Goal: Transaction & Acquisition: Purchase product/service

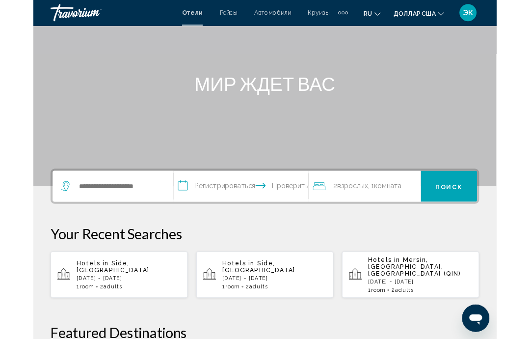
scroll to position [82, 0]
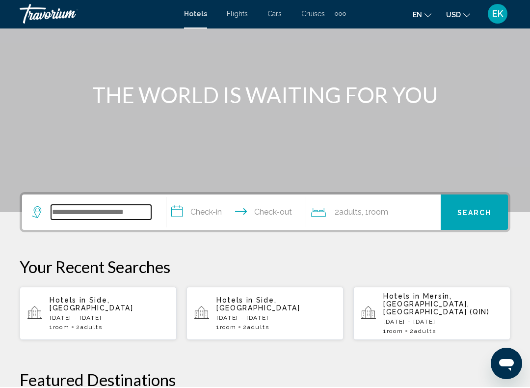
click at [121, 216] on input "Search widget" at bounding box center [101, 213] width 100 height 15
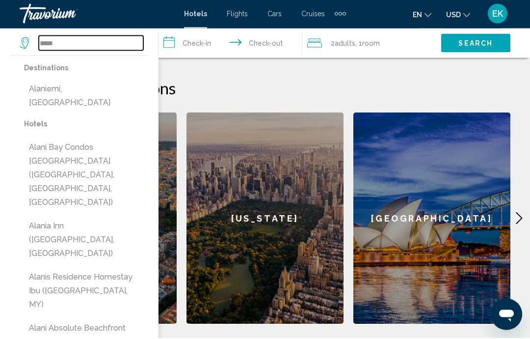
scroll to position [364, 0]
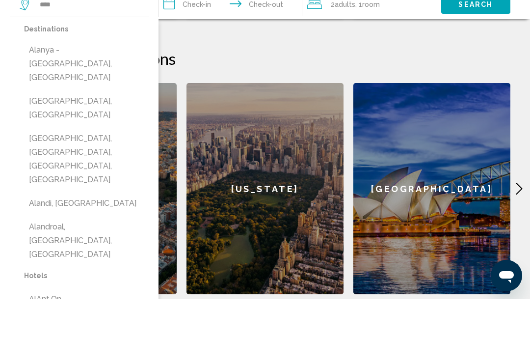
click at [108, 81] on button "Alanya - [GEOGRAPHIC_DATA], [GEOGRAPHIC_DATA]" at bounding box center [86, 104] width 125 height 46
type input "**********"
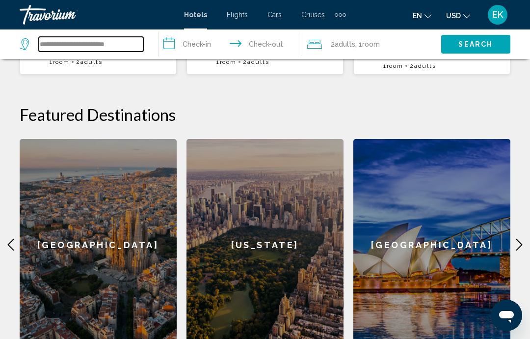
scroll to position [338, 0]
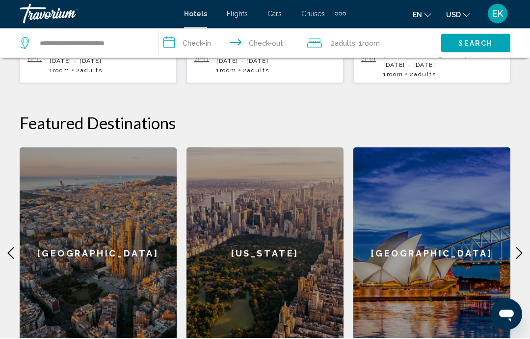
click at [238, 39] on input "**********" at bounding box center [233, 45] width 148 height 32
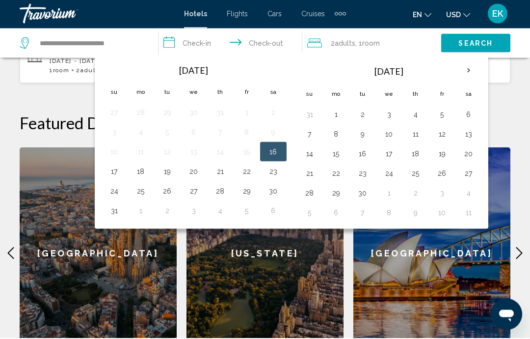
scroll to position [339, 0]
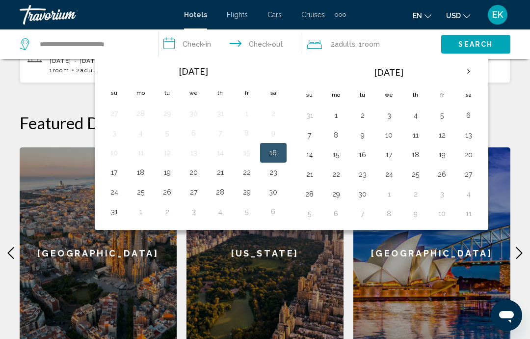
click at [467, 67] on th "Next month" at bounding box center [469, 72] width 27 height 22
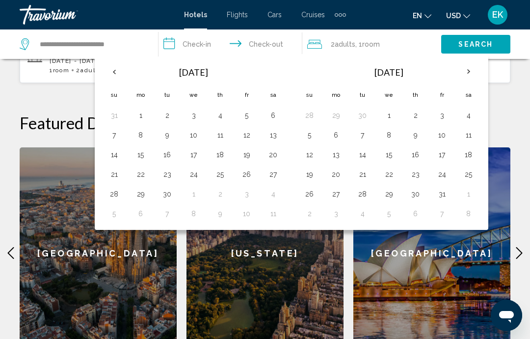
click at [415, 115] on button "2" at bounding box center [416, 116] width 16 height 14
click at [414, 136] on button "9" at bounding box center [416, 135] width 16 height 14
type input "**********"
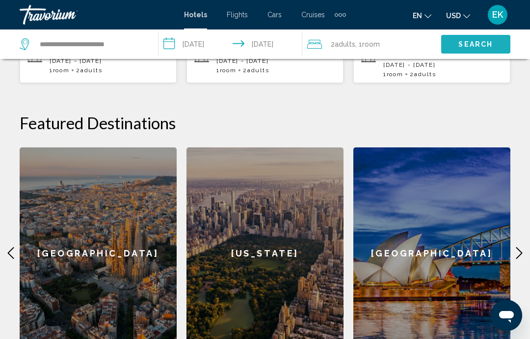
click at [475, 41] on span "Search" at bounding box center [476, 45] width 34 height 8
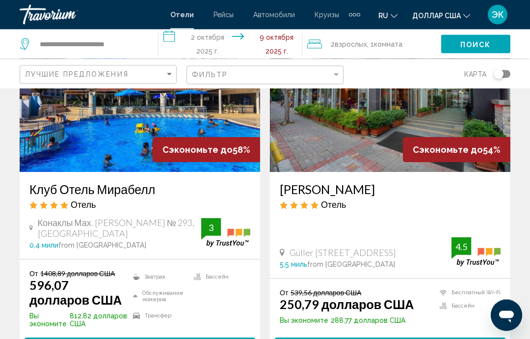
scroll to position [479, 0]
click at [148, 127] on img "Основное содержание" at bounding box center [140, 93] width 241 height 157
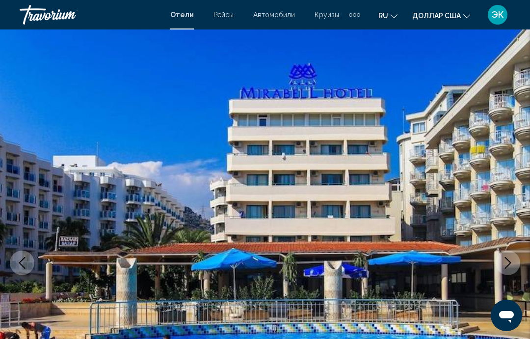
click at [509, 268] on icon "Next image" at bounding box center [508, 263] width 12 height 12
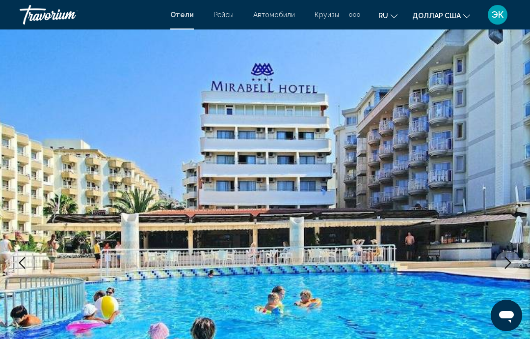
click at [507, 257] on icon "Next image" at bounding box center [508, 263] width 12 height 12
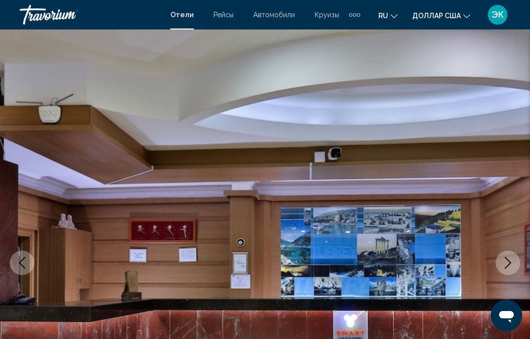
click at [506, 261] on icon "Next image" at bounding box center [508, 263] width 12 height 12
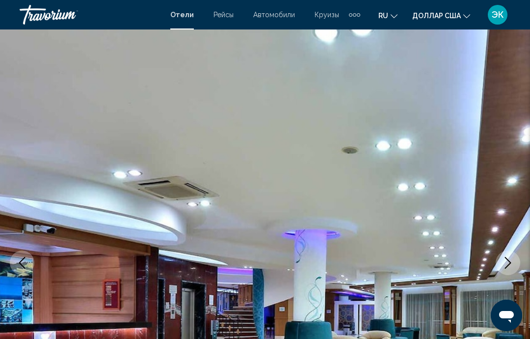
click at [504, 263] on icon "Next image" at bounding box center [508, 263] width 12 height 12
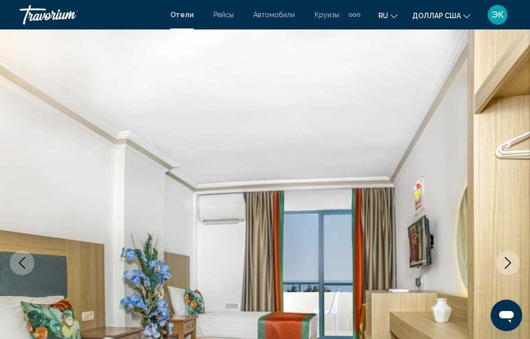
click at [505, 261] on icon "Next image" at bounding box center [508, 263] width 12 height 12
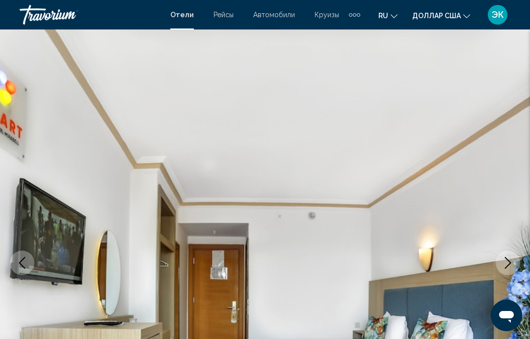
click at [500, 261] on button "Next image" at bounding box center [508, 262] width 25 height 25
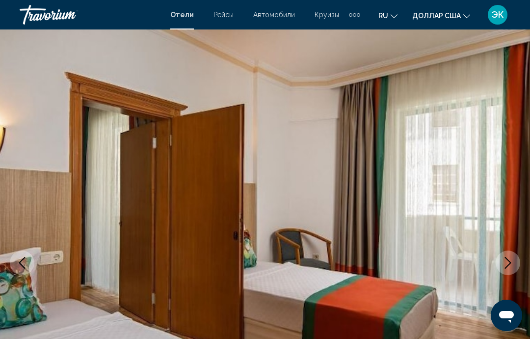
click at [502, 262] on icon "Next image" at bounding box center [508, 263] width 12 height 12
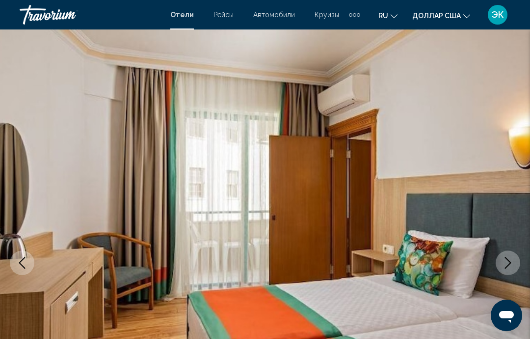
click at [506, 266] on icon "Next image" at bounding box center [508, 263] width 12 height 12
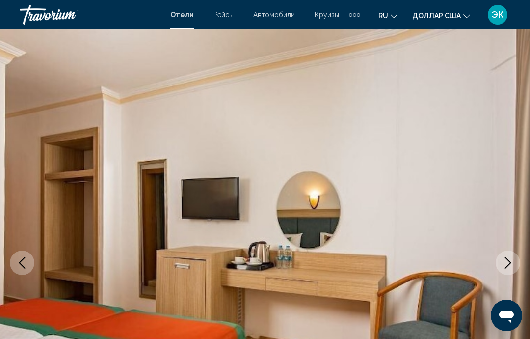
click at [502, 264] on icon "Next image" at bounding box center [508, 263] width 12 height 12
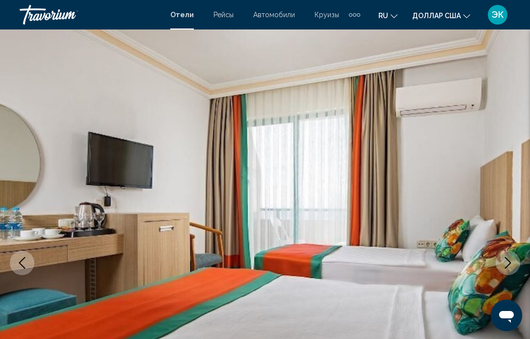
click at [505, 264] on icon "Next image" at bounding box center [508, 263] width 12 height 12
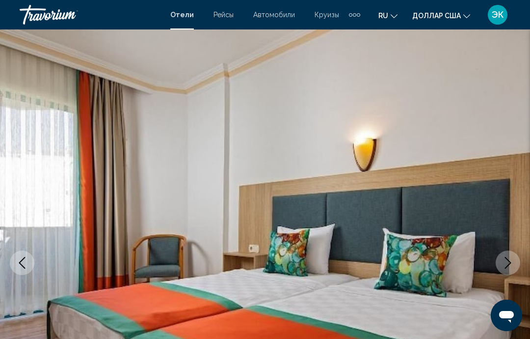
click at [508, 261] on icon "Next image" at bounding box center [508, 263] width 12 height 12
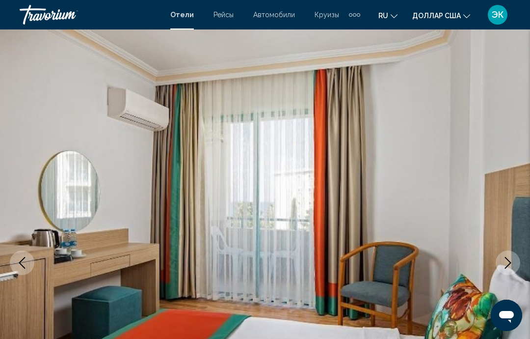
click at [509, 264] on icon "Next image" at bounding box center [508, 263] width 12 height 12
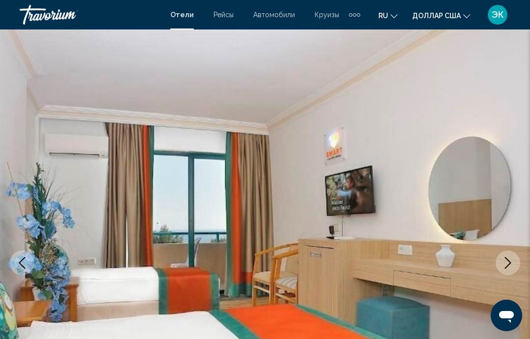
click at [502, 264] on icon "Next image" at bounding box center [508, 263] width 12 height 12
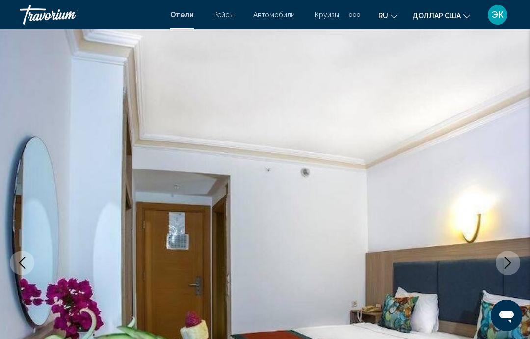
click at [508, 258] on icon "Next image" at bounding box center [508, 263] width 12 height 12
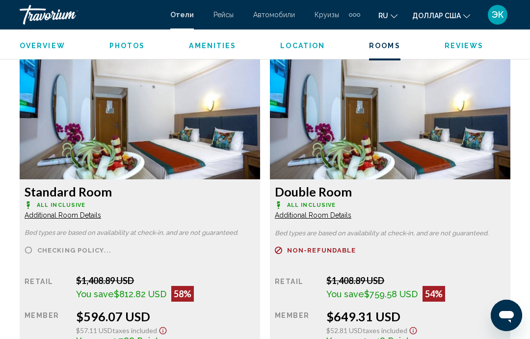
scroll to position [1506, 0]
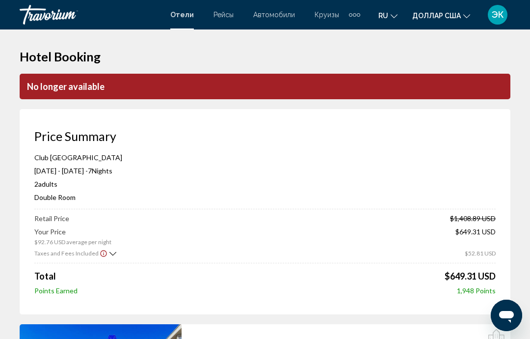
scroll to position [11, 0]
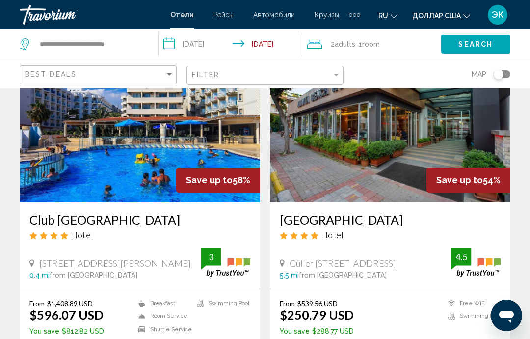
scroll to position [443, 0]
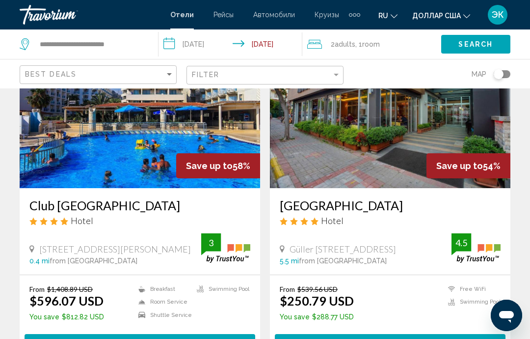
click at [399, 145] on img "Основное содержание" at bounding box center [390, 109] width 241 height 157
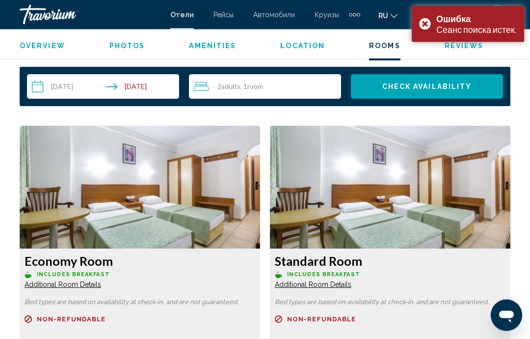
scroll to position [1420, 0]
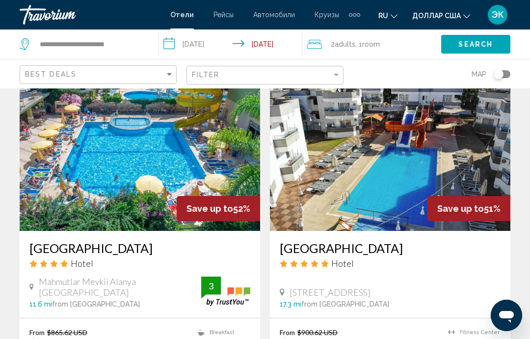
scroll to position [1458, 0]
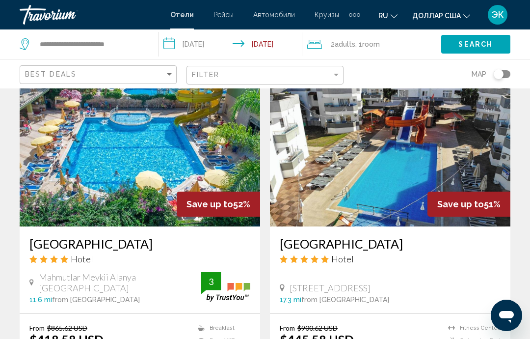
click at [378, 175] on img "Основное содержание" at bounding box center [390, 147] width 241 height 157
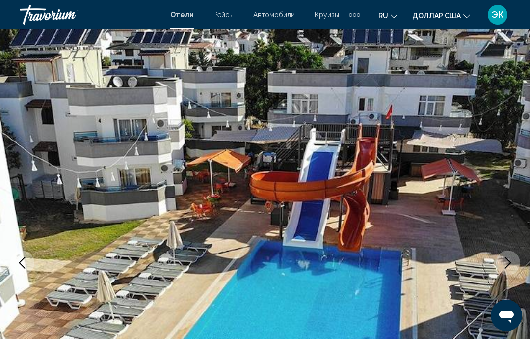
click at [500, 265] on button "Next image" at bounding box center [508, 262] width 25 height 25
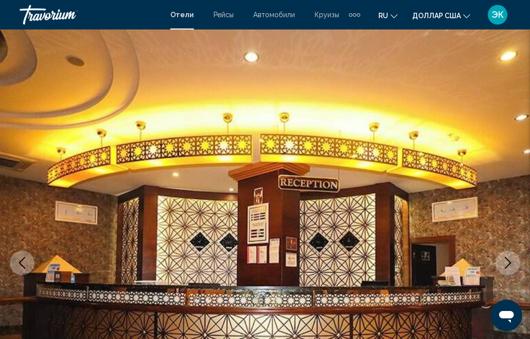
click at [510, 261] on icon "Next image" at bounding box center [508, 263] width 6 height 12
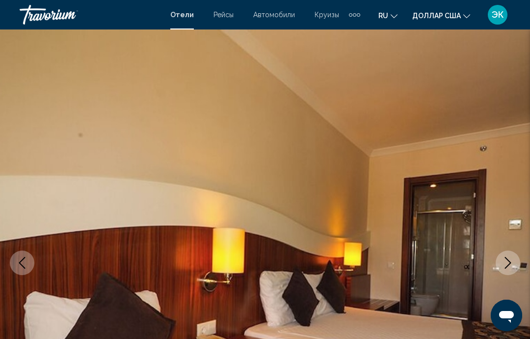
click at [509, 263] on icon "Next image" at bounding box center [508, 263] width 12 height 12
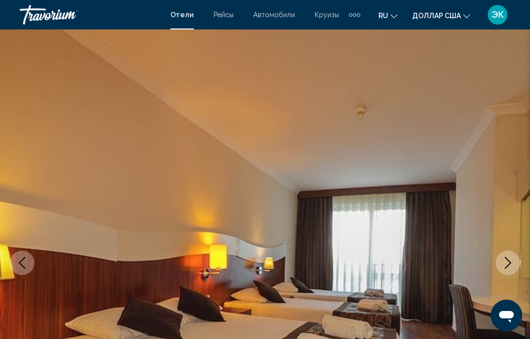
click at [504, 270] on button "Next image" at bounding box center [508, 262] width 25 height 25
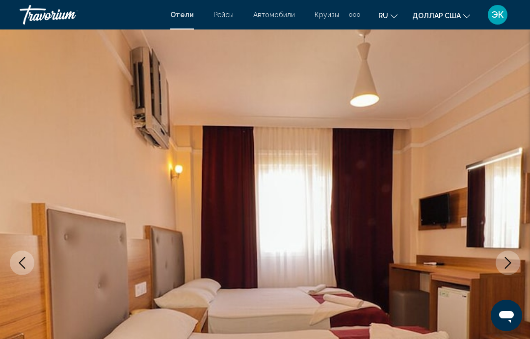
click at [510, 263] on icon "Next image" at bounding box center [508, 263] width 6 height 12
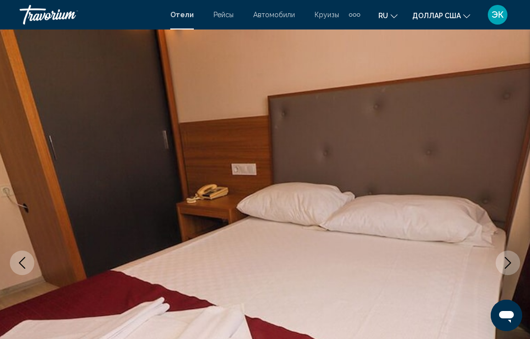
click at [509, 261] on icon "Next image" at bounding box center [508, 263] width 6 height 12
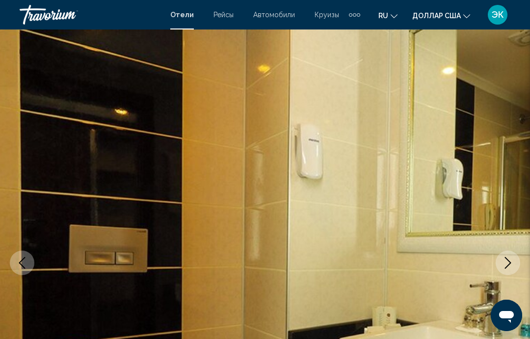
click at [508, 262] on icon "Next image" at bounding box center [508, 263] width 12 height 12
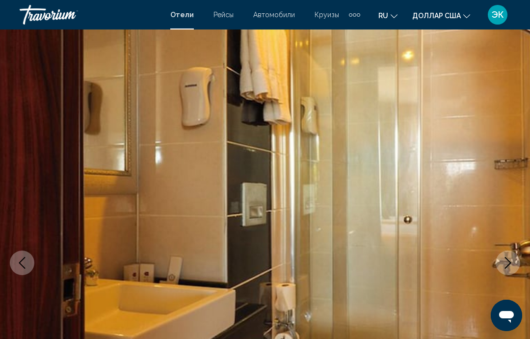
click at [507, 262] on icon "Next image" at bounding box center [508, 263] width 12 height 12
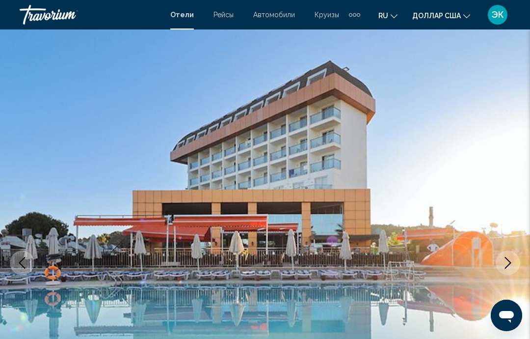
click at [506, 269] on button "Next image" at bounding box center [508, 262] width 25 height 25
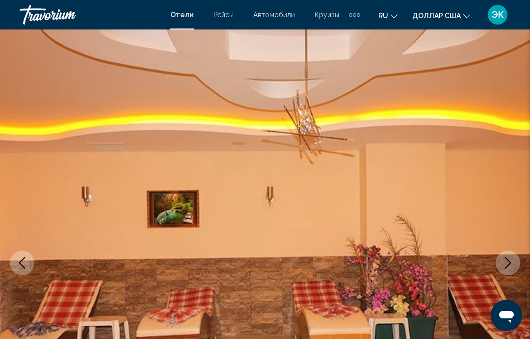
click at [509, 265] on icon "Next image" at bounding box center [508, 263] width 6 height 12
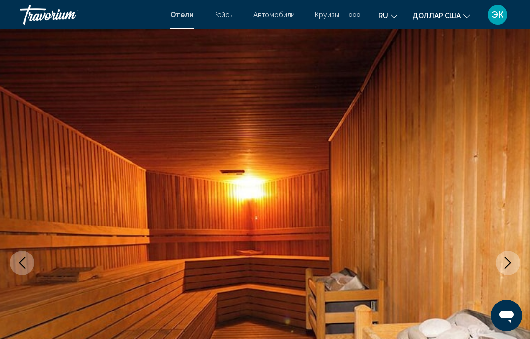
click at [506, 268] on icon "Next image" at bounding box center [508, 263] width 12 height 12
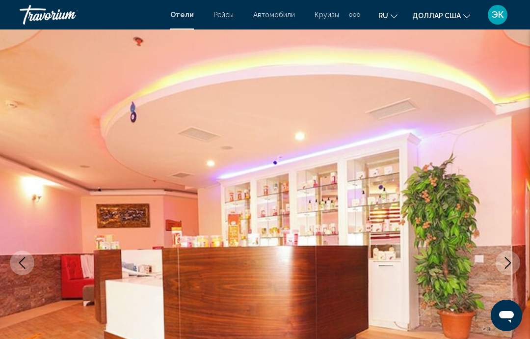
click at [507, 262] on icon "Next image" at bounding box center [508, 263] width 12 height 12
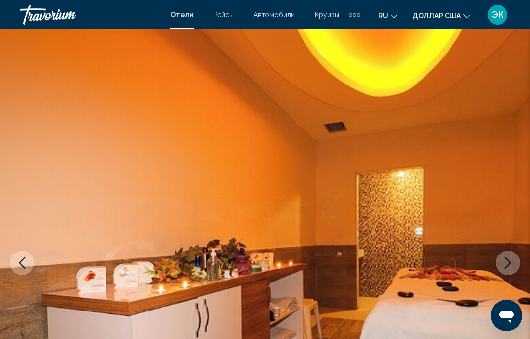
click at [506, 266] on icon "Next image" at bounding box center [508, 263] width 12 height 12
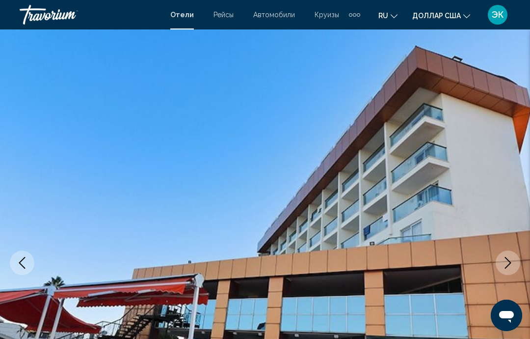
click at [506, 262] on icon "Next image" at bounding box center [508, 263] width 12 height 12
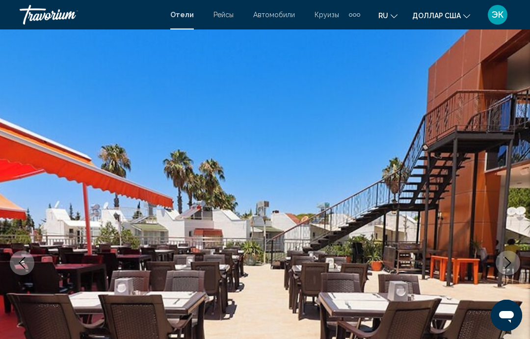
click at [506, 262] on icon "Next image" at bounding box center [508, 263] width 12 height 12
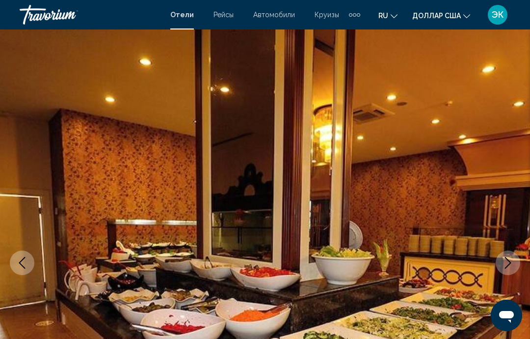
click at [504, 265] on icon "Next image" at bounding box center [508, 263] width 12 height 12
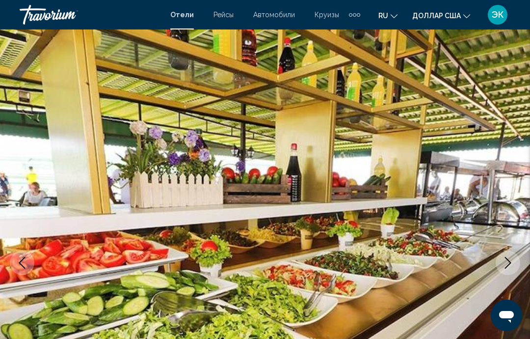
click at [507, 259] on icon "Next image" at bounding box center [508, 263] width 6 height 12
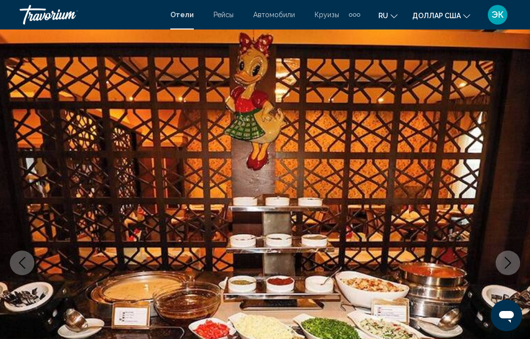
click at [507, 263] on icon "Next image" at bounding box center [508, 263] width 12 height 12
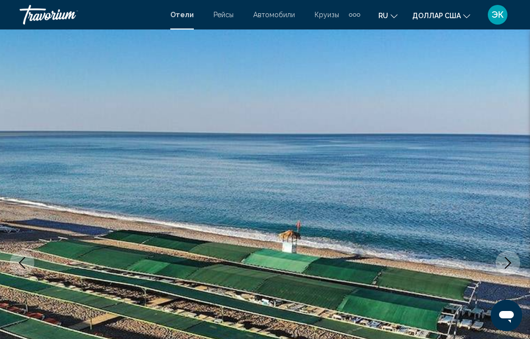
click at [502, 267] on icon "Next image" at bounding box center [508, 263] width 12 height 12
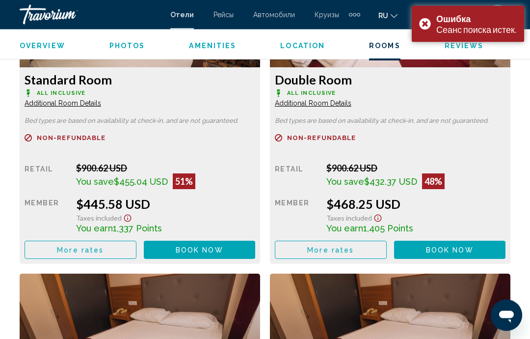
scroll to position [1614, 0]
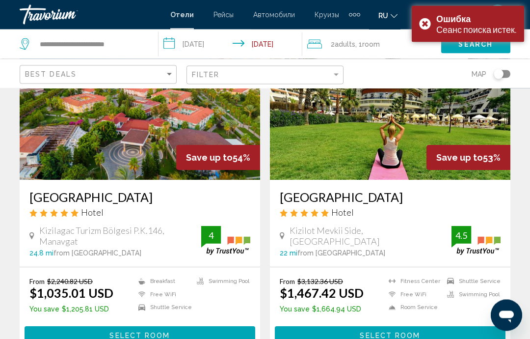
scroll to position [802, 0]
click at [429, 26] on div "Ошибка Сеанс поиска истек." at bounding box center [468, 24] width 112 height 36
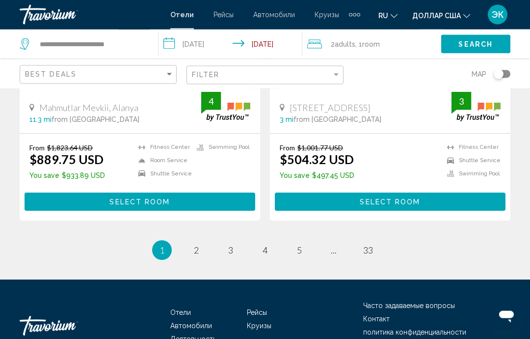
scroll to position [1989, 0]
click at [198, 248] on span "2" at bounding box center [196, 250] width 5 height 11
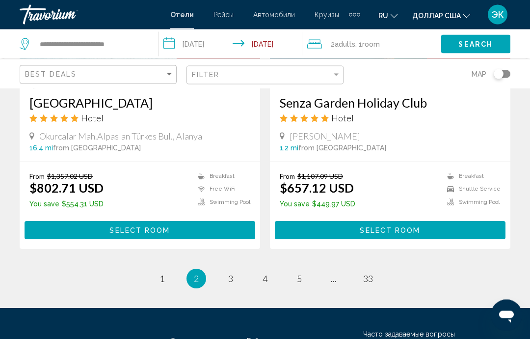
scroll to position [1999, 0]
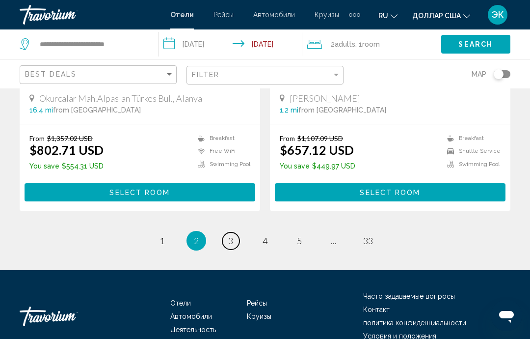
click at [230, 235] on span "3" at bounding box center [230, 240] width 5 height 11
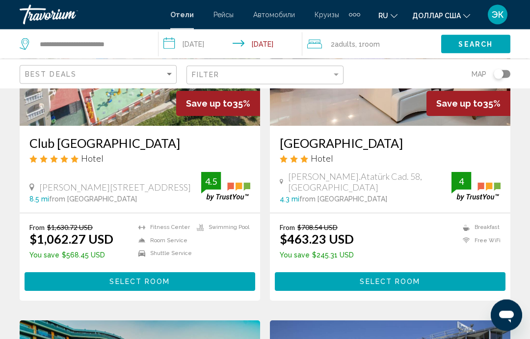
scroll to position [1599, 0]
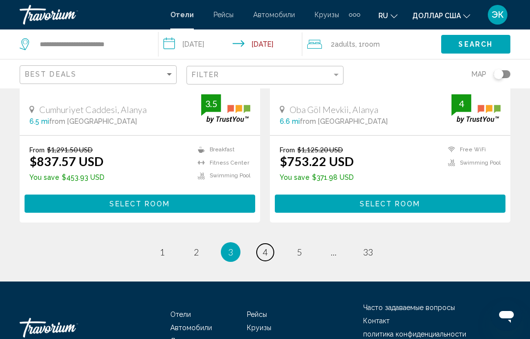
click at [264, 246] on span "4" at bounding box center [265, 251] width 5 height 11
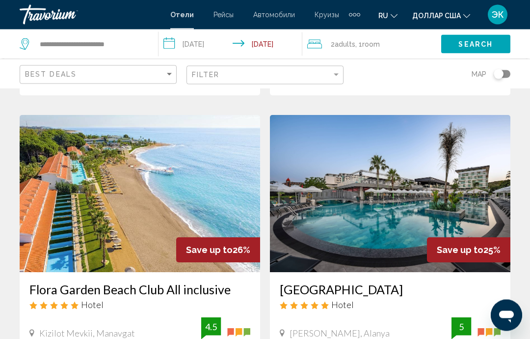
scroll to position [1458, 0]
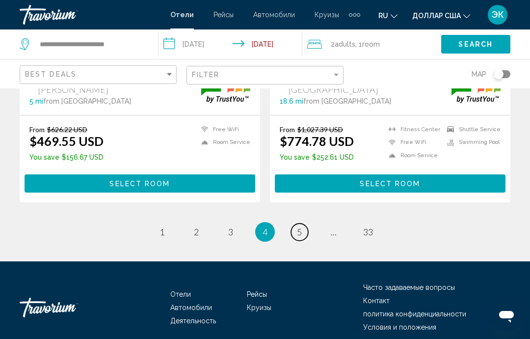
click at [302, 233] on span "5" at bounding box center [299, 231] width 5 height 11
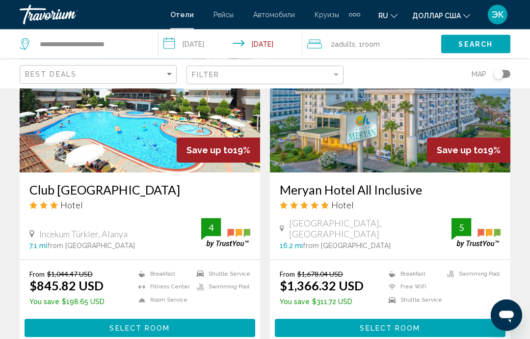
scroll to position [1526, 0]
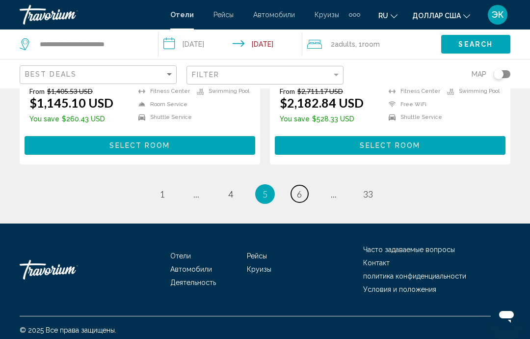
click at [301, 189] on span "6" at bounding box center [299, 194] width 5 height 11
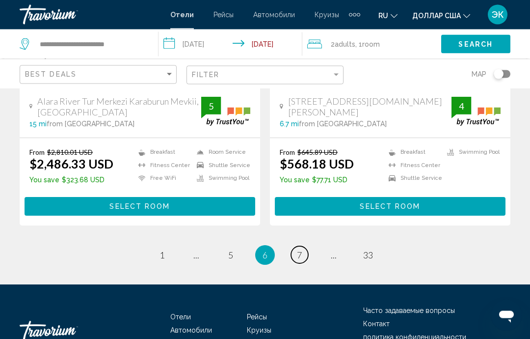
scroll to position [2015, 0]
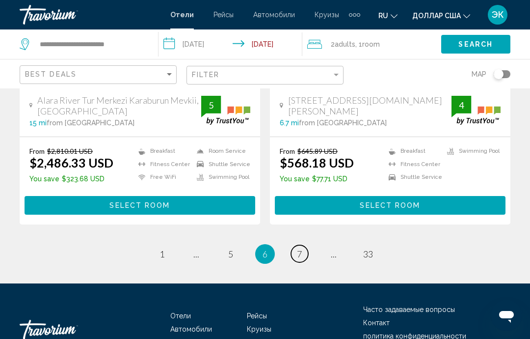
click at [298, 248] on span "7" at bounding box center [299, 253] width 5 height 11
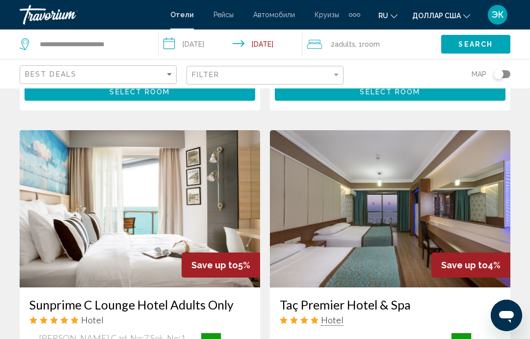
scroll to position [1411, 0]
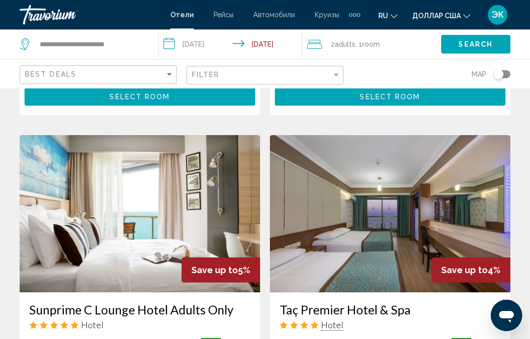
click at [419, 236] on img "Основное содержание" at bounding box center [390, 213] width 241 height 157
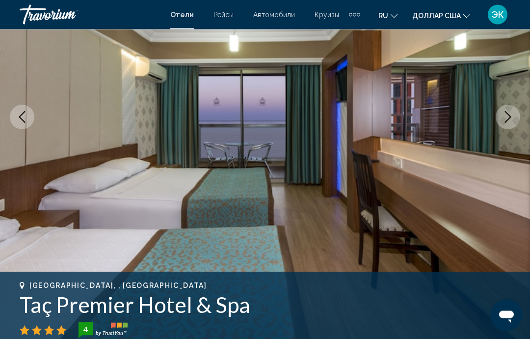
scroll to position [122, 0]
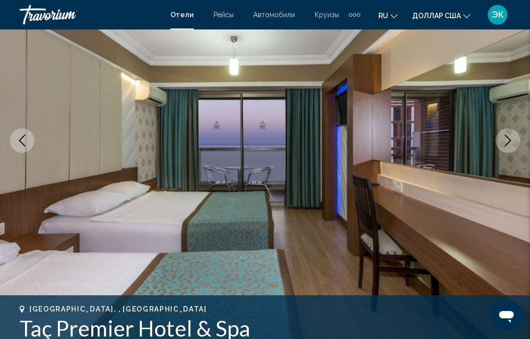
click at [505, 144] on icon "Next image" at bounding box center [508, 141] width 12 height 12
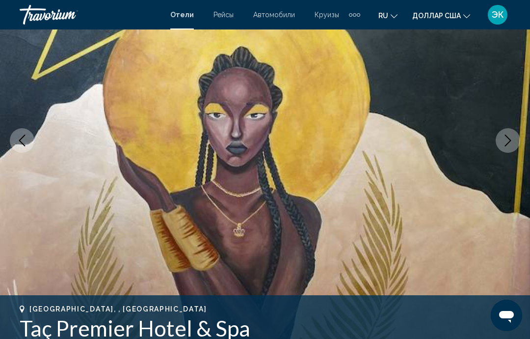
click at [495, 162] on img "Основное содержание" at bounding box center [265, 140] width 530 height 466
click at [504, 150] on button "Next image" at bounding box center [508, 140] width 25 height 25
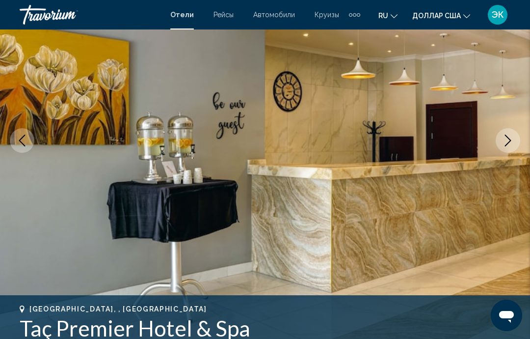
click at [514, 145] on button "Next image" at bounding box center [508, 140] width 25 height 25
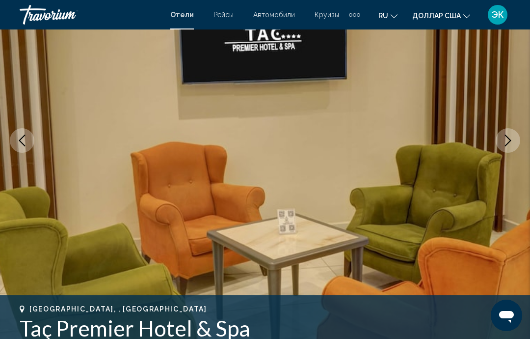
click at [510, 148] on button "Next image" at bounding box center [508, 140] width 25 height 25
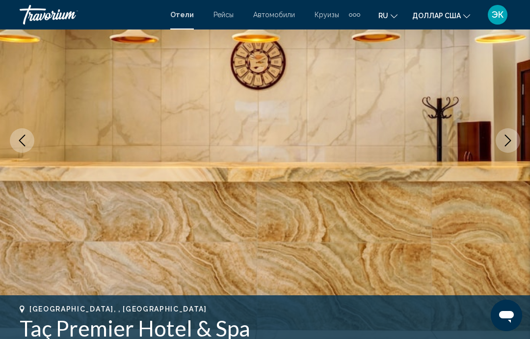
click at [509, 138] on icon "Next image" at bounding box center [508, 141] width 6 height 12
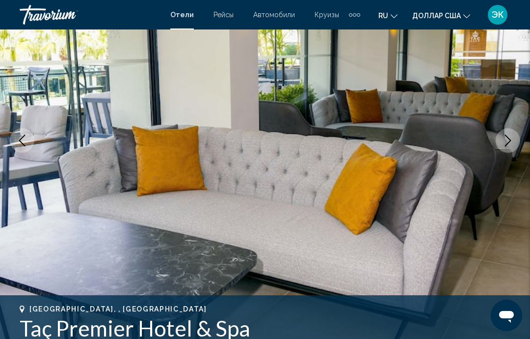
click at [508, 144] on icon "Next image" at bounding box center [508, 141] width 12 height 12
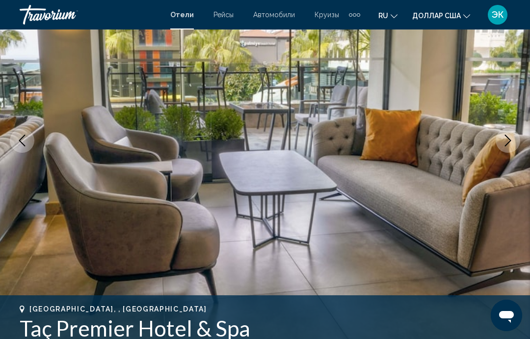
click at [509, 145] on icon "Next image" at bounding box center [508, 141] width 12 height 12
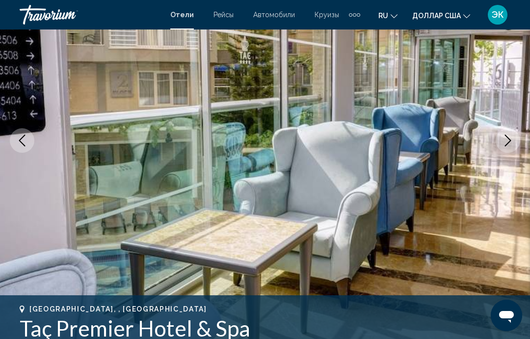
click at [510, 143] on icon "Next image" at bounding box center [508, 141] width 12 height 12
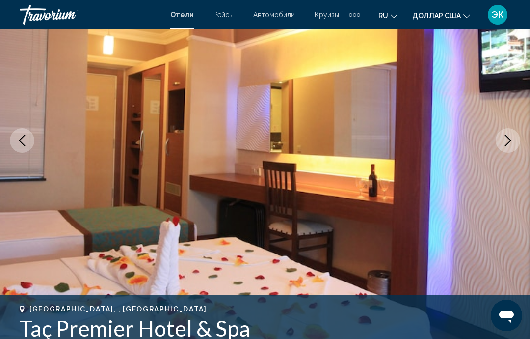
click at [510, 146] on icon "Next image" at bounding box center [508, 141] width 12 height 12
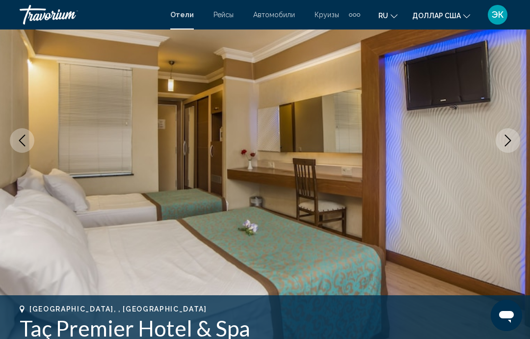
click at [512, 142] on icon "Next image" at bounding box center [508, 141] width 12 height 12
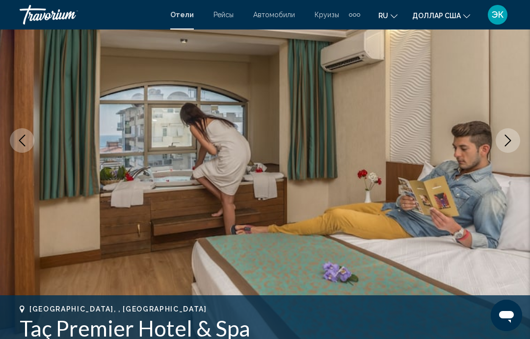
click at [514, 143] on icon "Next image" at bounding box center [508, 141] width 12 height 12
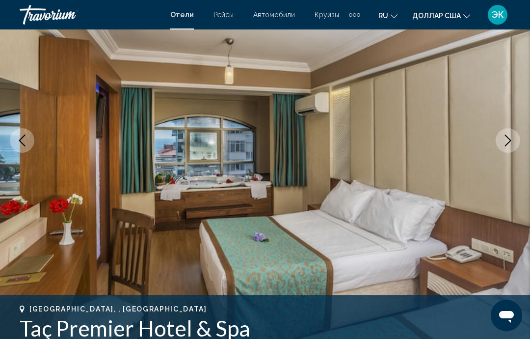
click at [513, 139] on icon "Next image" at bounding box center [508, 141] width 12 height 12
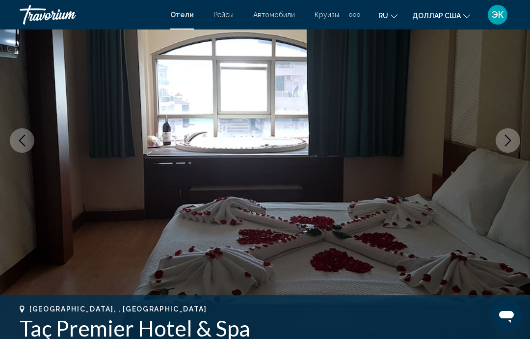
click at [510, 147] on button "Next image" at bounding box center [508, 140] width 25 height 25
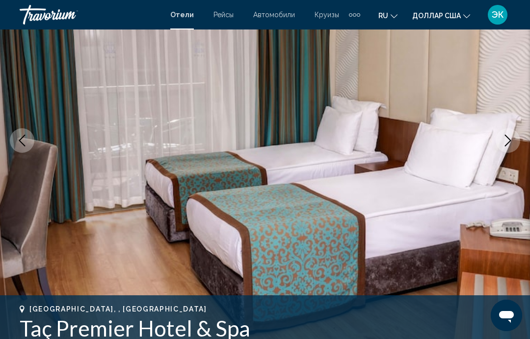
click at [511, 138] on icon "Next image" at bounding box center [508, 141] width 12 height 12
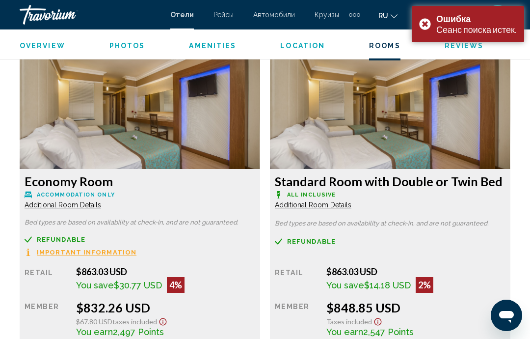
scroll to position [1527, 0]
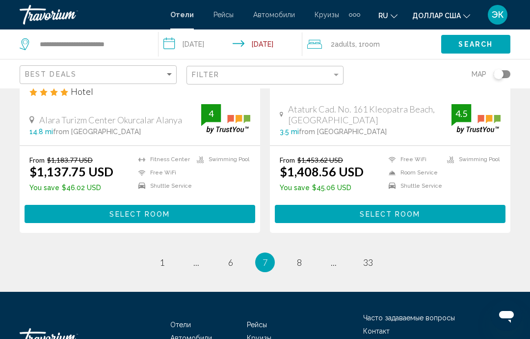
scroll to position [2013, 0]
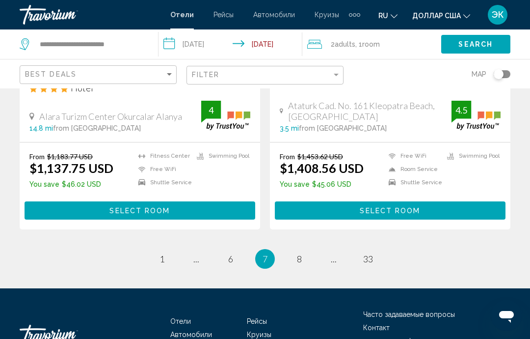
click at [305, 250] on link "page 8" at bounding box center [299, 258] width 17 height 17
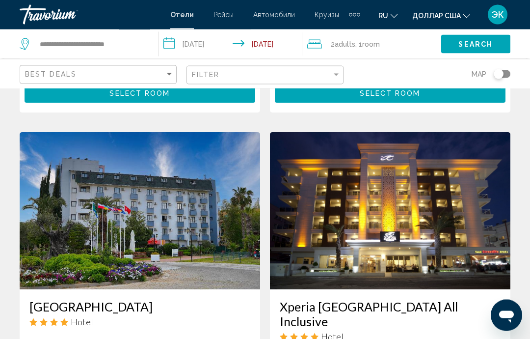
scroll to position [1790, 0]
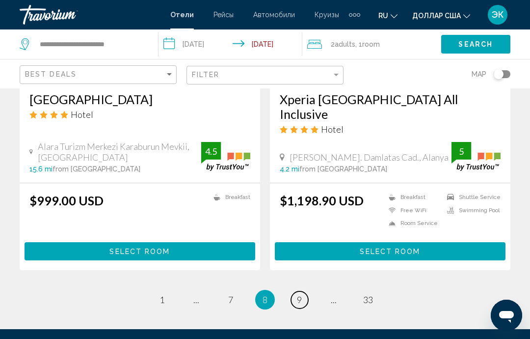
click at [297, 294] on span "9" at bounding box center [299, 299] width 5 height 11
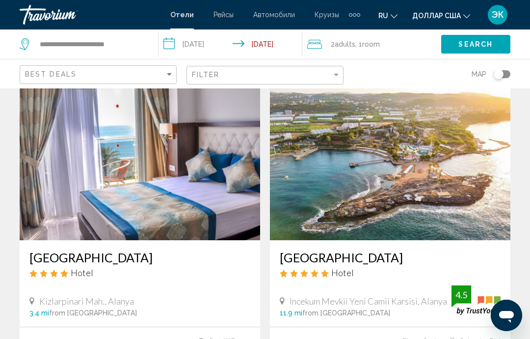
scroll to position [750, 0]
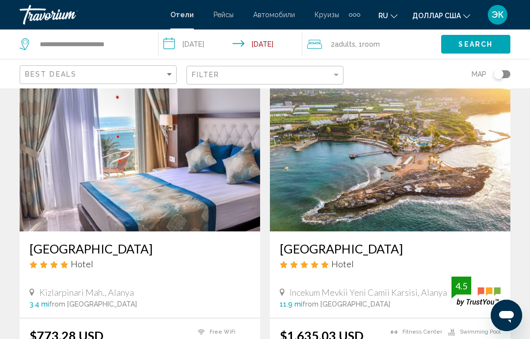
click at [195, 190] on img "Основное содержание" at bounding box center [140, 152] width 241 height 157
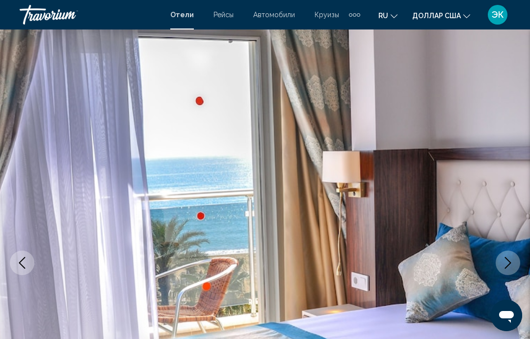
scroll to position [4, 0]
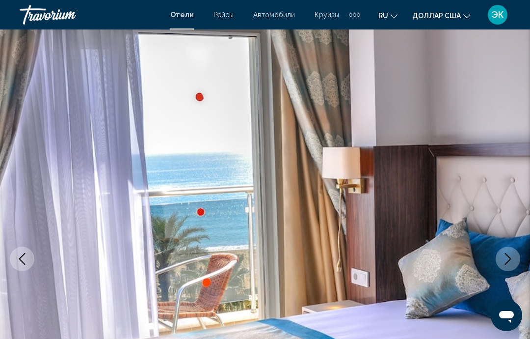
click at [506, 264] on icon "Next image" at bounding box center [508, 259] width 6 height 12
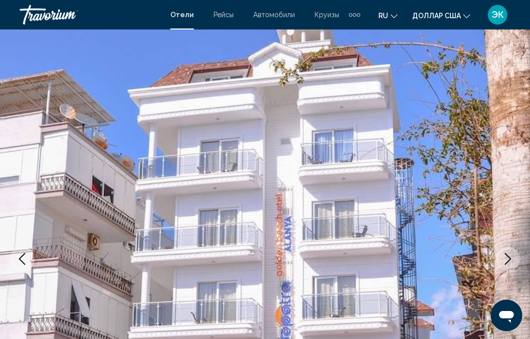
click at [507, 259] on icon "Next image" at bounding box center [508, 259] width 12 height 12
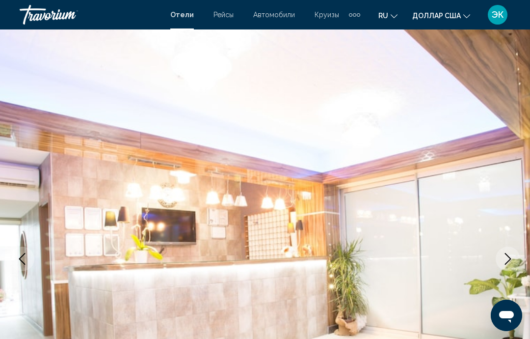
click at [509, 262] on icon "Next image" at bounding box center [508, 259] width 12 height 12
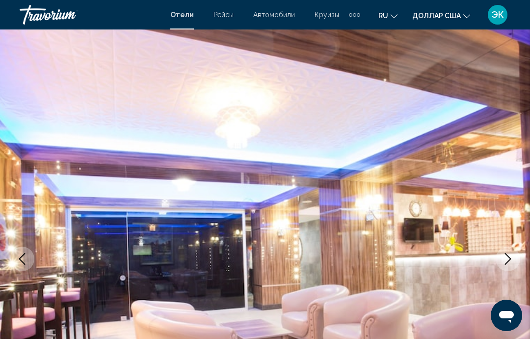
click at [504, 257] on icon "Next image" at bounding box center [508, 259] width 12 height 12
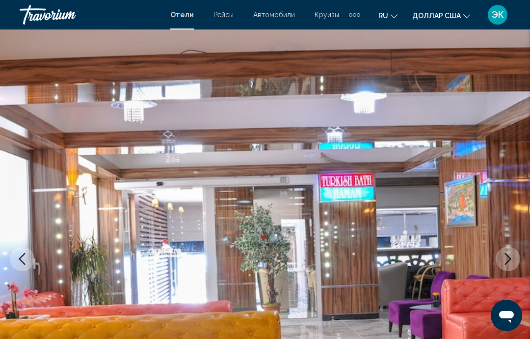
click at [506, 258] on icon "Next image" at bounding box center [508, 259] width 12 height 12
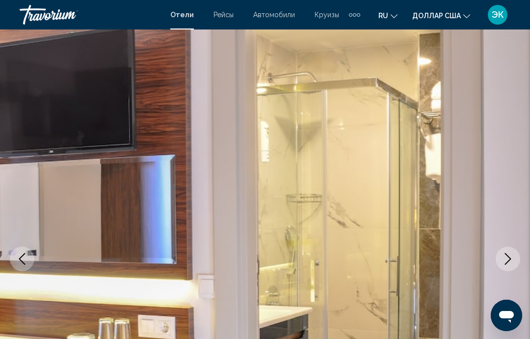
click at [507, 263] on icon "Next image" at bounding box center [508, 259] width 6 height 12
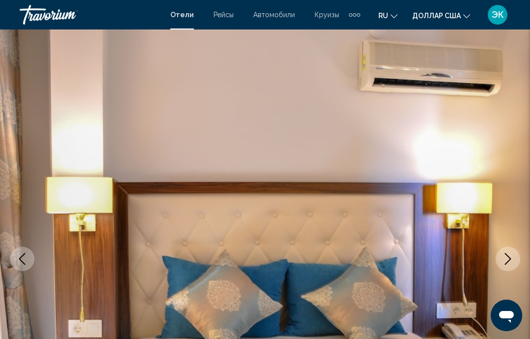
click at [503, 260] on icon "Next image" at bounding box center [508, 259] width 12 height 12
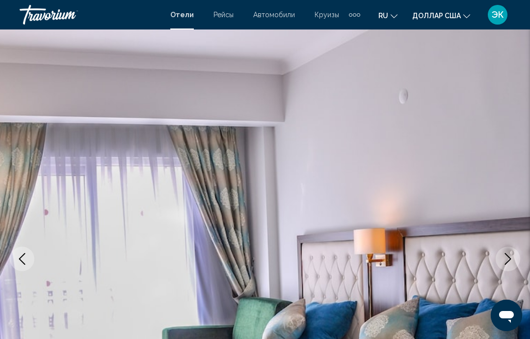
click at [504, 264] on icon "Next image" at bounding box center [508, 259] width 12 height 12
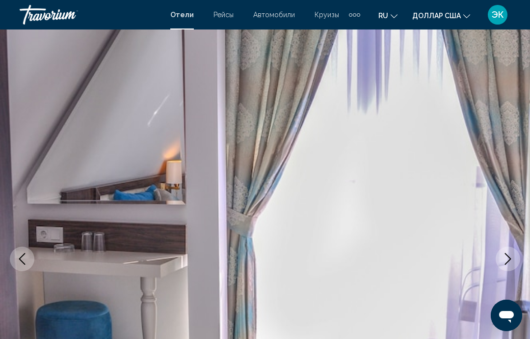
click at [504, 263] on icon "Next image" at bounding box center [508, 259] width 12 height 12
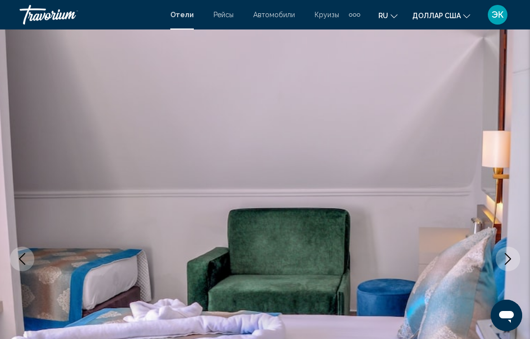
click at [504, 260] on icon "Next image" at bounding box center [508, 259] width 12 height 12
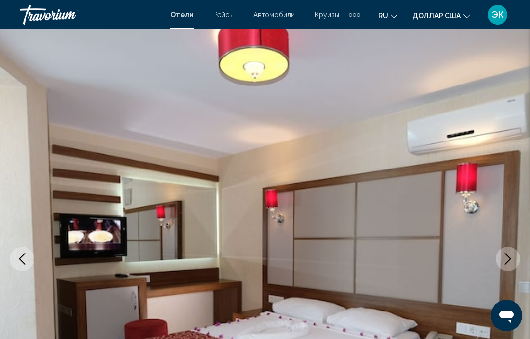
click at [504, 257] on icon "Next image" at bounding box center [508, 259] width 12 height 12
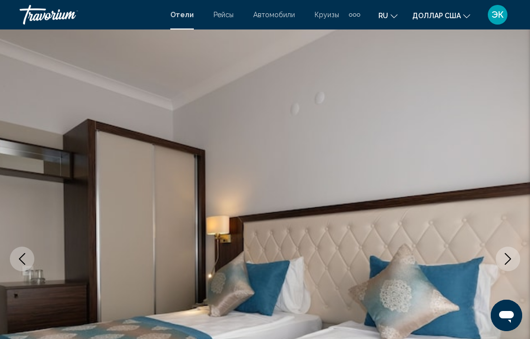
click at [505, 264] on icon "Next image" at bounding box center [508, 259] width 12 height 12
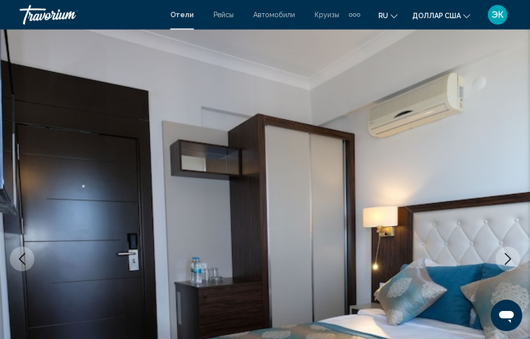
click at [507, 260] on icon "Next image" at bounding box center [508, 259] width 12 height 12
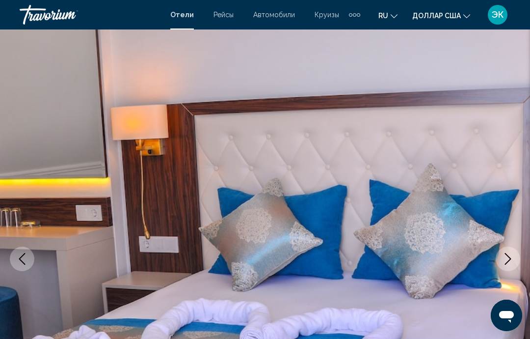
click at [507, 263] on icon "Next image" at bounding box center [508, 259] width 6 height 12
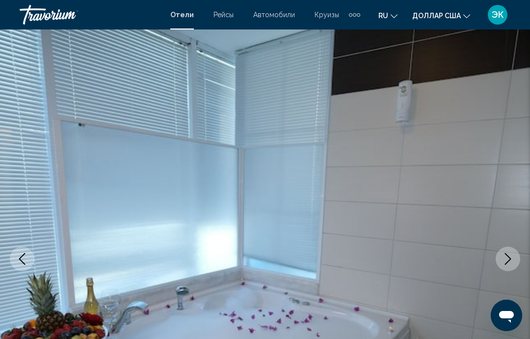
click at [505, 264] on icon "Next image" at bounding box center [508, 259] width 6 height 12
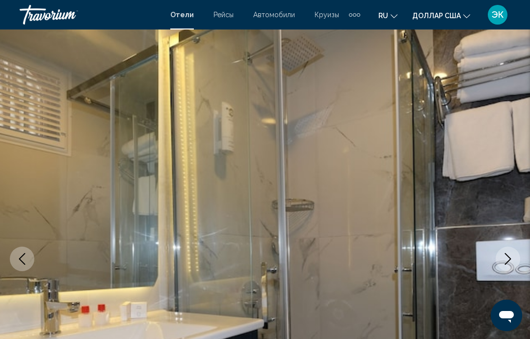
click at [506, 260] on icon "Next image" at bounding box center [508, 259] width 12 height 12
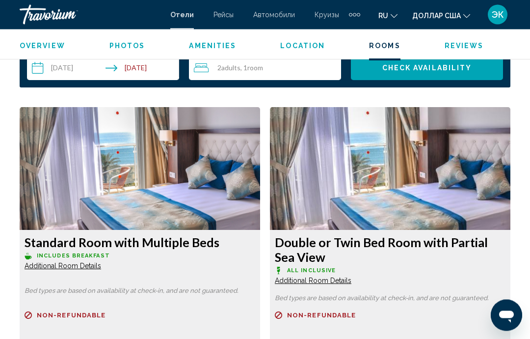
scroll to position [1437, 0]
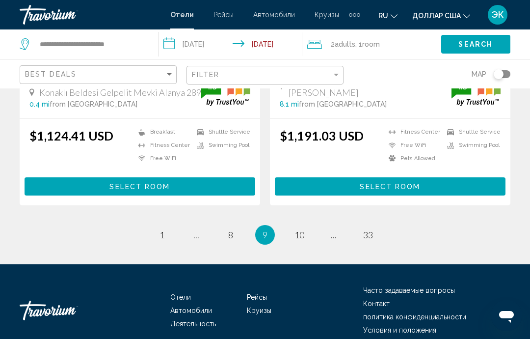
scroll to position [2008, 0]
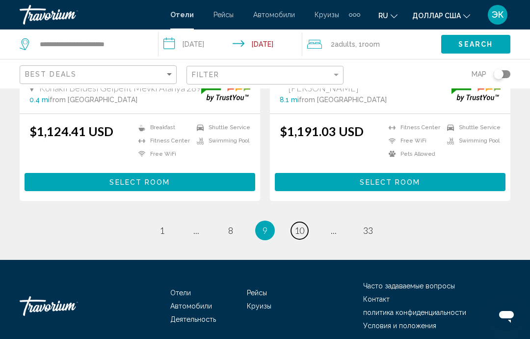
click at [296, 231] on span "10" at bounding box center [300, 230] width 10 height 11
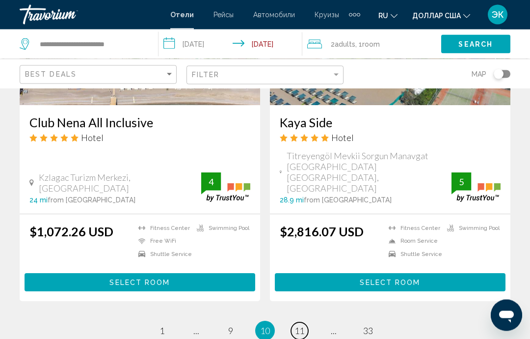
scroll to position [1985, 0]
click at [302, 325] on span "11" at bounding box center [300, 330] width 10 height 11
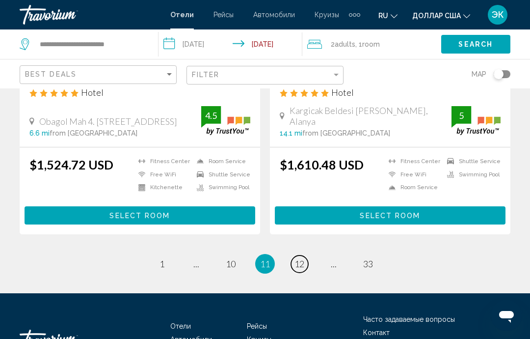
click at [302, 258] on span "12" at bounding box center [300, 263] width 10 height 11
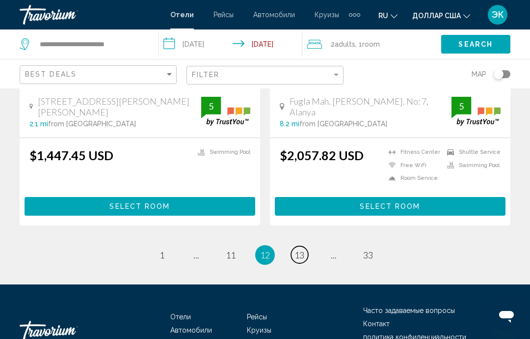
scroll to position [2020, 0]
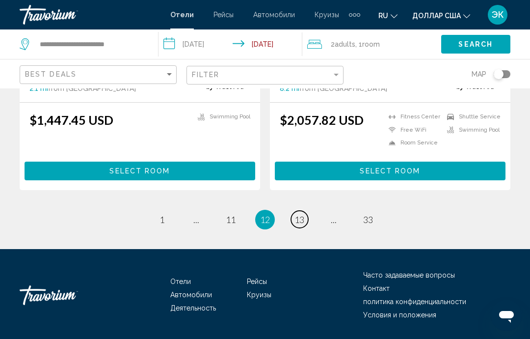
click at [298, 225] on span "13" at bounding box center [300, 219] width 10 height 11
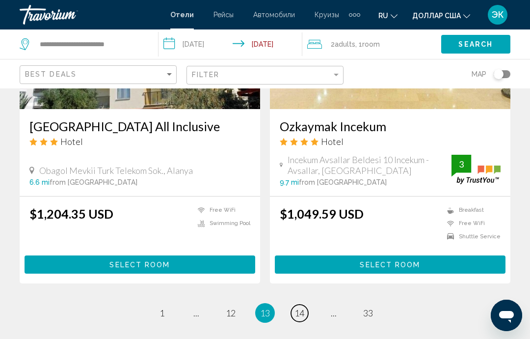
click at [301, 314] on span "14" at bounding box center [300, 312] width 10 height 11
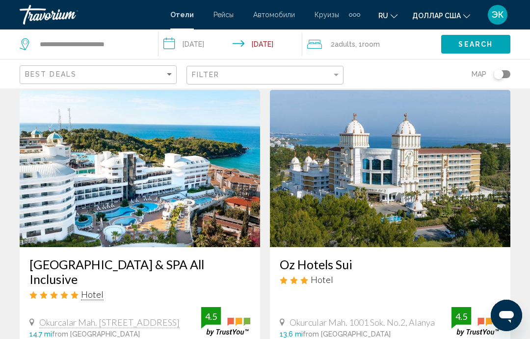
scroll to position [32, 0]
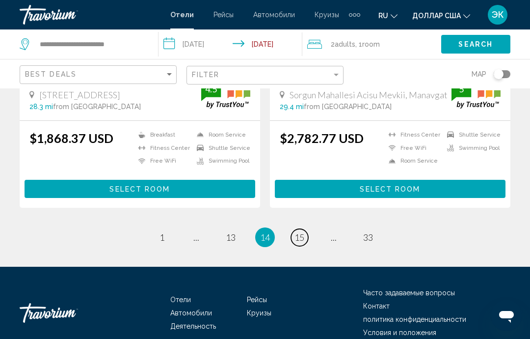
click at [304, 239] on span "15" at bounding box center [300, 237] width 10 height 11
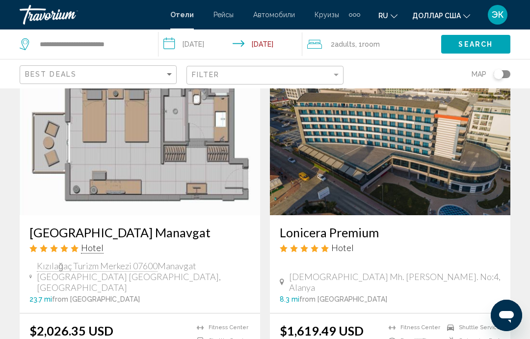
scroll to position [1478, 0]
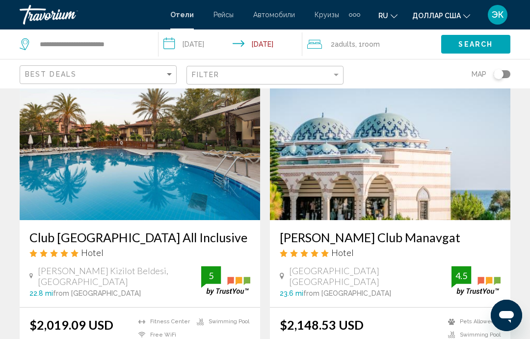
click at [184, 14] on font "Отели" at bounding box center [182, 15] width 24 height 8
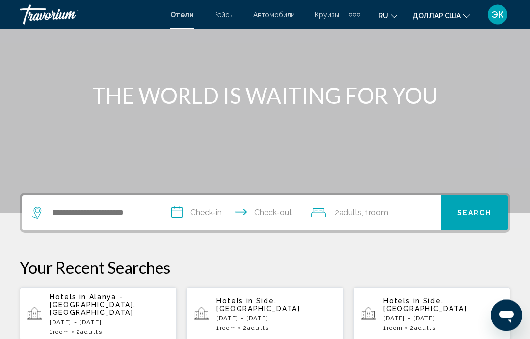
scroll to position [82, 0]
click at [129, 207] on input "Search widget" at bounding box center [101, 212] width 100 height 15
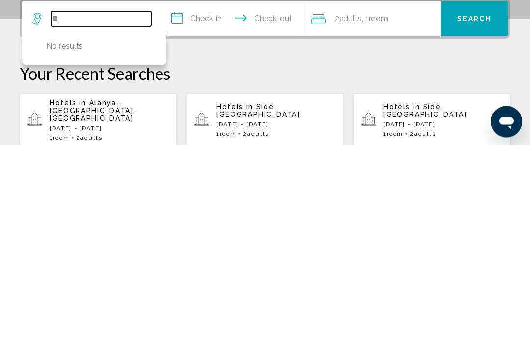
type input "*"
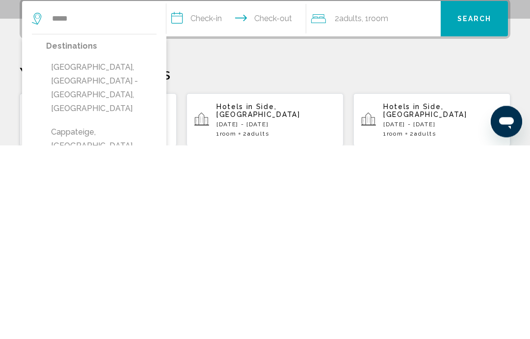
click at [116, 252] on button "[GEOGRAPHIC_DATA], [GEOGRAPHIC_DATA] - [GEOGRAPHIC_DATA], [GEOGRAPHIC_DATA]" at bounding box center [101, 282] width 110 height 60
type input "**********"
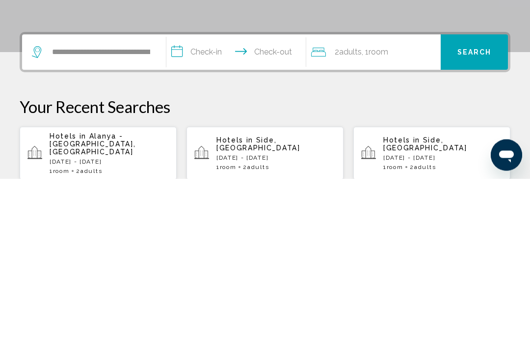
click at [272, 195] on input "**********" at bounding box center [237, 214] width 143 height 38
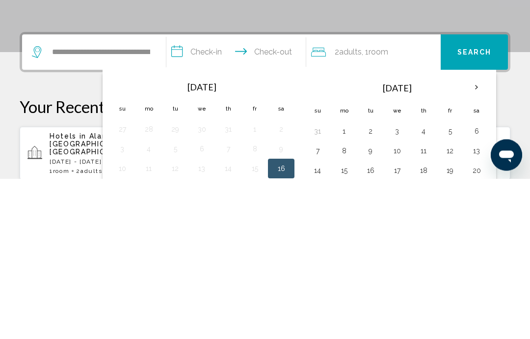
scroll to position [243, 0]
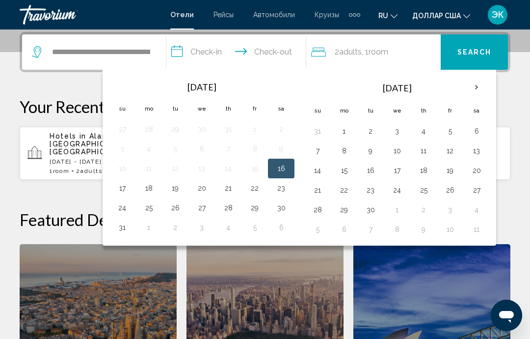
click at [472, 91] on th "Next month" at bounding box center [477, 88] width 27 height 22
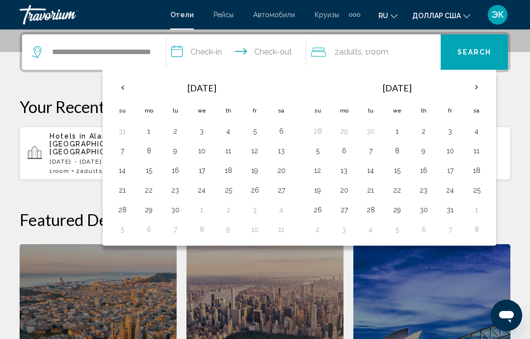
click at [420, 132] on button "2" at bounding box center [424, 131] width 16 height 14
click at [421, 156] on button "9" at bounding box center [424, 151] width 16 height 14
type input "**********"
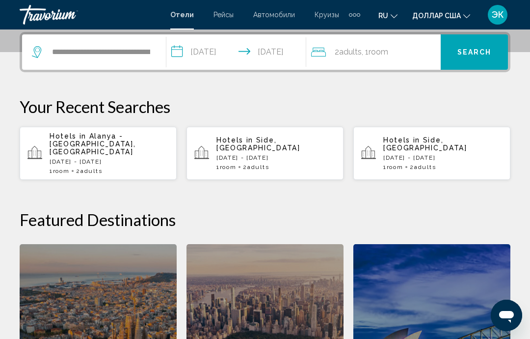
click at [466, 61] on button "Search" at bounding box center [474, 51] width 67 height 35
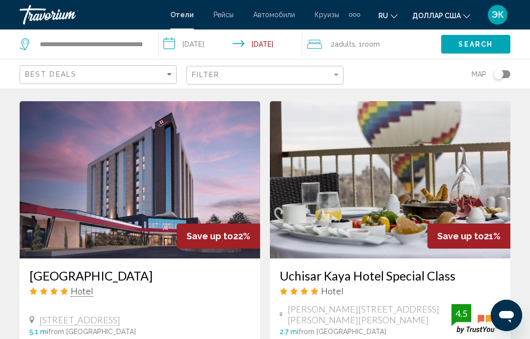
scroll to position [707, 0]
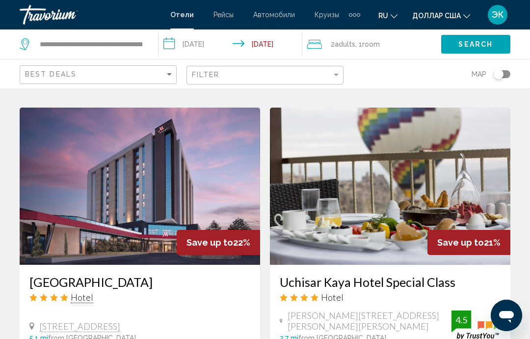
click at [427, 183] on img "Основное содержание" at bounding box center [390, 186] width 241 height 157
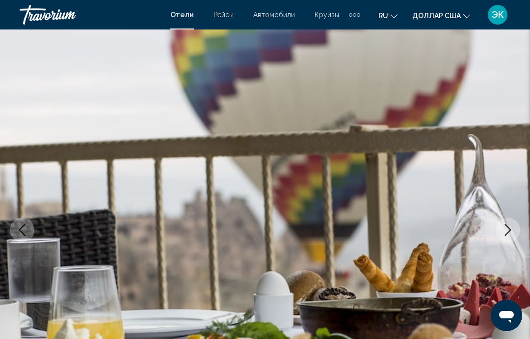
scroll to position [36, 0]
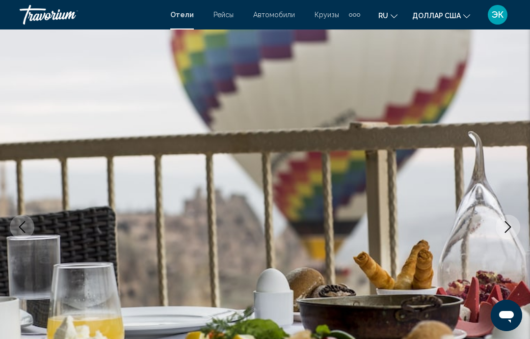
click at [510, 231] on icon "Next image" at bounding box center [508, 227] width 12 height 12
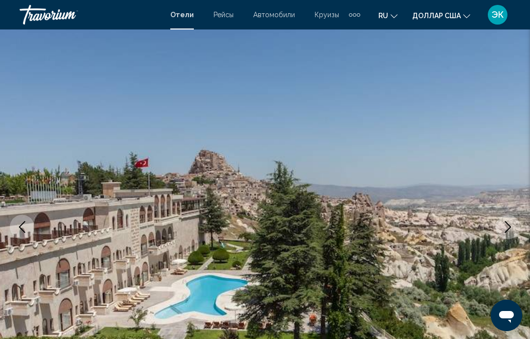
click at [511, 233] on button "Next image" at bounding box center [508, 227] width 25 height 25
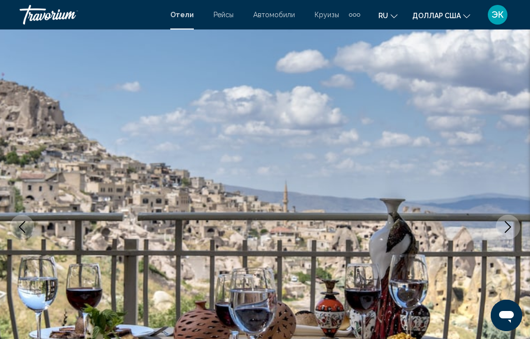
click at [507, 233] on button "Next image" at bounding box center [508, 227] width 25 height 25
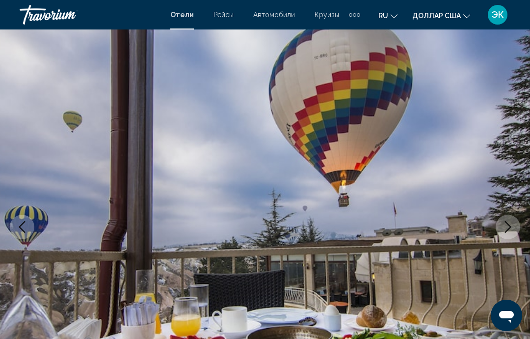
click at [507, 234] on button "Next image" at bounding box center [508, 227] width 25 height 25
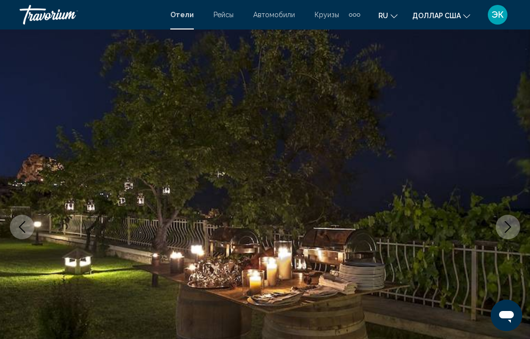
click at [504, 230] on icon "Next image" at bounding box center [508, 227] width 12 height 12
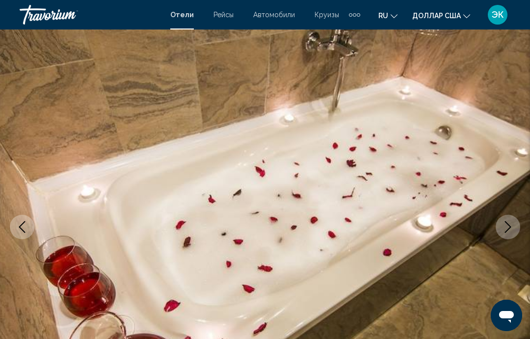
click at [502, 233] on button "Next image" at bounding box center [508, 227] width 25 height 25
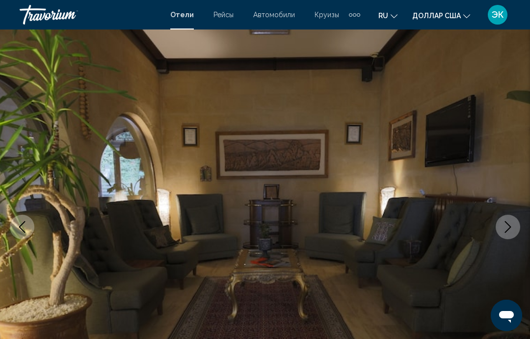
click at [503, 229] on icon "Next image" at bounding box center [508, 227] width 12 height 12
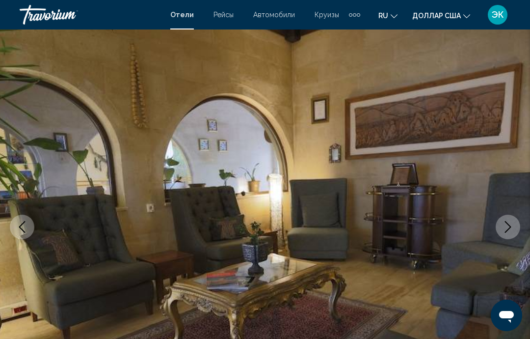
click at [504, 229] on icon "Next image" at bounding box center [508, 227] width 12 height 12
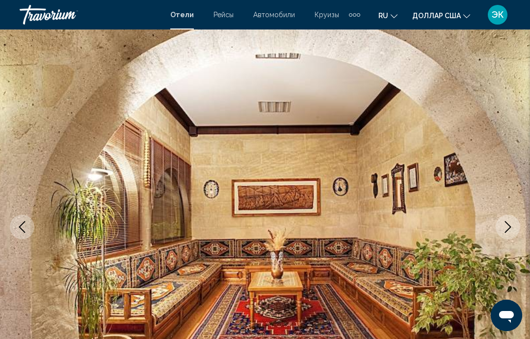
click at [507, 234] on button "Next image" at bounding box center [508, 227] width 25 height 25
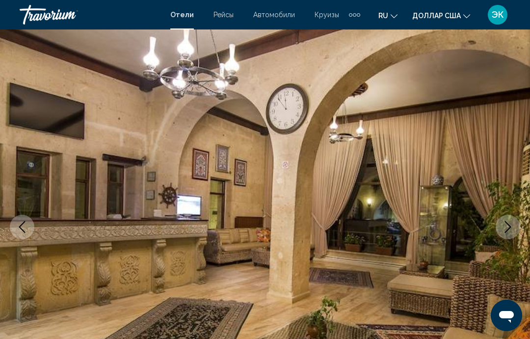
click at [508, 234] on button "Next image" at bounding box center [508, 227] width 25 height 25
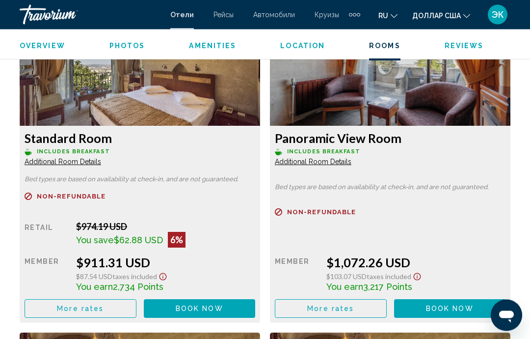
scroll to position [1873, 0]
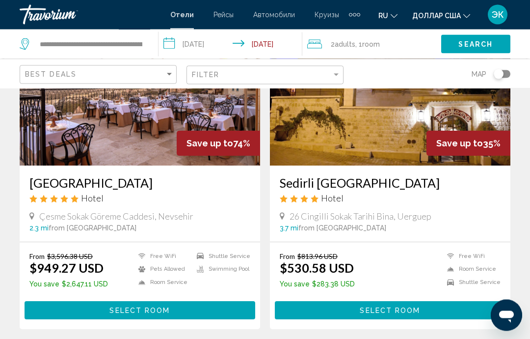
click at [150, 134] on img "Основное содержание" at bounding box center [140, 87] width 241 height 157
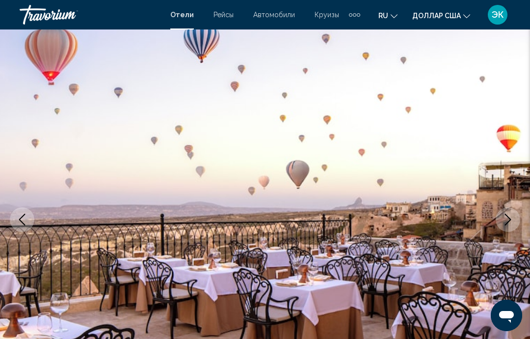
scroll to position [48, 0]
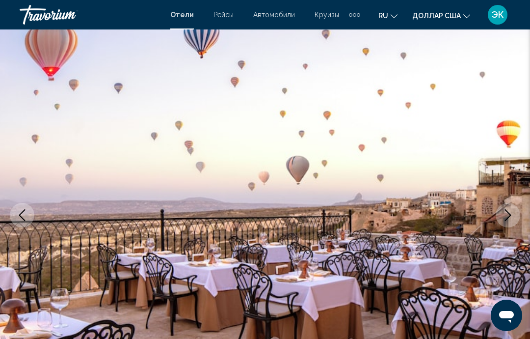
click at [510, 215] on icon "Next image" at bounding box center [508, 215] width 12 height 12
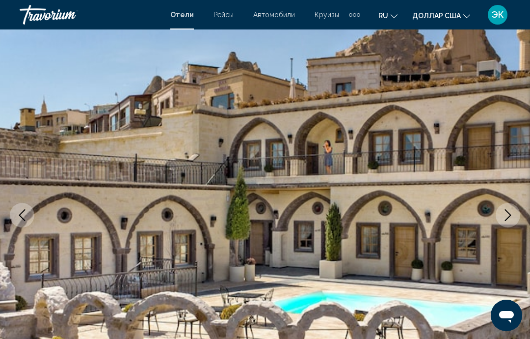
click at [513, 218] on icon "Next image" at bounding box center [508, 215] width 12 height 12
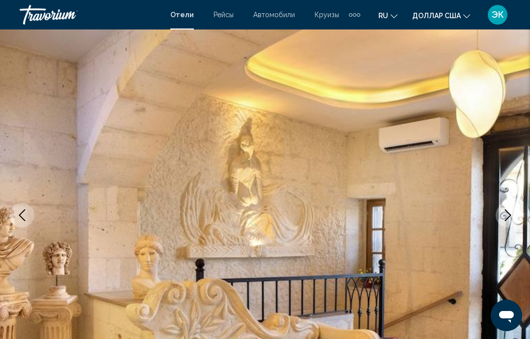
click at [513, 221] on button "Next image" at bounding box center [508, 215] width 25 height 25
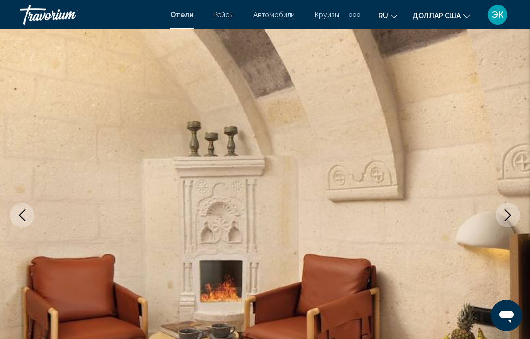
click at [509, 224] on button "Next image" at bounding box center [508, 215] width 25 height 25
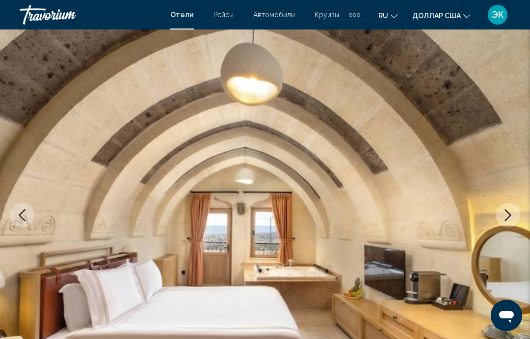
click at [507, 213] on icon "Next image" at bounding box center [508, 215] width 12 height 12
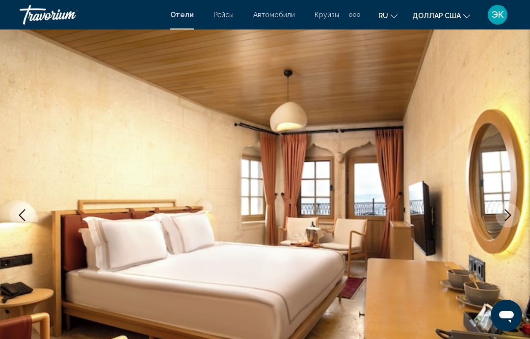
click at [507, 221] on button "Next image" at bounding box center [508, 215] width 25 height 25
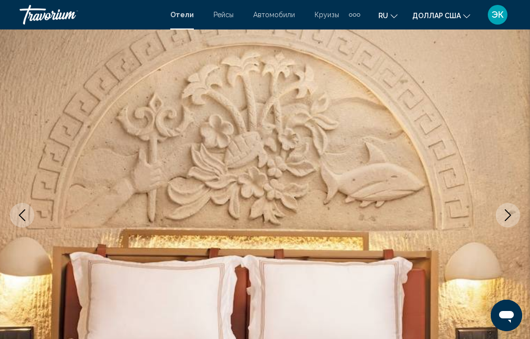
click at [510, 218] on icon "Next image" at bounding box center [508, 215] width 12 height 12
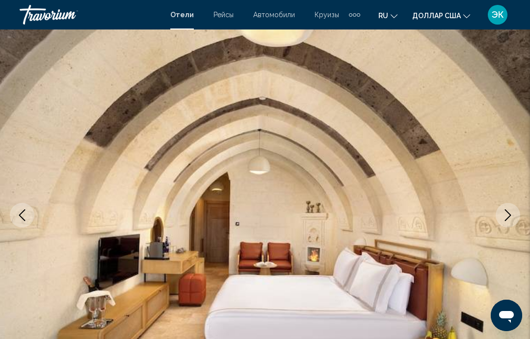
click at [511, 213] on icon "Next image" at bounding box center [508, 215] width 12 height 12
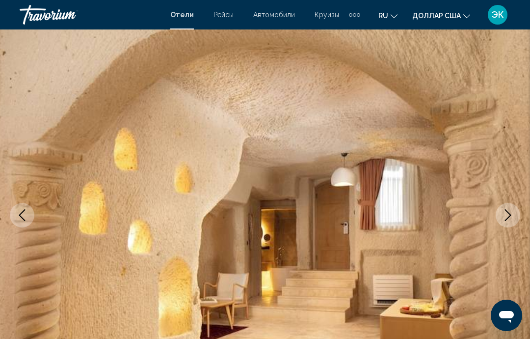
click at [509, 217] on icon "Next image" at bounding box center [508, 215] width 6 height 12
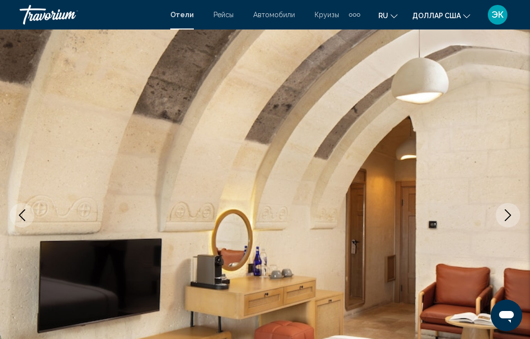
click at [507, 220] on icon "Next image" at bounding box center [508, 215] width 12 height 12
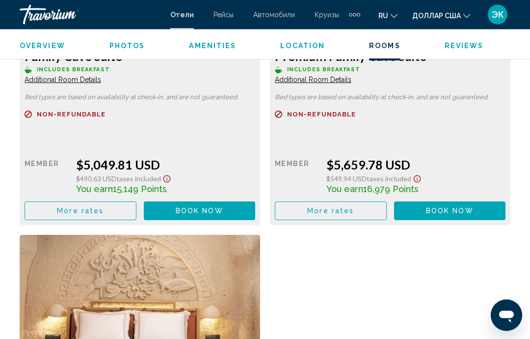
scroll to position [1951, 0]
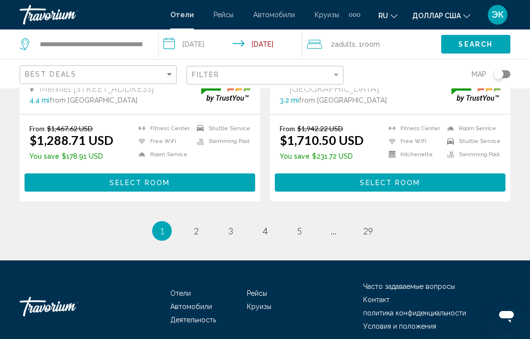
scroll to position [2024, 0]
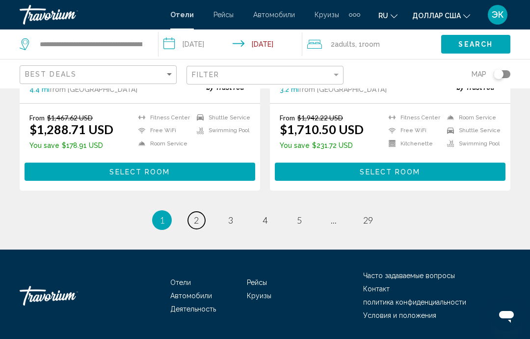
click at [203, 229] on link "page 2" at bounding box center [196, 220] width 17 height 17
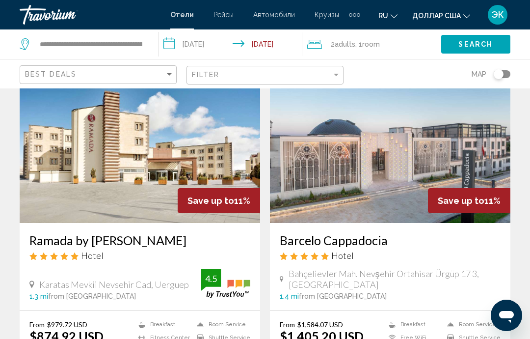
scroll to position [407, 0]
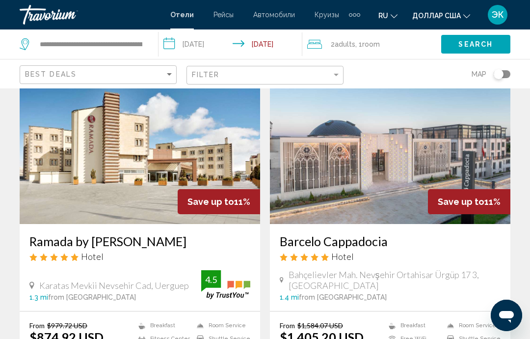
click at [144, 182] on img "Основное содержание" at bounding box center [140, 145] width 241 height 157
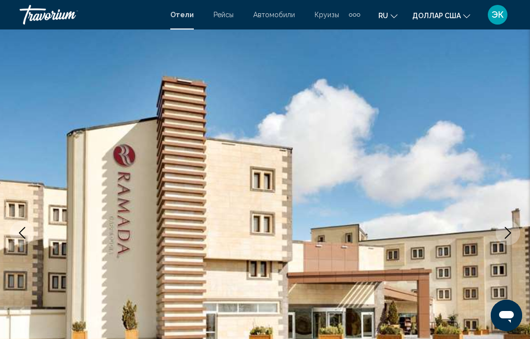
scroll to position [35, 0]
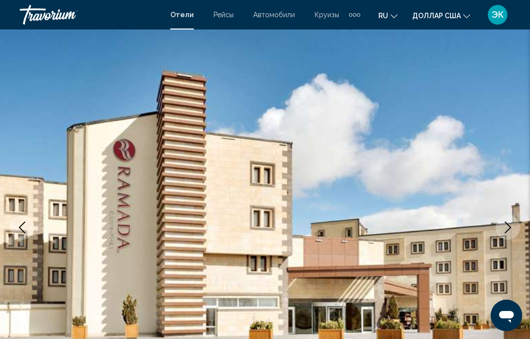
click at [509, 232] on icon "Next image" at bounding box center [508, 227] width 12 height 12
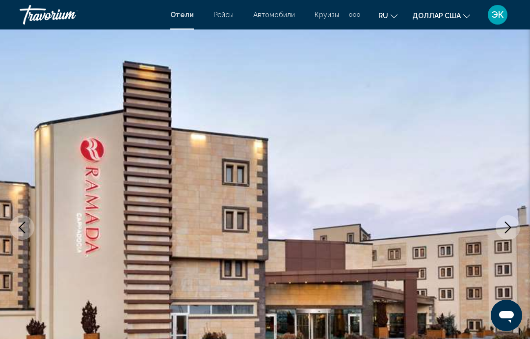
click at [508, 235] on button "Next image" at bounding box center [508, 227] width 25 height 25
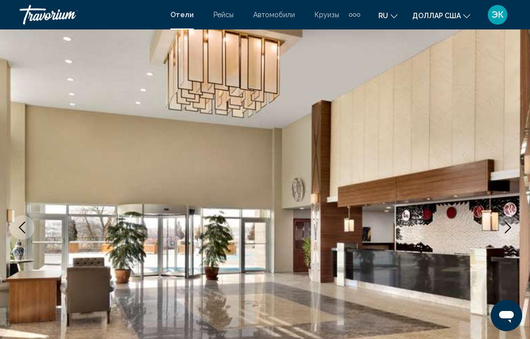
click at [509, 231] on icon "Next image" at bounding box center [508, 227] width 12 height 12
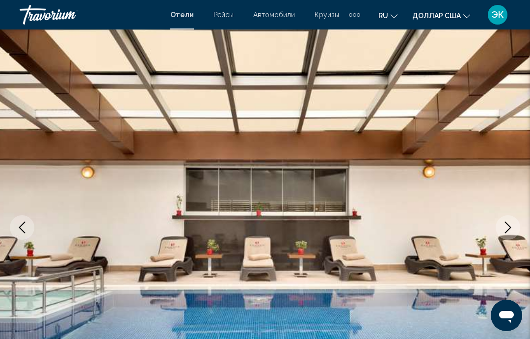
click at [509, 229] on icon "Next image" at bounding box center [508, 227] width 12 height 12
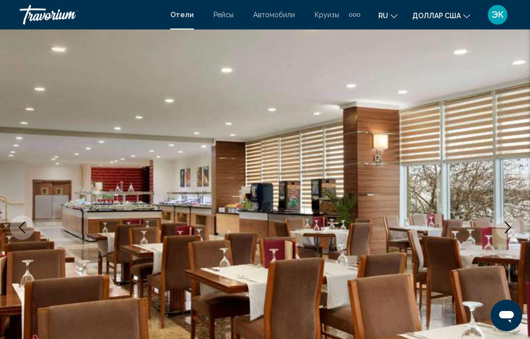
click at [514, 234] on button "Next image" at bounding box center [508, 227] width 25 height 25
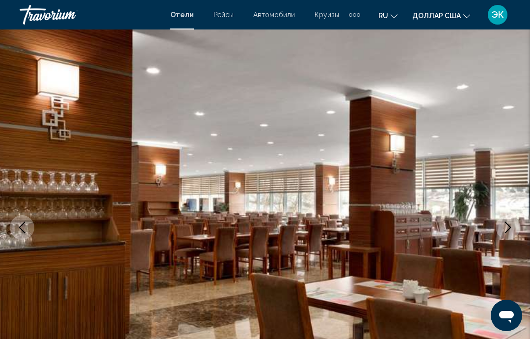
click at [511, 235] on button "Next image" at bounding box center [508, 227] width 25 height 25
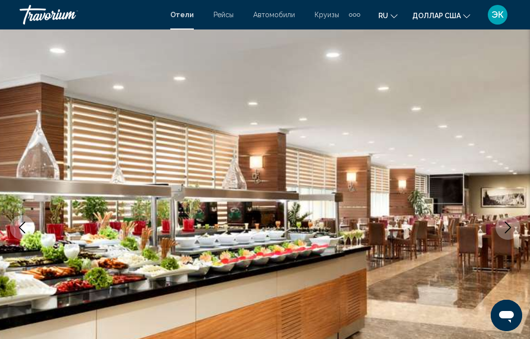
click at [510, 235] on button "Next image" at bounding box center [508, 227] width 25 height 25
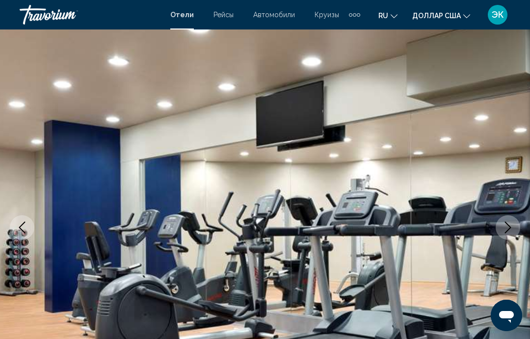
click at [514, 232] on button "Next image" at bounding box center [508, 227] width 25 height 25
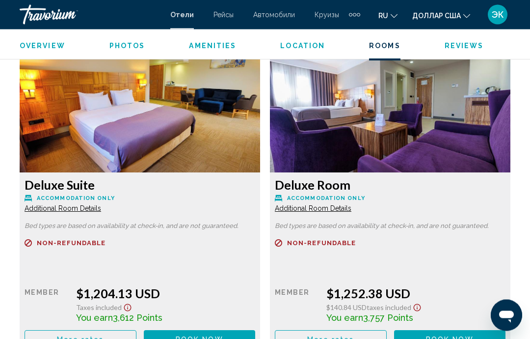
scroll to position [1843, 0]
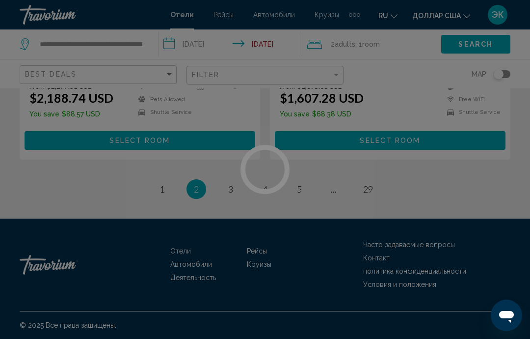
scroll to position [2050, 0]
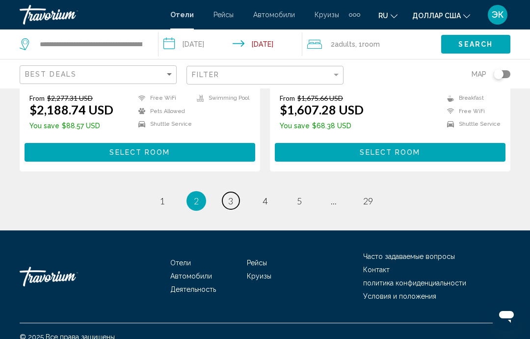
click at [234, 192] on link "page 3" at bounding box center [230, 200] width 17 height 17
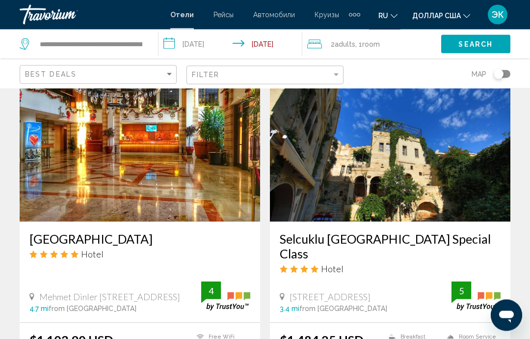
scroll to position [431, 0]
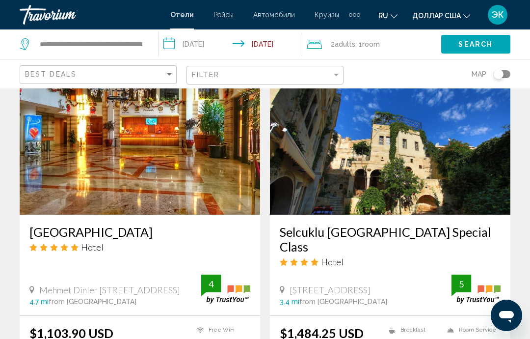
click at [186, 168] on img "Основное содержание" at bounding box center [140, 135] width 241 height 157
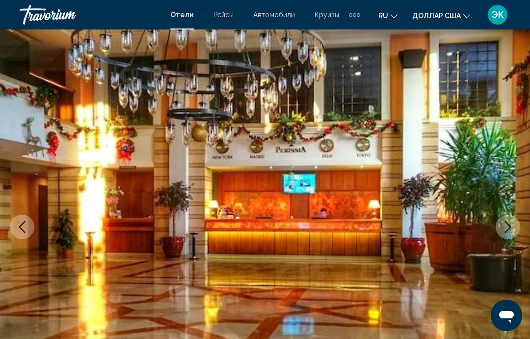
scroll to position [36, 0]
click at [509, 230] on icon "Next image" at bounding box center [508, 226] width 12 height 12
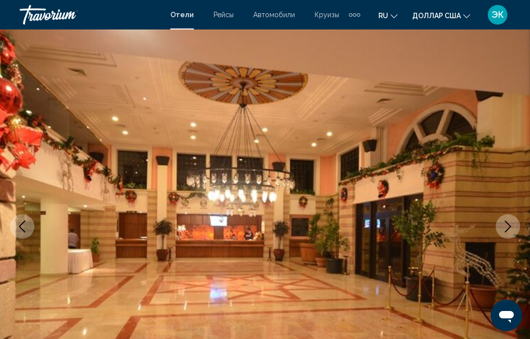
click at [511, 227] on icon "Next image" at bounding box center [508, 226] width 12 height 12
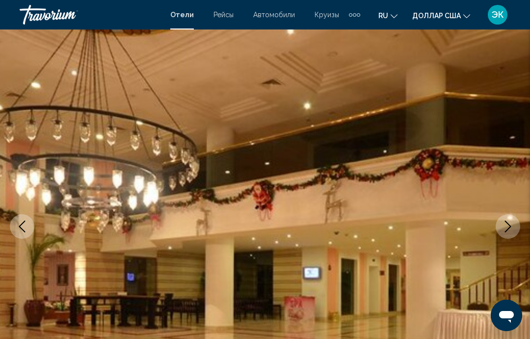
click at [506, 226] on icon "Next image" at bounding box center [508, 226] width 12 height 12
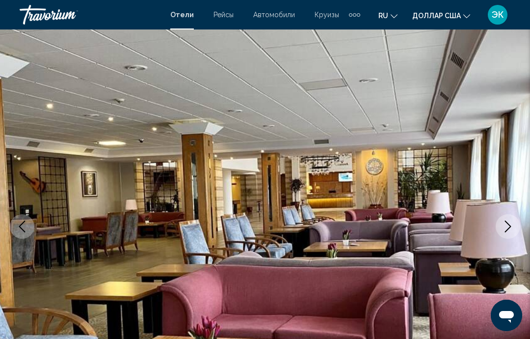
click at [501, 228] on button "Next image" at bounding box center [508, 226] width 25 height 25
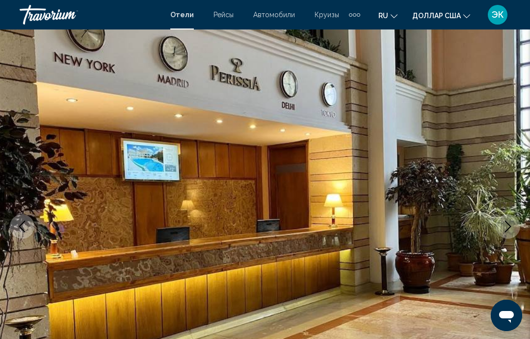
click at [504, 224] on icon "Next image" at bounding box center [508, 226] width 12 height 12
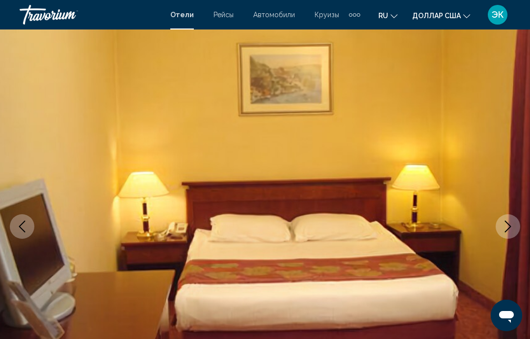
click at [508, 223] on icon "Next image" at bounding box center [508, 226] width 12 height 12
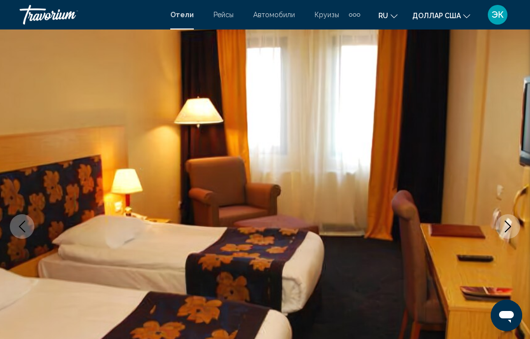
click at [503, 220] on icon "Next image" at bounding box center [508, 226] width 12 height 12
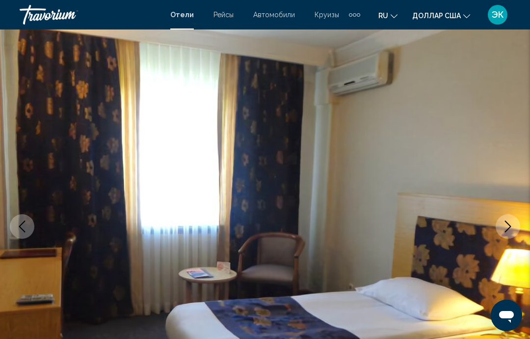
click at [507, 229] on icon "Next image" at bounding box center [508, 226] width 12 height 12
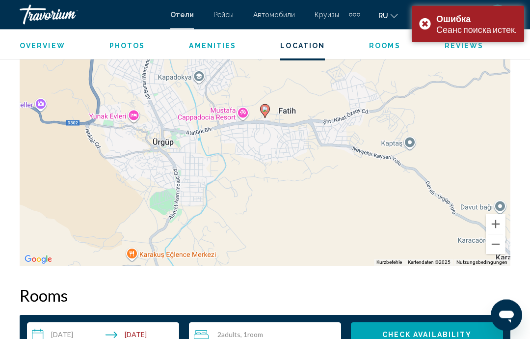
scroll to position [1178, 0]
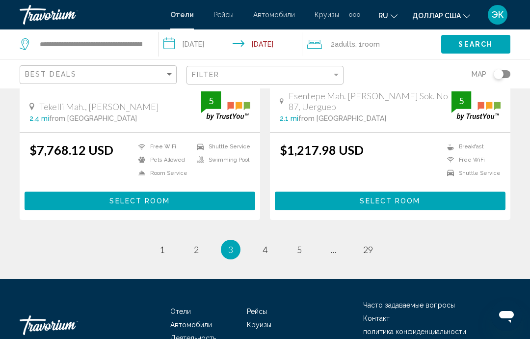
scroll to position [2023, 0]
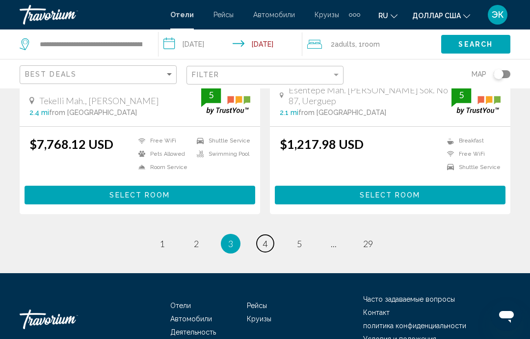
click at [263, 238] on span "4" at bounding box center [265, 243] width 5 height 11
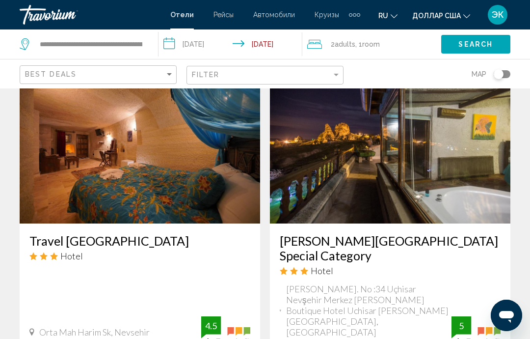
scroll to position [1463, 0]
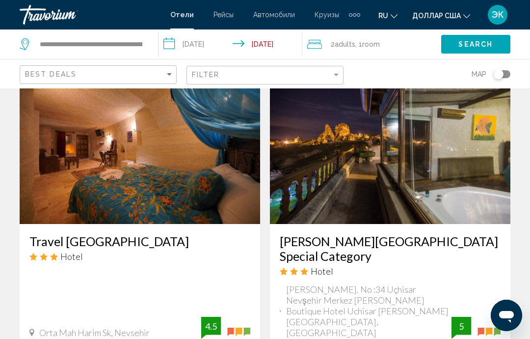
click at [445, 175] on img "Основное содержание" at bounding box center [390, 145] width 241 height 157
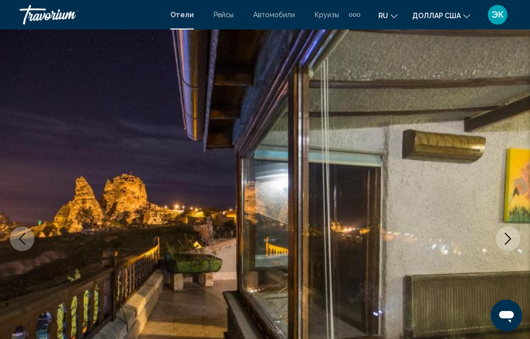
scroll to position [26, 0]
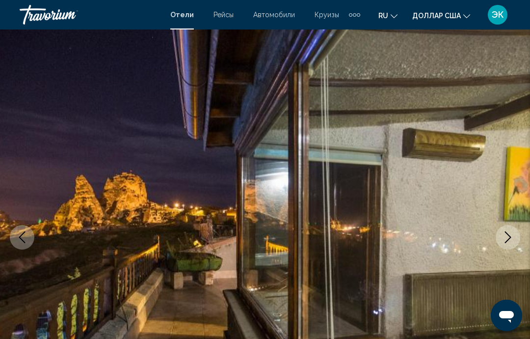
click at [510, 243] on button "Next image" at bounding box center [508, 237] width 25 height 25
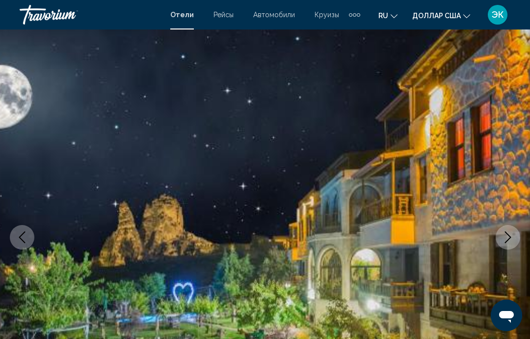
click at [504, 241] on icon "Next image" at bounding box center [508, 237] width 12 height 12
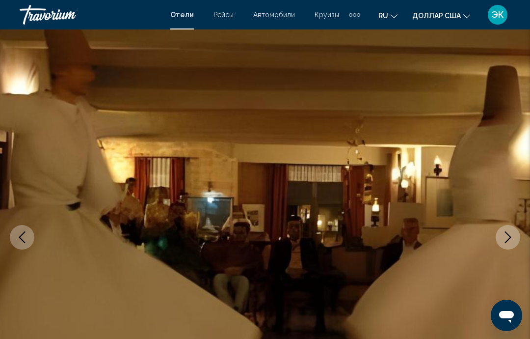
click at [505, 240] on icon "Next image" at bounding box center [508, 237] width 12 height 12
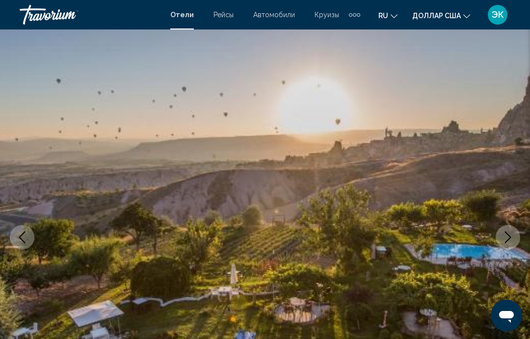
click at [506, 238] on icon "Next image" at bounding box center [508, 237] width 12 height 12
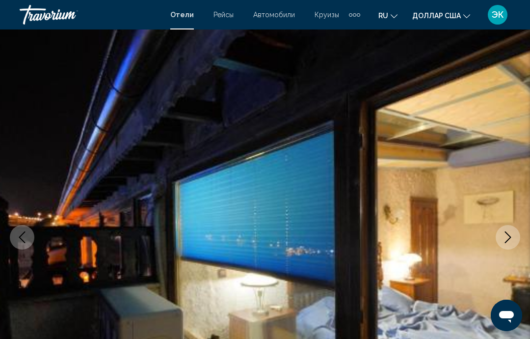
click at [507, 240] on icon "Next image" at bounding box center [508, 237] width 12 height 12
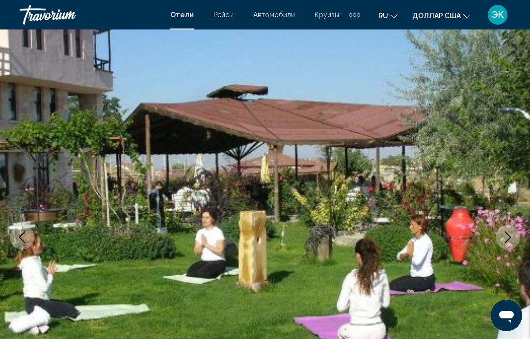
click at [506, 243] on button "Next image" at bounding box center [508, 237] width 25 height 25
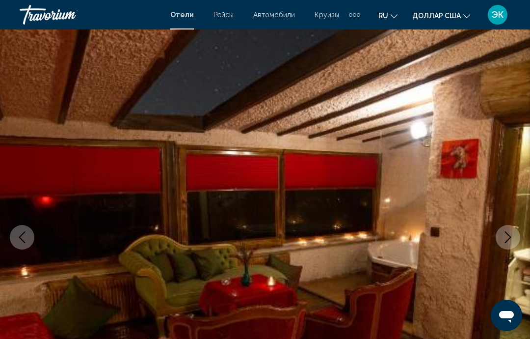
click at [507, 243] on button "Next image" at bounding box center [508, 237] width 25 height 25
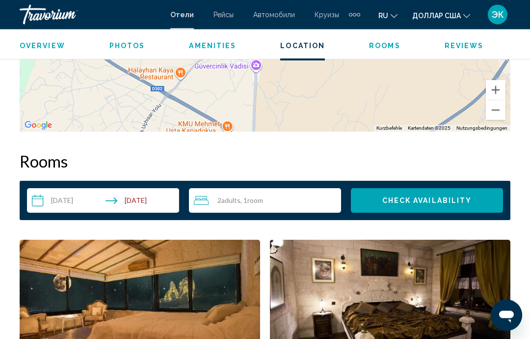
scroll to position [1287, 0]
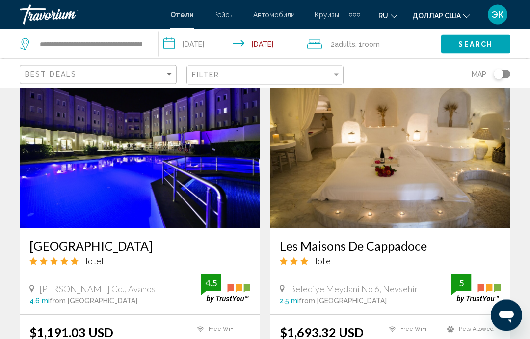
scroll to position [1108, 0]
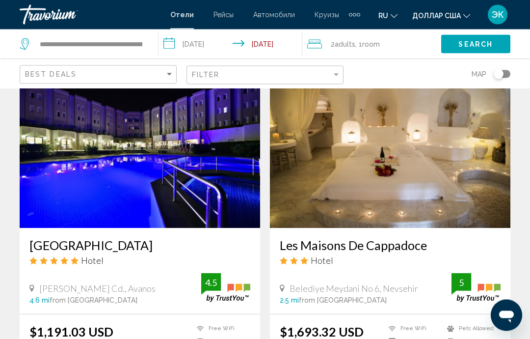
click at [170, 169] on img "Основное содержание" at bounding box center [140, 149] width 241 height 157
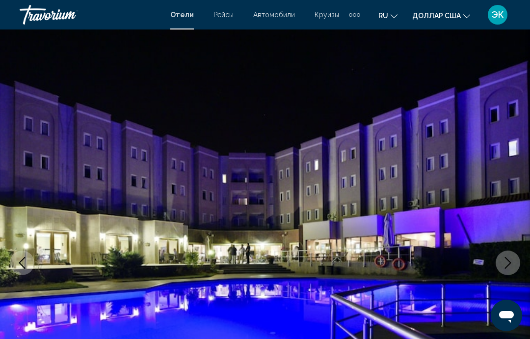
scroll to position [9, 0]
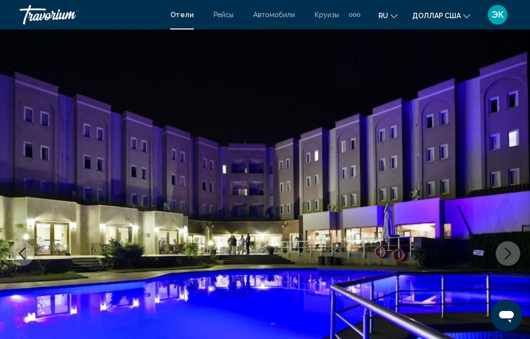
click at [507, 255] on icon "Next image" at bounding box center [508, 253] width 12 height 12
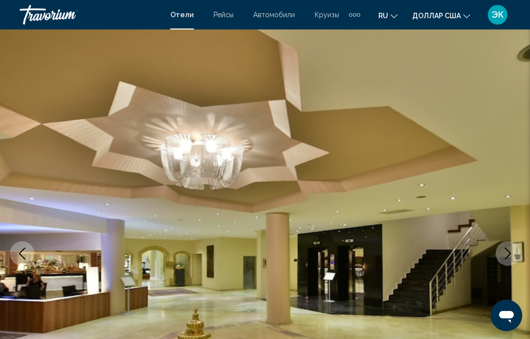
click at [500, 258] on button "Next image" at bounding box center [508, 253] width 25 height 25
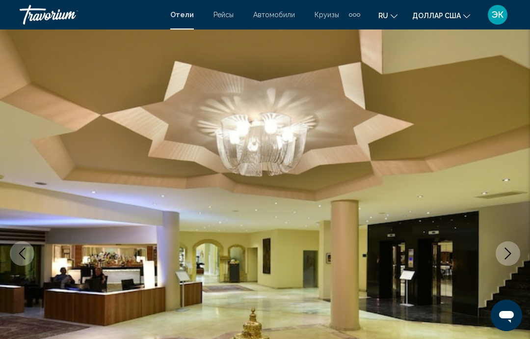
click at [506, 256] on icon "Next image" at bounding box center [508, 253] width 12 height 12
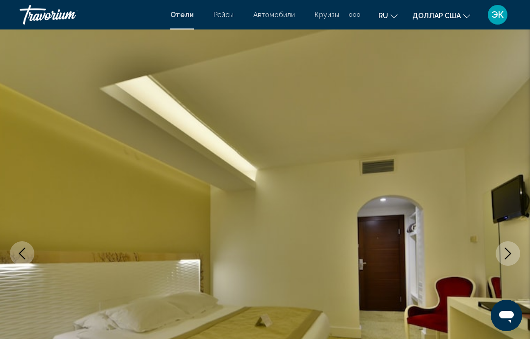
click at [506, 252] on icon "Next image" at bounding box center [508, 253] width 12 height 12
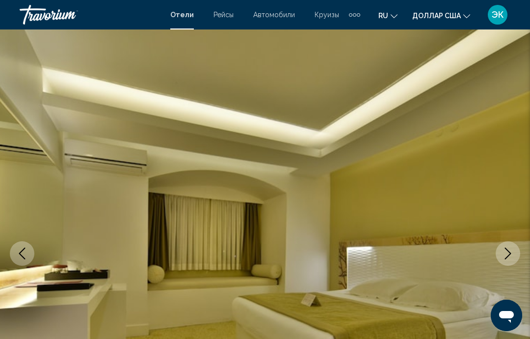
click at [503, 256] on icon "Next image" at bounding box center [508, 253] width 12 height 12
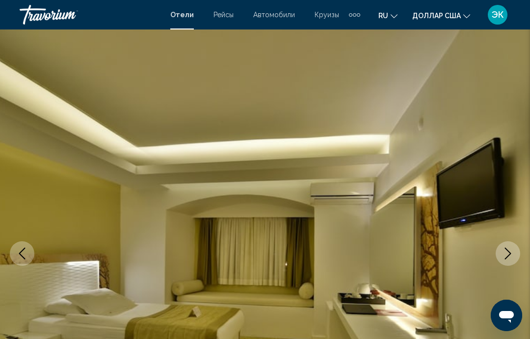
click at [505, 260] on button "Next image" at bounding box center [508, 253] width 25 height 25
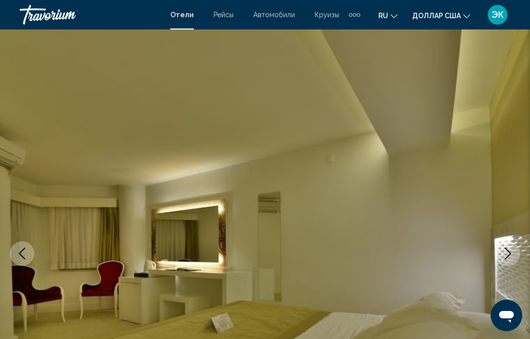
click at [508, 257] on icon "Next image" at bounding box center [508, 253] width 12 height 12
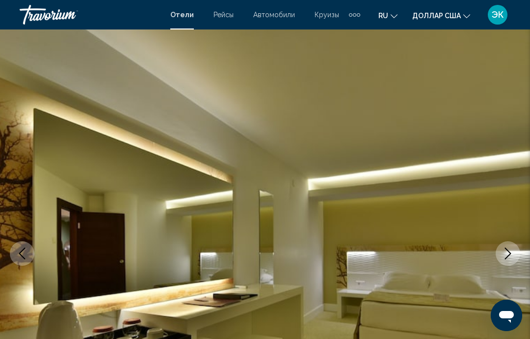
click at [511, 254] on icon "Next image" at bounding box center [508, 253] width 12 height 12
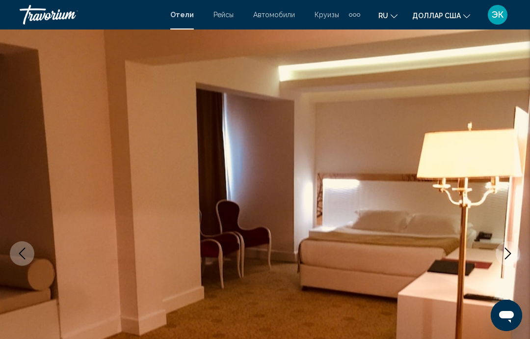
click at [505, 254] on icon "Next image" at bounding box center [508, 253] width 12 height 12
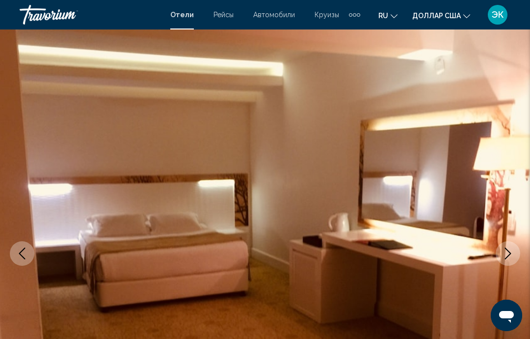
click at [500, 253] on button "Next image" at bounding box center [508, 253] width 25 height 25
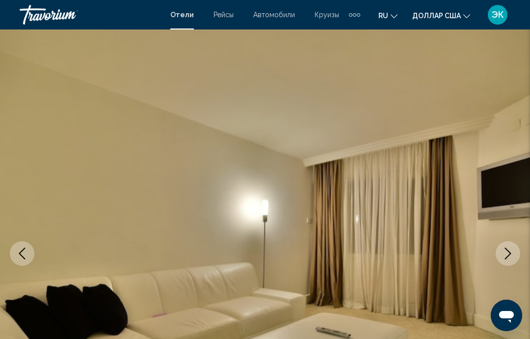
click at [502, 254] on button "Next image" at bounding box center [508, 253] width 25 height 25
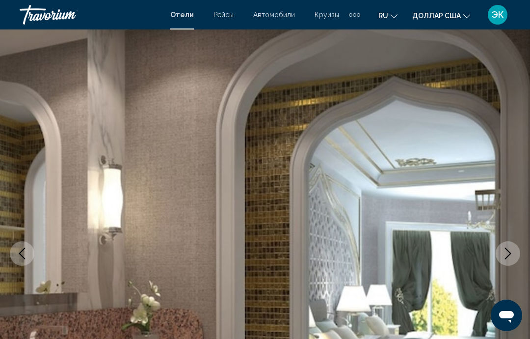
click at [501, 253] on button "Next image" at bounding box center [508, 253] width 25 height 25
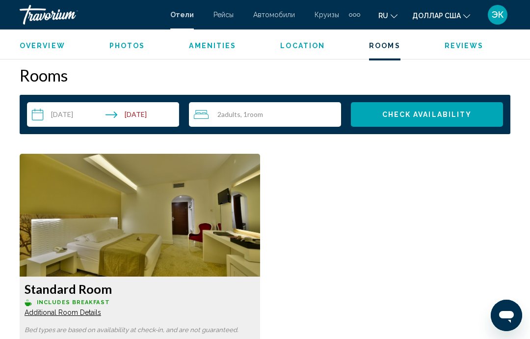
scroll to position [1402, 0]
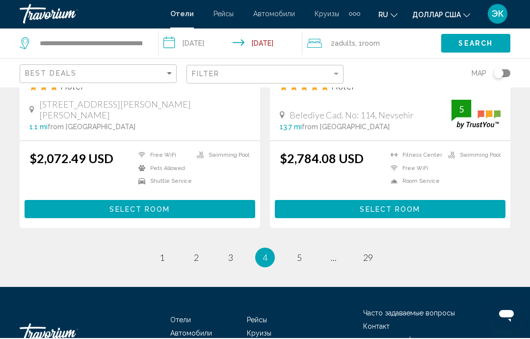
scroll to position [2030, 0]
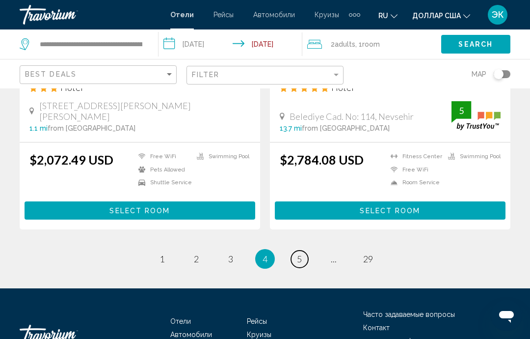
click at [292, 250] on link "page 5" at bounding box center [299, 258] width 17 height 17
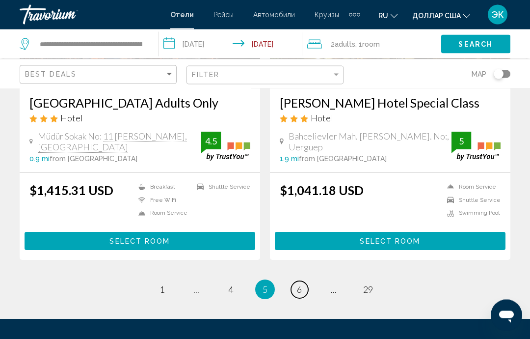
scroll to position [2009, 0]
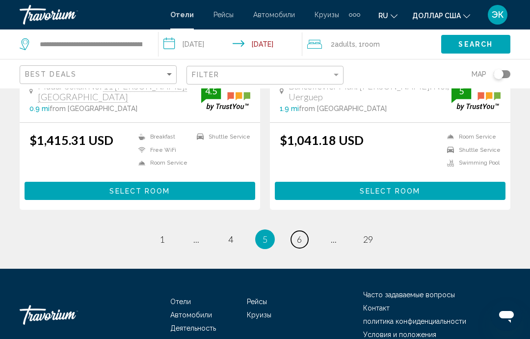
click at [297, 234] on span "6" at bounding box center [299, 239] width 5 height 11
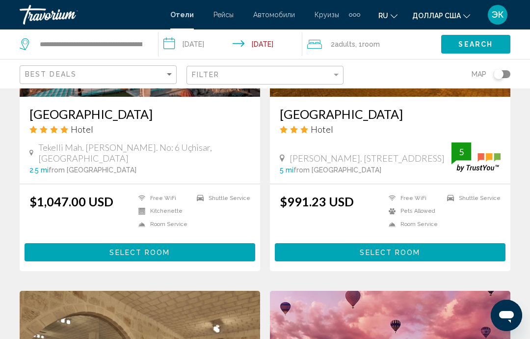
scroll to position [1587, 0]
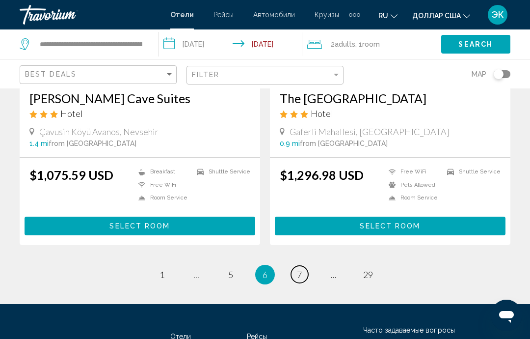
click at [300, 273] on span "7" at bounding box center [299, 274] width 5 height 11
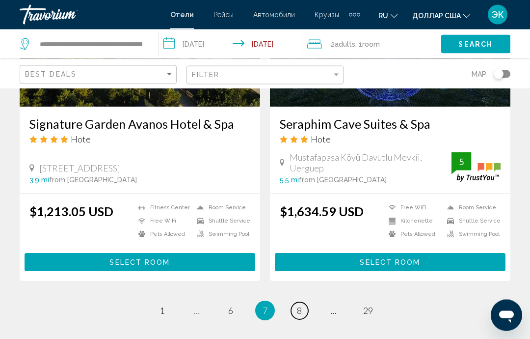
click at [298, 316] on span "8" at bounding box center [299, 310] width 5 height 11
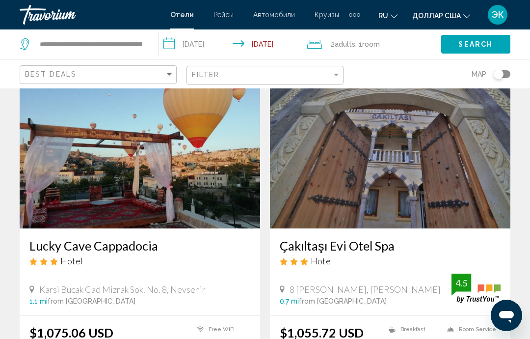
scroll to position [402, 0]
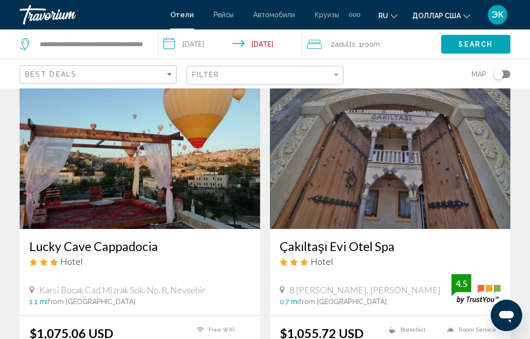
click at [211, 192] on img "Основное содержание" at bounding box center [140, 150] width 241 height 157
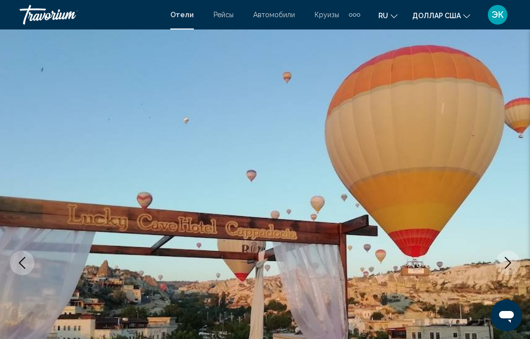
scroll to position [34, 0]
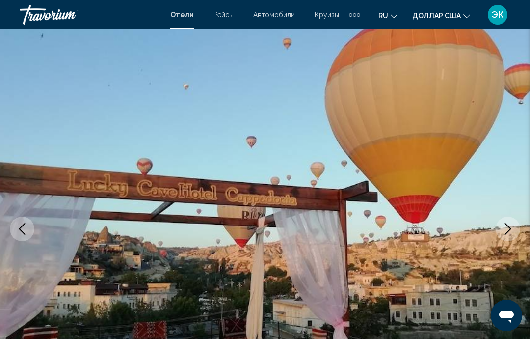
click at [508, 238] on button "Next image" at bounding box center [508, 229] width 25 height 25
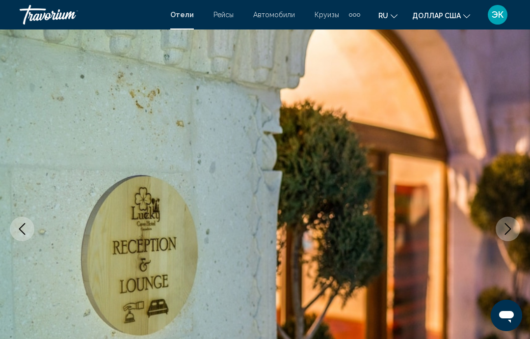
click at [515, 227] on button "Next image" at bounding box center [508, 229] width 25 height 25
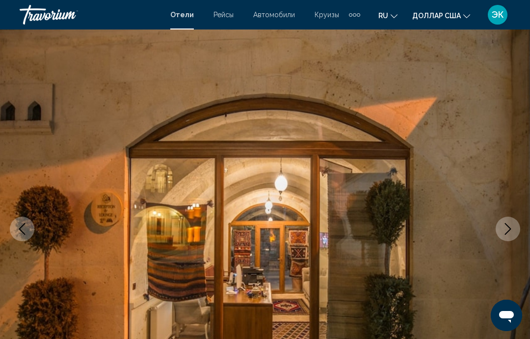
click at [505, 238] on button "Next image" at bounding box center [508, 229] width 25 height 25
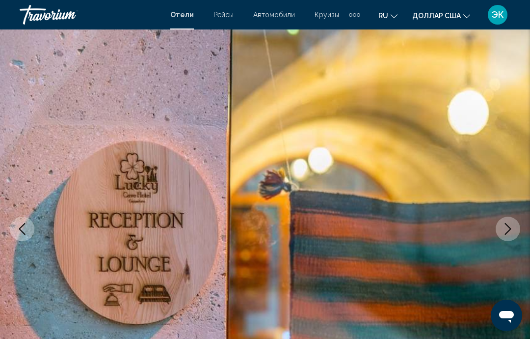
click at [506, 237] on button "Next image" at bounding box center [508, 229] width 25 height 25
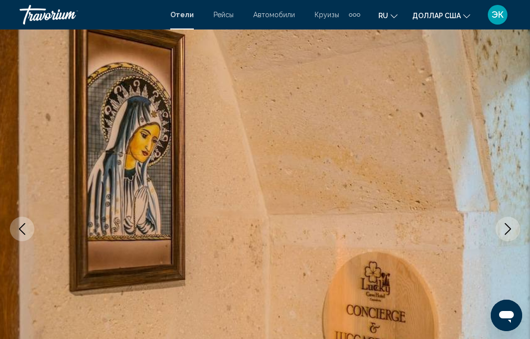
click at [509, 229] on icon "Next image" at bounding box center [508, 229] width 12 height 12
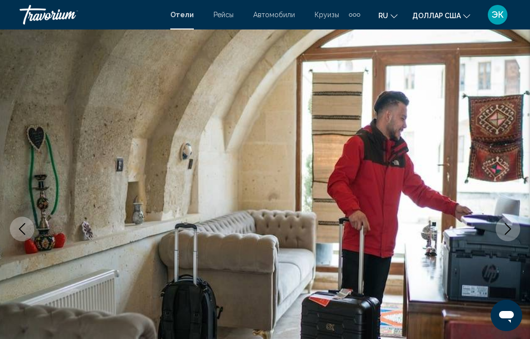
click at [506, 231] on icon "Next image" at bounding box center [508, 229] width 12 height 12
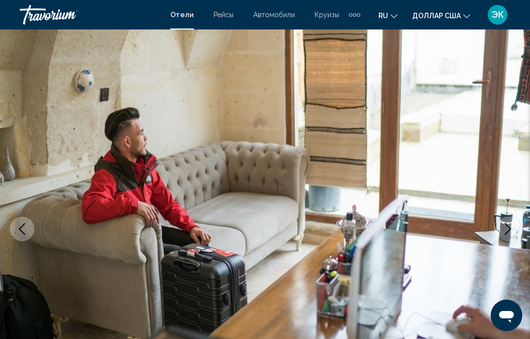
click at [510, 230] on icon "Next image" at bounding box center [508, 229] width 6 height 12
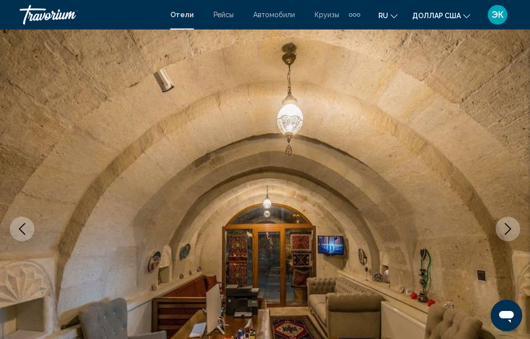
click at [510, 237] on button "Next image" at bounding box center [508, 229] width 25 height 25
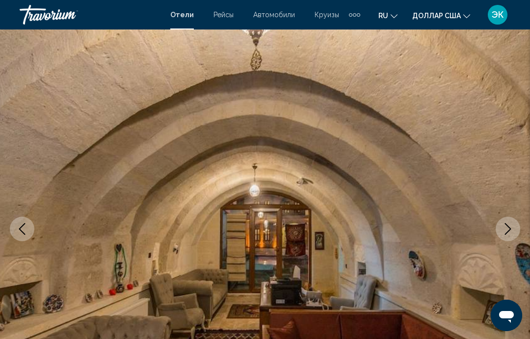
click at [508, 230] on icon "Next image" at bounding box center [508, 229] width 12 height 12
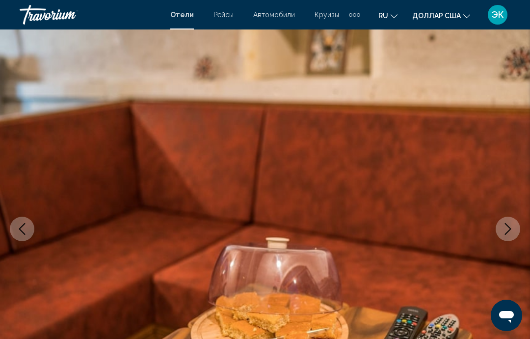
click at [504, 236] on button "Next image" at bounding box center [508, 229] width 25 height 25
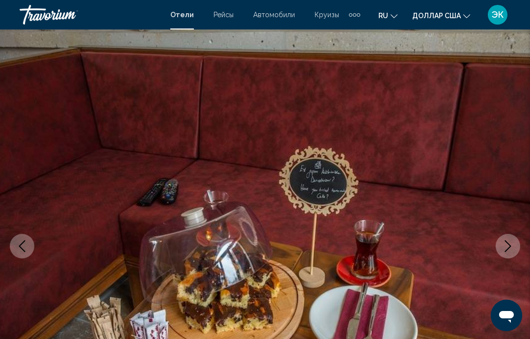
scroll to position [0, 0]
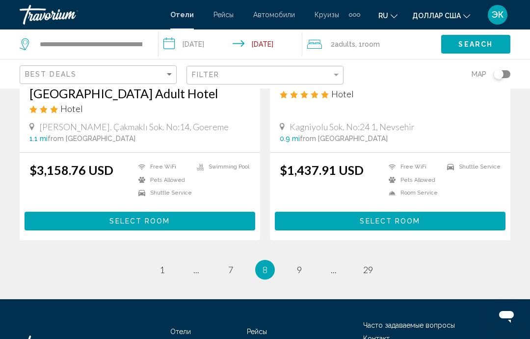
scroll to position [1980, 0]
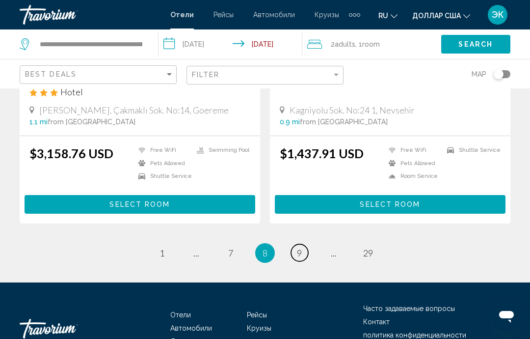
click at [296, 244] on link "page 9" at bounding box center [299, 252] width 17 height 17
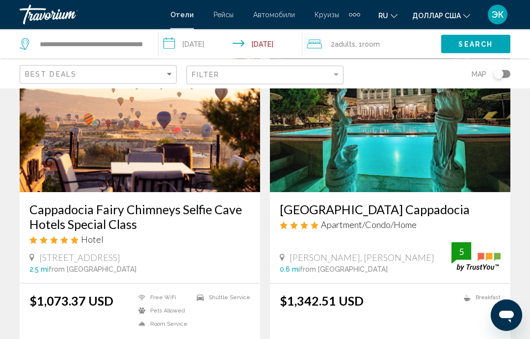
scroll to position [429, 0]
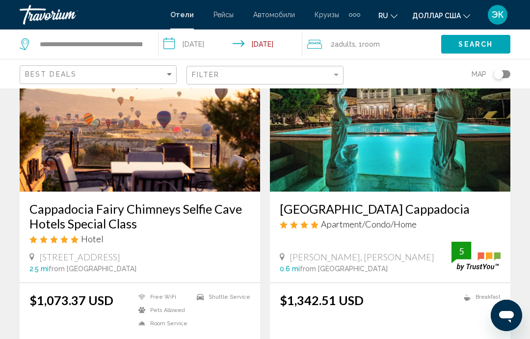
click at [195, 160] on img "Основное содержание" at bounding box center [140, 112] width 241 height 157
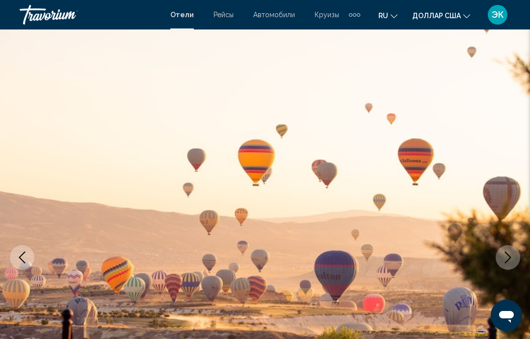
scroll to position [32, 0]
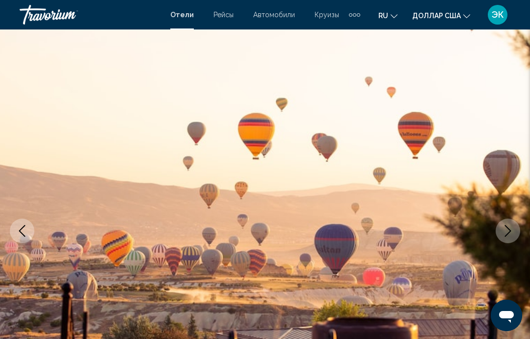
click at [509, 235] on icon "Next image" at bounding box center [508, 231] width 12 height 12
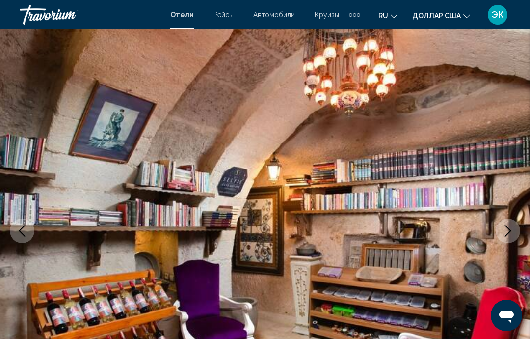
click at [509, 241] on button "Next image" at bounding box center [508, 231] width 25 height 25
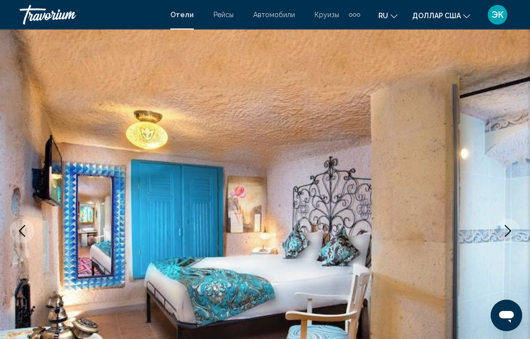
click at [506, 236] on icon "Next image" at bounding box center [508, 231] width 6 height 12
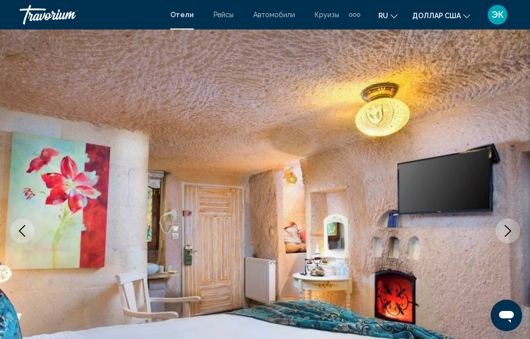
click at [509, 231] on icon "Next image" at bounding box center [508, 231] width 12 height 12
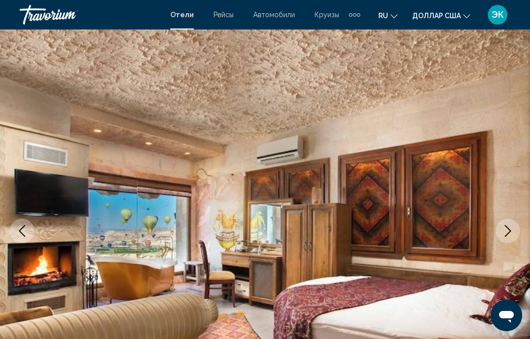
click at [508, 233] on icon "Next image" at bounding box center [508, 231] width 12 height 12
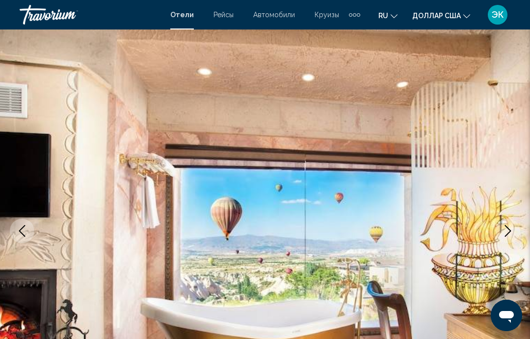
click at [505, 229] on icon "Next image" at bounding box center [508, 231] width 12 height 12
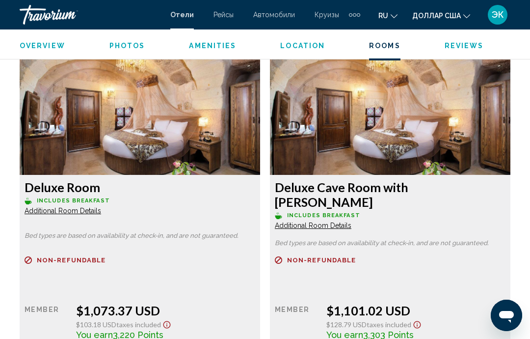
scroll to position [1509, 0]
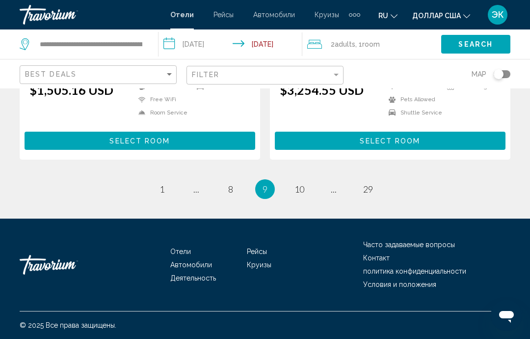
scroll to position [2055, 0]
click at [294, 190] on link "page 10" at bounding box center [299, 189] width 17 height 17
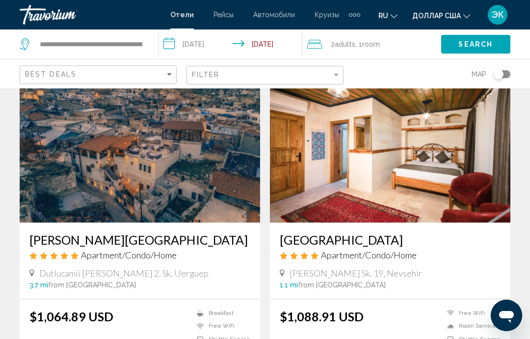
scroll to position [71, 0]
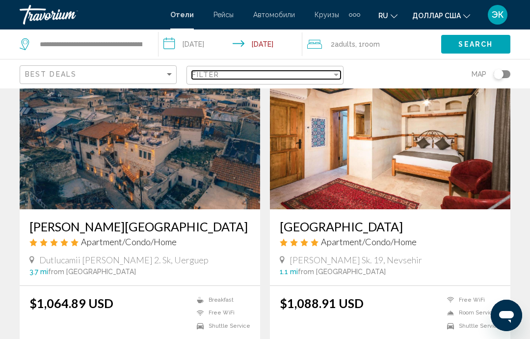
click at [337, 75] on div "Filter" at bounding box center [336, 75] width 5 height 2
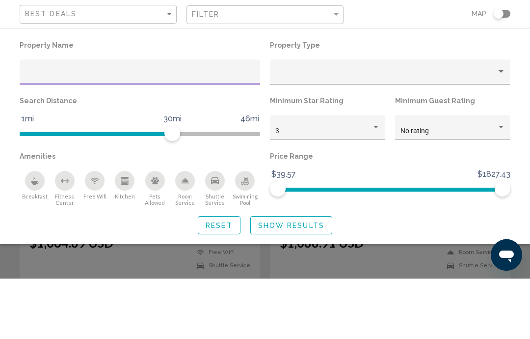
type input "*"
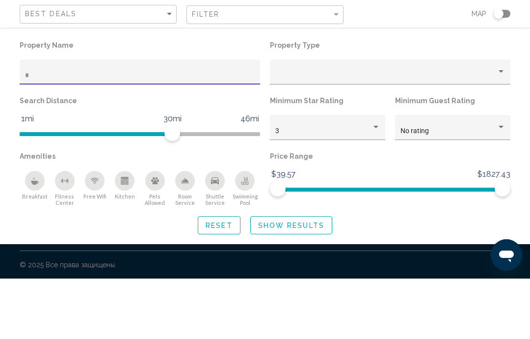
scroll to position [39, 0]
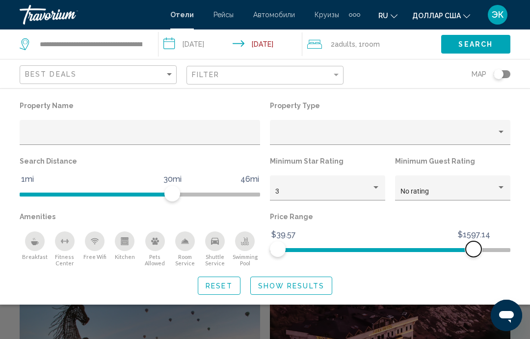
scroll to position [199, 0]
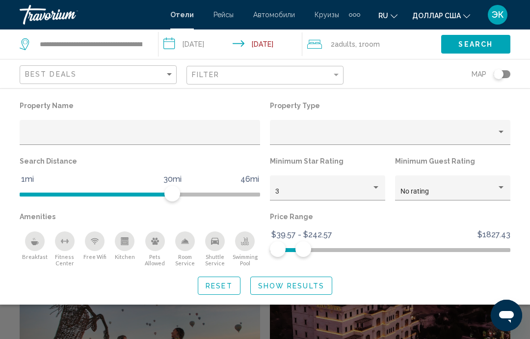
click at [313, 287] on span "Show Results" at bounding box center [291, 286] width 66 height 8
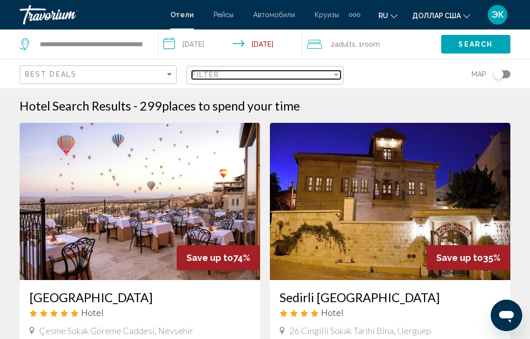
click at [335, 76] on div "Filter" at bounding box center [336, 75] width 9 height 8
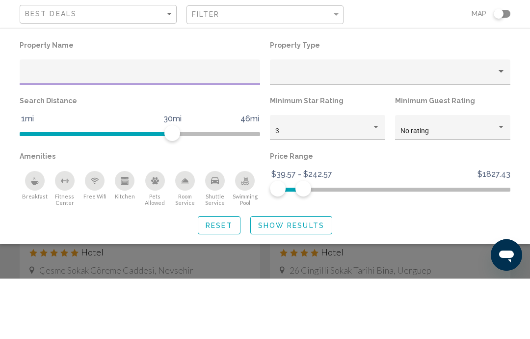
click at [500, 131] on div "Property type" at bounding box center [501, 132] width 5 height 2
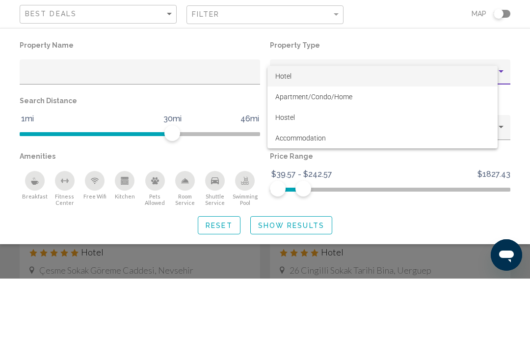
scroll to position [60, 0]
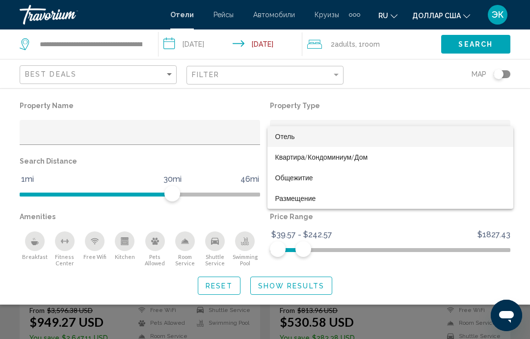
click at [426, 97] on div at bounding box center [265, 169] width 530 height 339
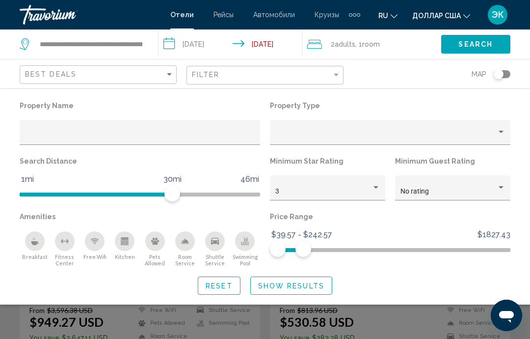
click at [315, 285] on span "Show Results" at bounding box center [291, 286] width 66 height 8
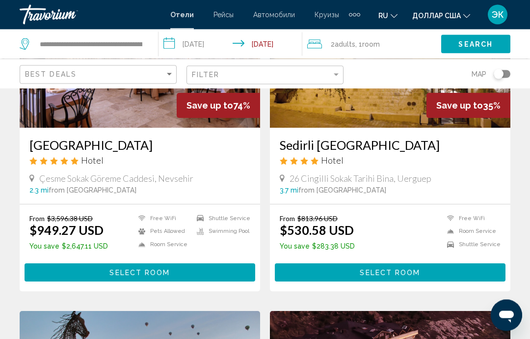
scroll to position [142, 0]
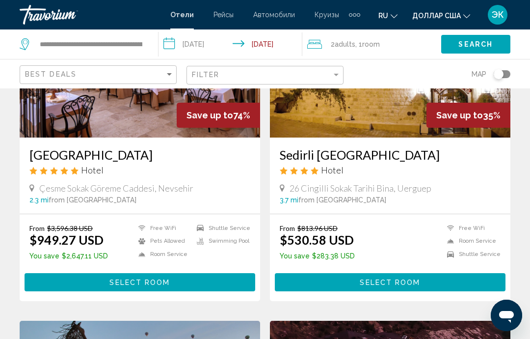
click at [148, 112] on img "Основное содержание" at bounding box center [140, 58] width 241 height 157
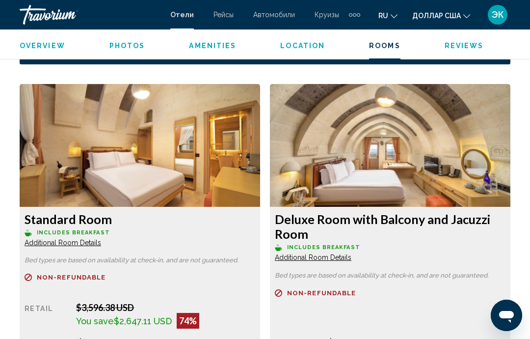
scroll to position [1467, 0]
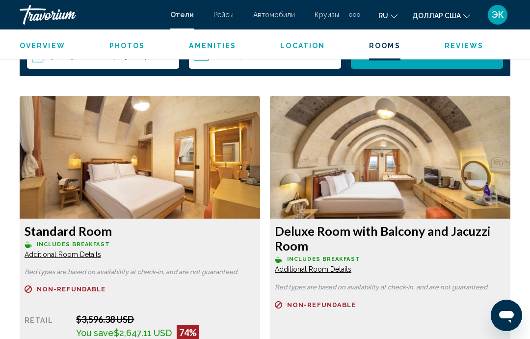
click at [87, 254] on span "Additional Room Details" at bounding box center [63, 254] width 77 height 8
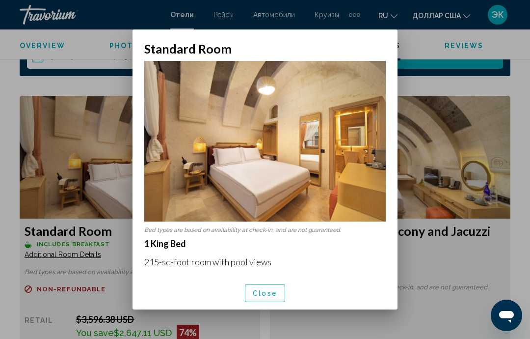
scroll to position [0, 0]
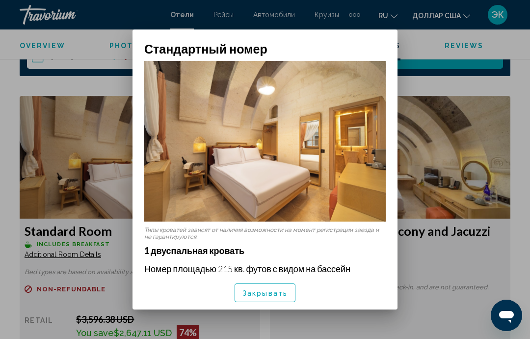
click at [414, 40] on div at bounding box center [265, 169] width 530 height 339
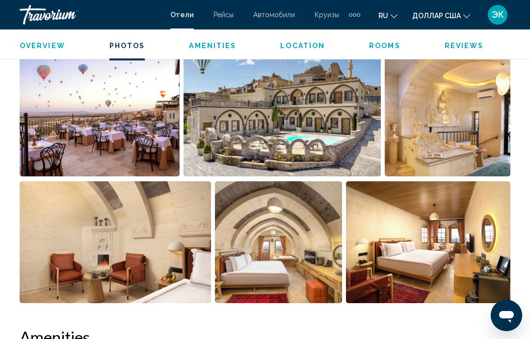
scroll to position [685, 0]
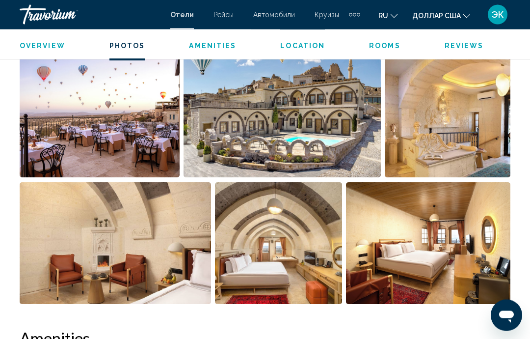
click at [309, 140] on img "Open full-screen image slider" at bounding box center [282, 117] width 197 height 122
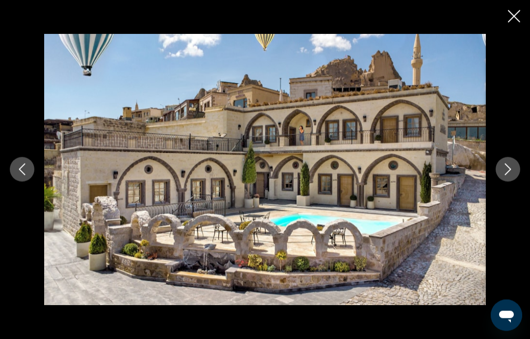
scroll to position [685, 0]
click at [508, 172] on icon "Next image" at bounding box center [508, 170] width 6 height 12
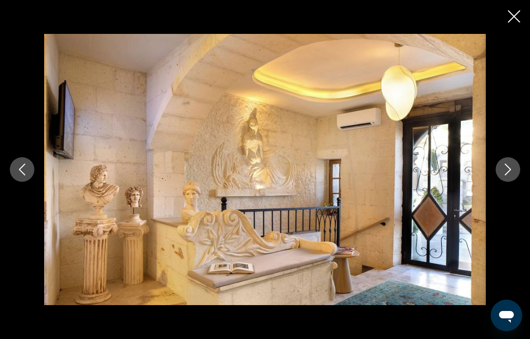
click at [507, 171] on icon "Next image" at bounding box center [508, 170] width 12 height 12
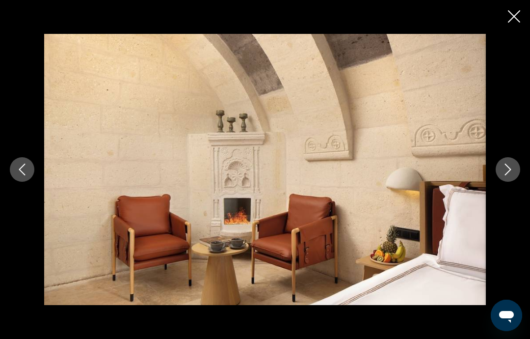
click at [505, 173] on icon "Next image" at bounding box center [508, 170] width 12 height 12
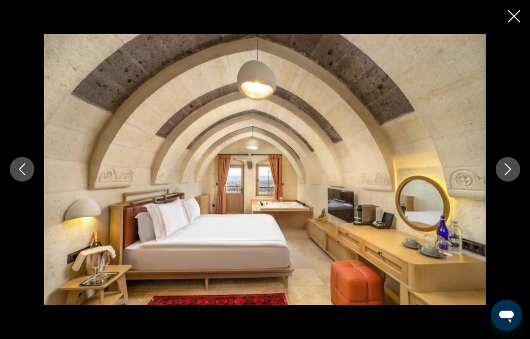
scroll to position [545, 0]
click at [509, 174] on icon "Next image" at bounding box center [508, 170] width 12 height 12
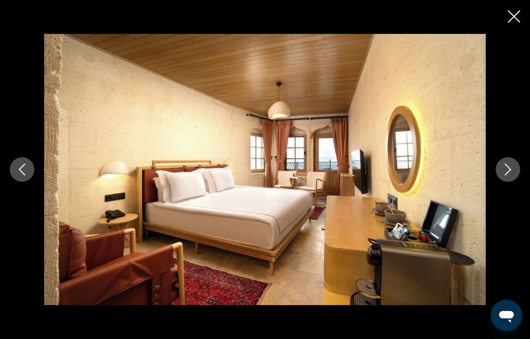
click at [508, 171] on icon "Next image" at bounding box center [508, 170] width 12 height 12
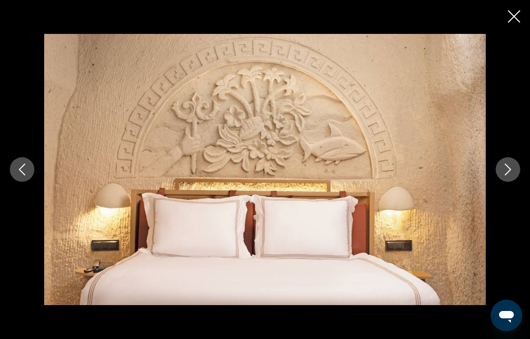
click at [506, 174] on icon "Next image" at bounding box center [508, 170] width 6 height 12
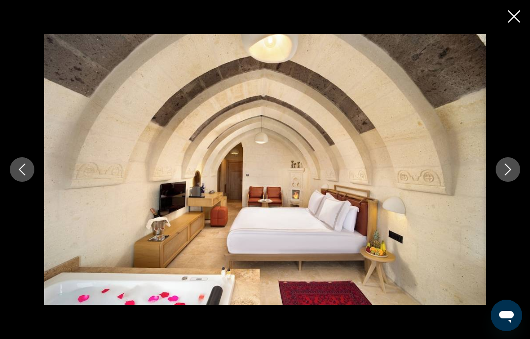
click at [506, 171] on icon "Next image" at bounding box center [508, 170] width 12 height 12
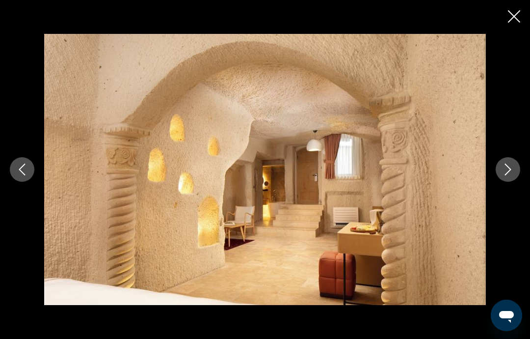
click at [507, 171] on icon "Next image" at bounding box center [508, 170] width 12 height 12
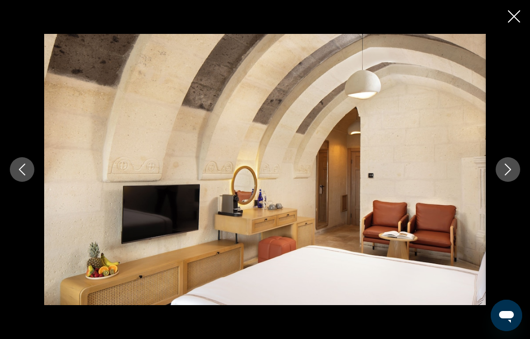
click at [509, 172] on icon "Next image" at bounding box center [508, 170] width 6 height 12
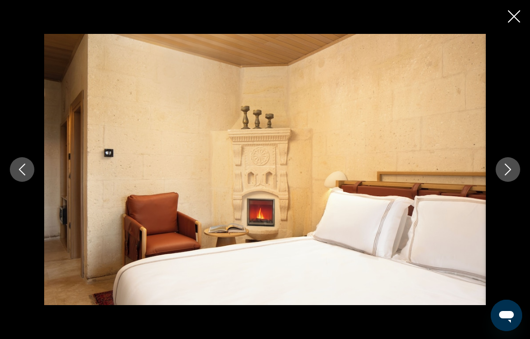
click at [504, 168] on icon "Next image" at bounding box center [508, 170] width 12 height 12
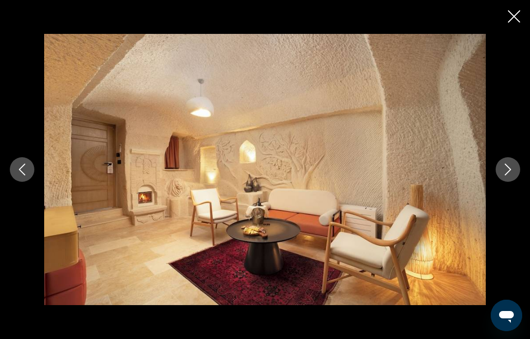
click at [508, 174] on icon "Next image" at bounding box center [508, 170] width 12 height 12
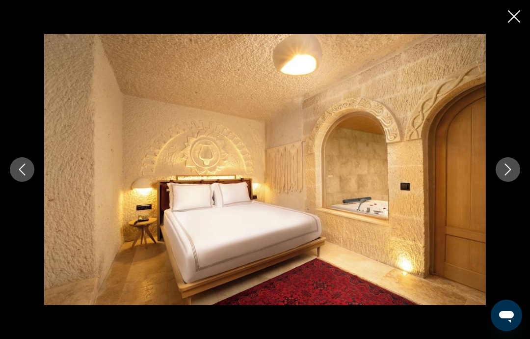
click at [506, 175] on icon "Next image" at bounding box center [508, 170] width 12 height 12
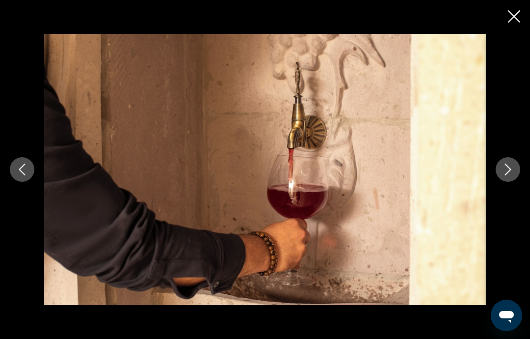
click at [501, 179] on button "Next image" at bounding box center [508, 169] width 25 height 25
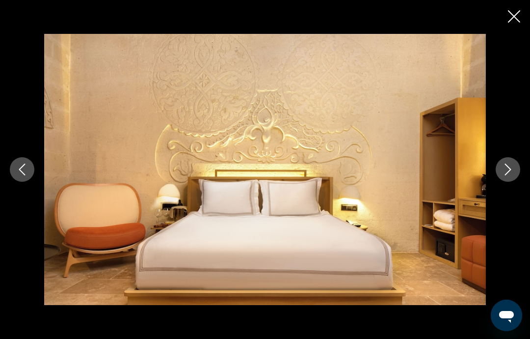
click at [503, 178] on button "Next image" at bounding box center [508, 169] width 25 height 25
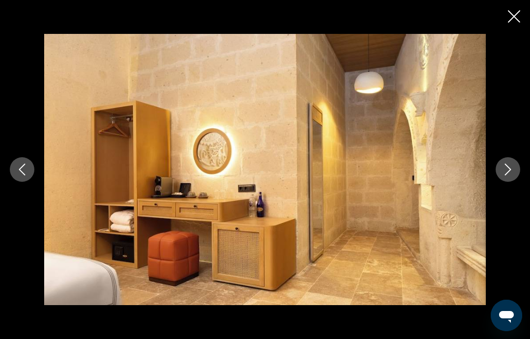
click at [509, 165] on icon "Next image" at bounding box center [508, 170] width 12 height 12
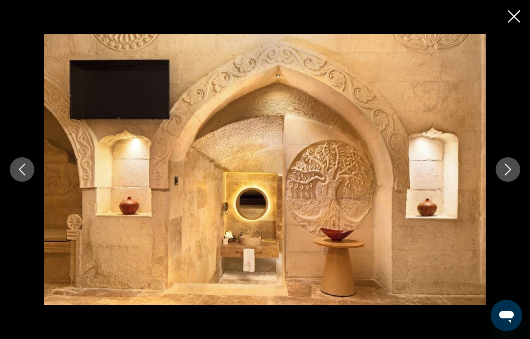
click at [498, 176] on button "Next image" at bounding box center [508, 169] width 25 height 25
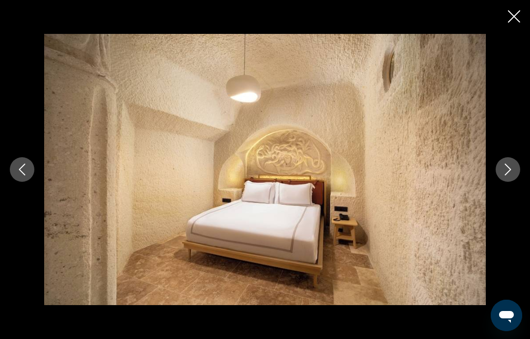
click at [502, 179] on button "Next image" at bounding box center [508, 169] width 25 height 25
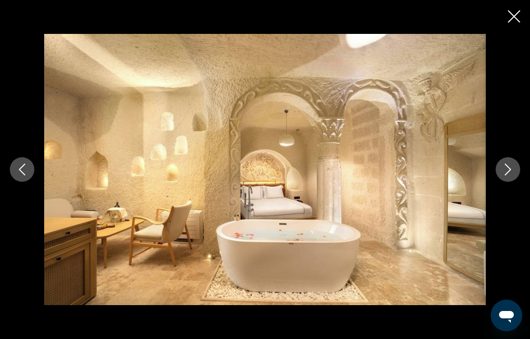
click at [515, 18] on icon "Close slideshow" at bounding box center [514, 16] width 12 height 12
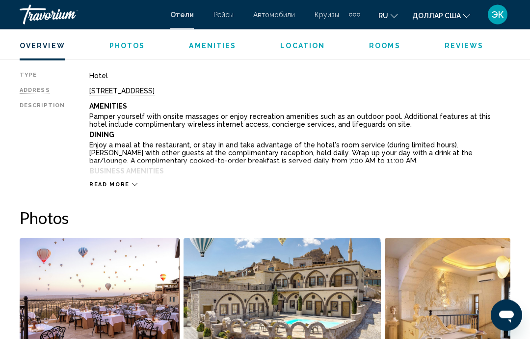
scroll to position [499, 0]
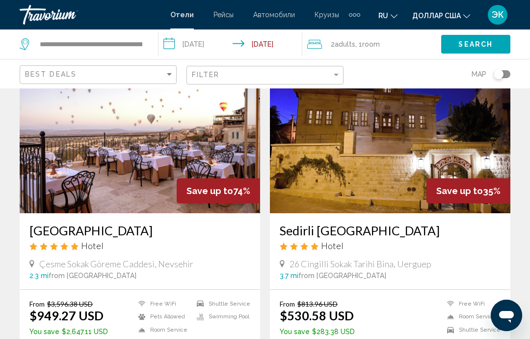
scroll to position [66, 0]
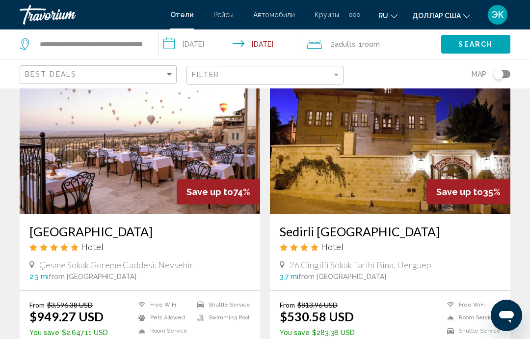
click at [397, 175] on img "Основное содержание" at bounding box center [390, 135] width 241 height 157
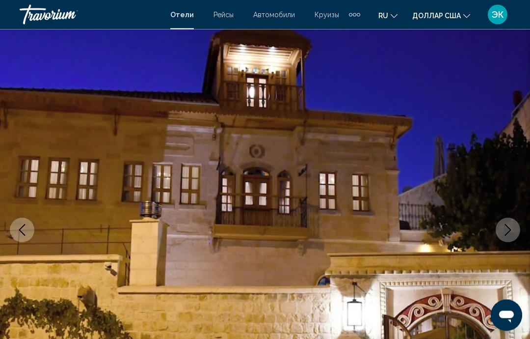
scroll to position [33, 0]
click at [506, 234] on icon "Next image" at bounding box center [508, 229] width 6 height 12
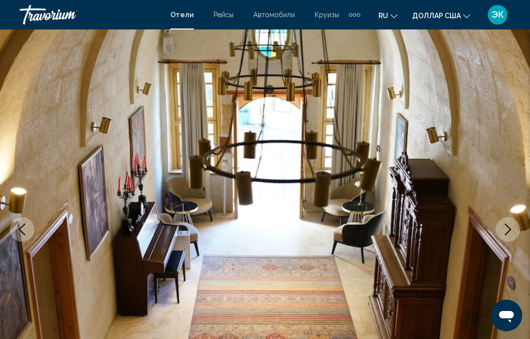
click at [507, 232] on icon "Next image" at bounding box center [508, 229] width 12 height 12
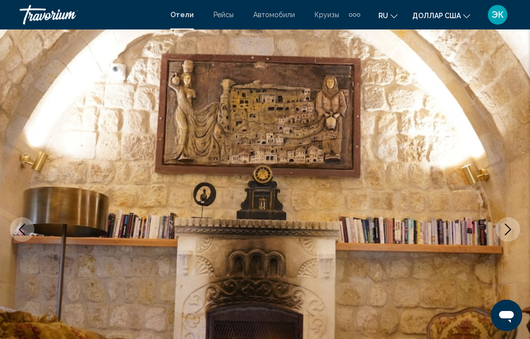
click at [509, 230] on icon "Next image" at bounding box center [508, 229] width 12 height 12
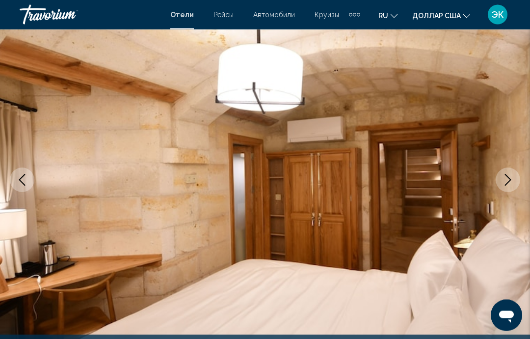
scroll to position [82, 0]
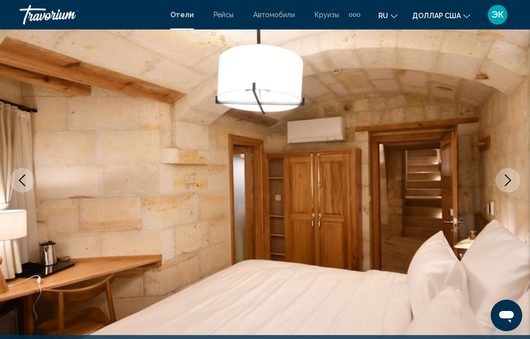
click at [512, 189] on button "Next image" at bounding box center [508, 180] width 25 height 25
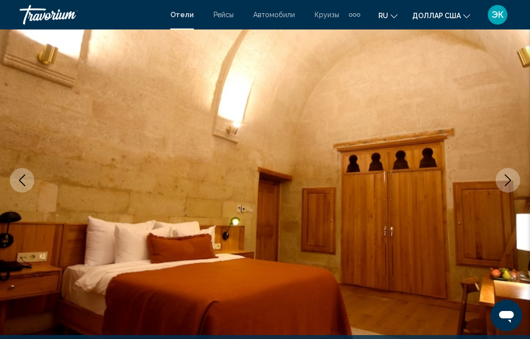
click at [513, 184] on icon "Next image" at bounding box center [508, 180] width 12 height 12
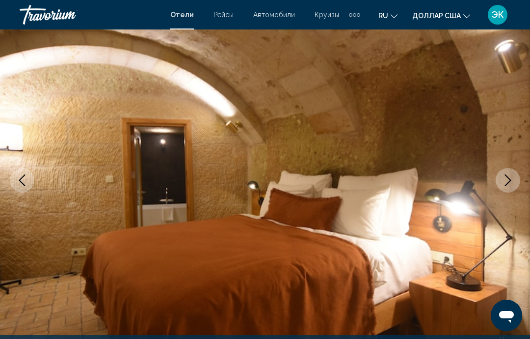
click at [516, 178] on button "Next image" at bounding box center [508, 180] width 25 height 25
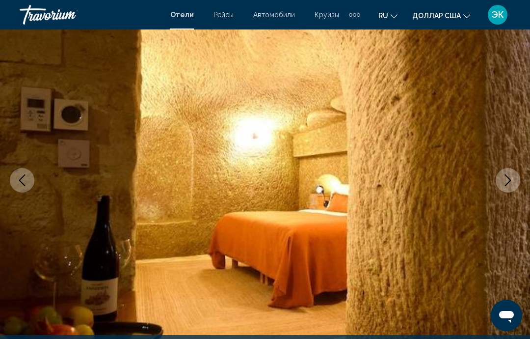
click at [512, 185] on icon "Next image" at bounding box center [508, 180] width 12 height 12
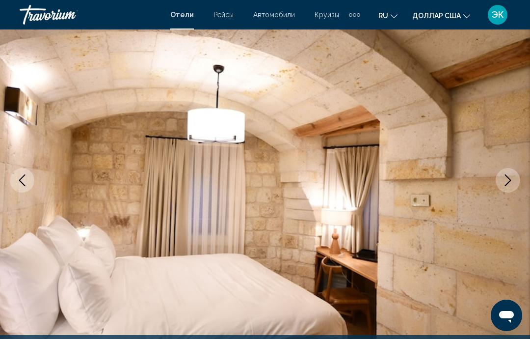
click at [513, 184] on icon "Next image" at bounding box center [508, 180] width 12 height 12
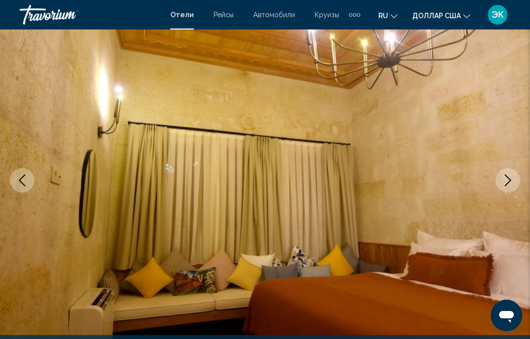
click at [509, 185] on icon "Next image" at bounding box center [508, 180] width 12 height 12
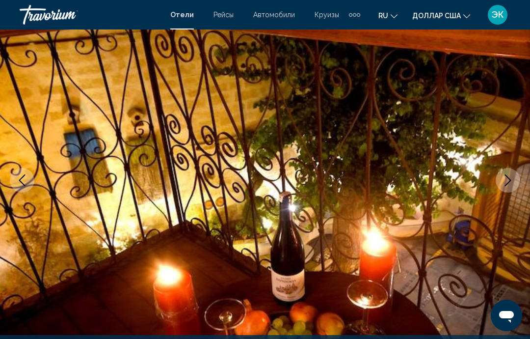
click at [513, 188] on button "Next image" at bounding box center [508, 180] width 25 height 25
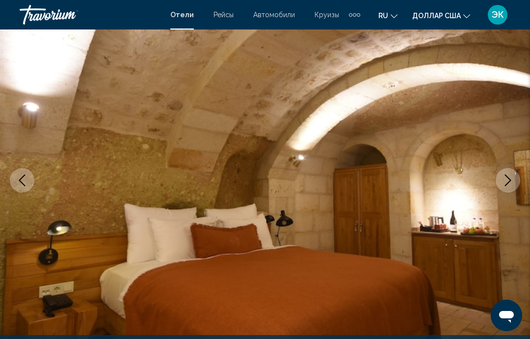
click at [514, 188] on button "Next image" at bounding box center [508, 180] width 25 height 25
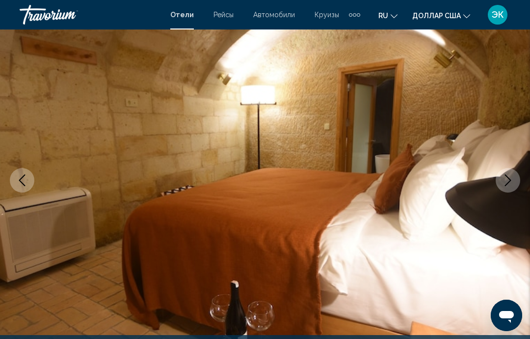
click at [516, 179] on button "Next image" at bounding box center [508, 180] width 25 height 25
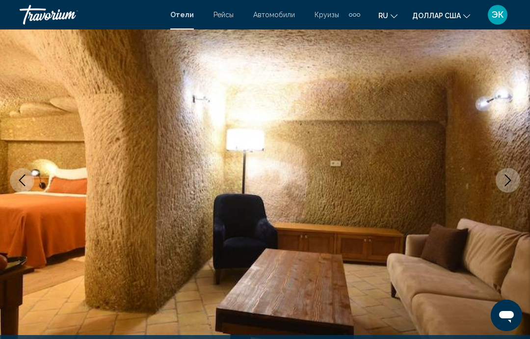
click at [513, 186] on icon "Next image" at bounding box center [508, 180] width 12 height 12
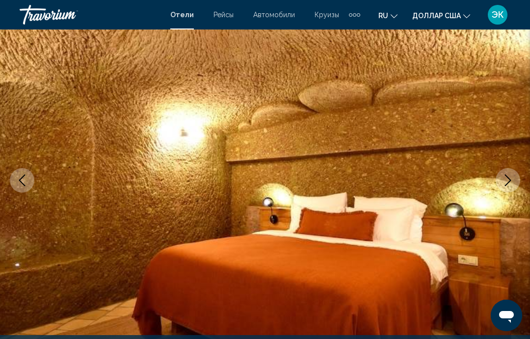
click at [512, 187] on button "Next image" at bounding box center [508, 180] width 25 height 25
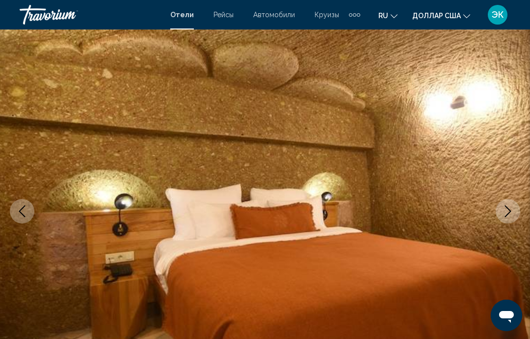
scroll to position [0, 0]
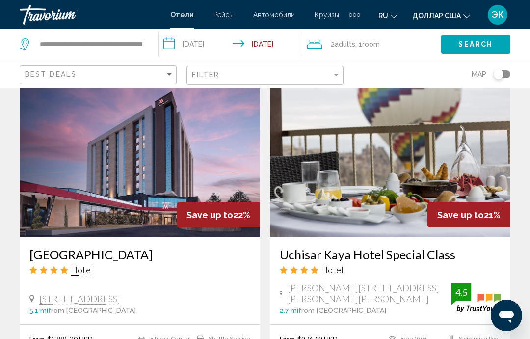
scroll to position [717, 0]
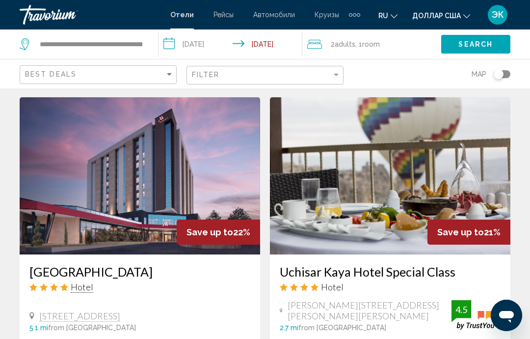
click at [403, 216] on img "Основное содержание" at bounding box center [390, 175] width 241 height 157
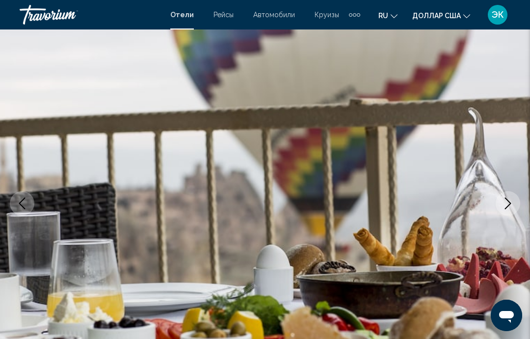
scroll to position [60, 0]
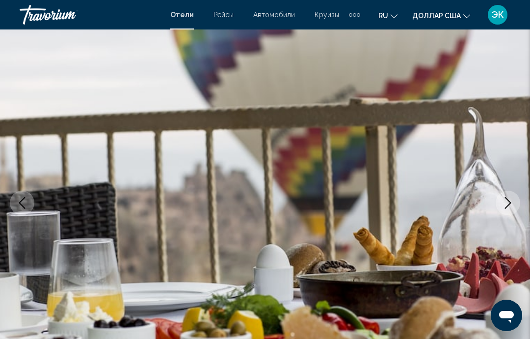
click at [509, 207] on icon "Next image" at bounding box center [508, 203] width 12 height 12
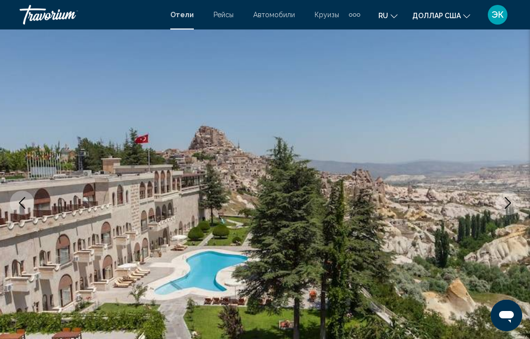
click at [507, 207] on icon "Next image" at bounding box center [508, 203] width 12 height 12
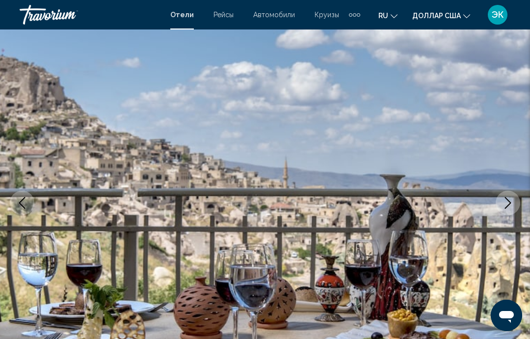
click at [507, 203] on icon "Next image" at bounding box center [508, 203] width 12 height 12
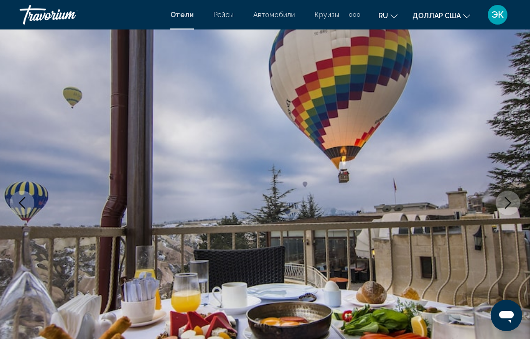
click at [510, 214] on button "Next image" at bounding box center [508, 203] width 25 height 25
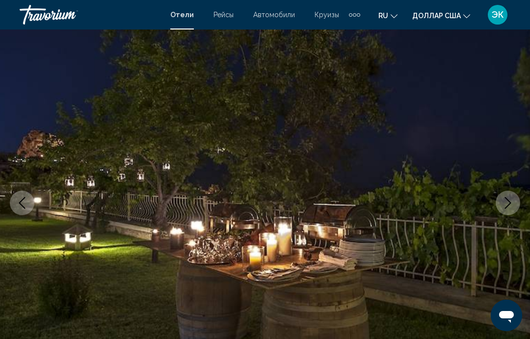
click at [510, 205] on icon "Next image" at bounding box center [508, 203] width 12 height 12
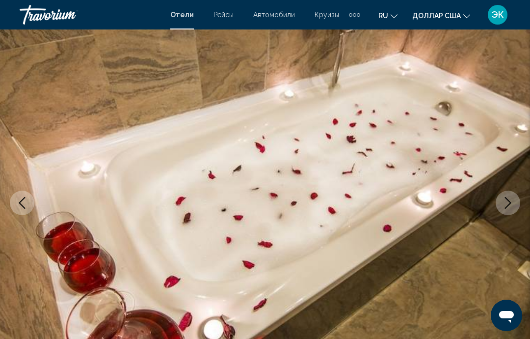
click at [505, 203] on icon "Next image" at bounding box center [508, 203] width 12 height 12
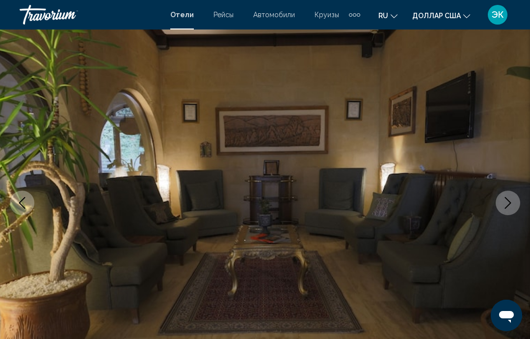
click at [508, 213] on button "Next image" at bounding box center [508, 203] width 25 height 25
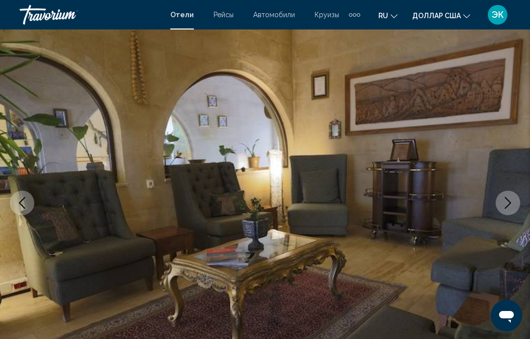
click at [507, 205] on icon "Next image" at bounding box center [508, 203] width 12 height 12
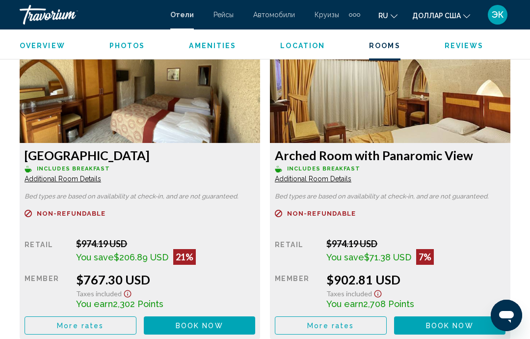
scroll to position [1527, 0]
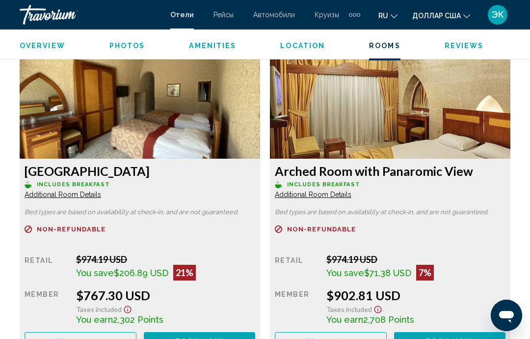
click at [397, 14] on icon "Изменить язык" at bounding box center [394, 16] width 7 height 7
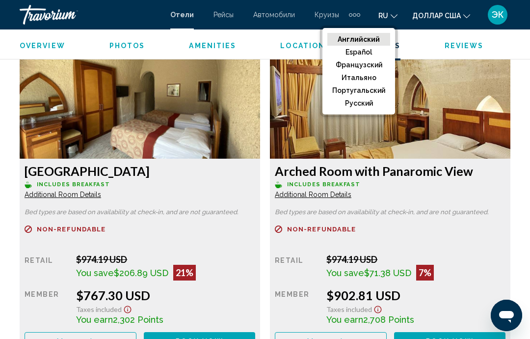
click at [369, 103] on font "русский" at bounding box center [359, 103] width 28 height 8
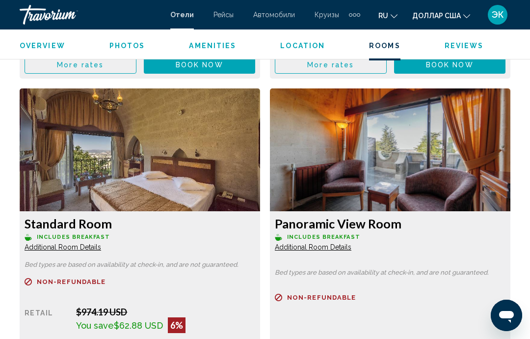
scroll to position [1816, 0]
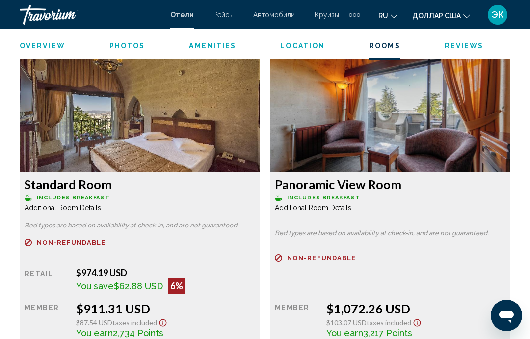
scroll to position [1845, 0]
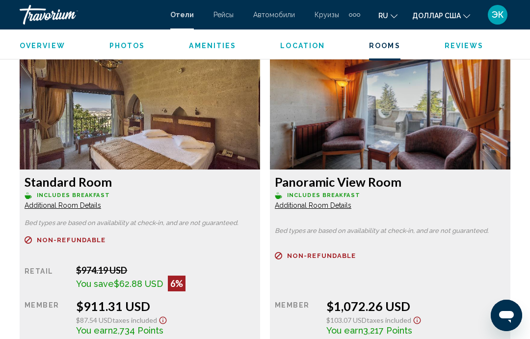
click at [223, 27] on span "Book now" at bounding box center [200, 23] width 48 height 8
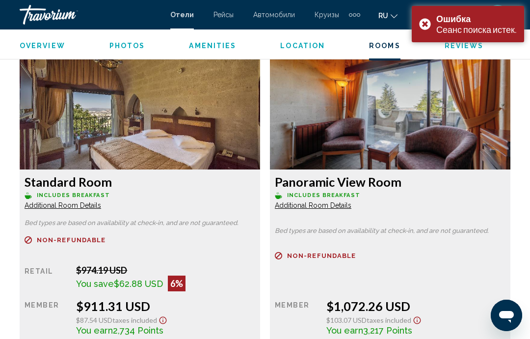
click at [218, 32] on button "Book now No longer available" at bounding box center [200, 23] width 112 height 18
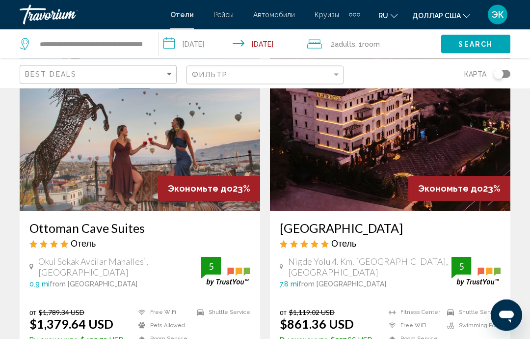
scroll to position [410, 0]
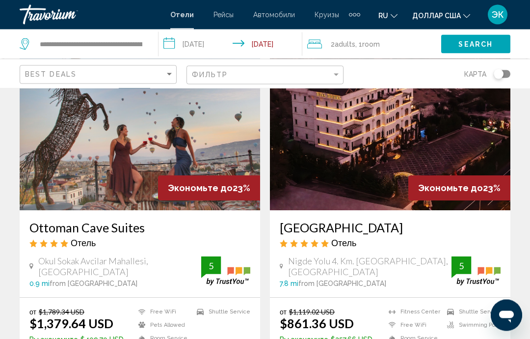
click at [392, 164] on img "Основное содержание" at bounding box center [390, 132] width 241 height 157
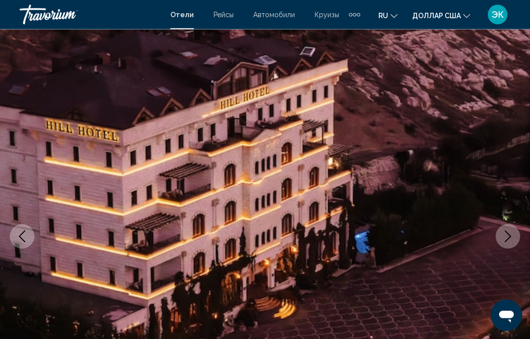
scroll to position [45, 0]
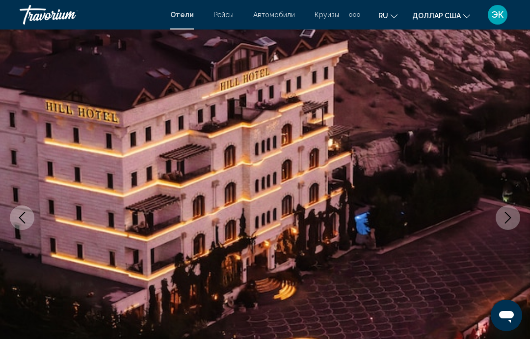
click at [508, 224] on button "Next image" at bounding box center [508, 217] width 25 height 25
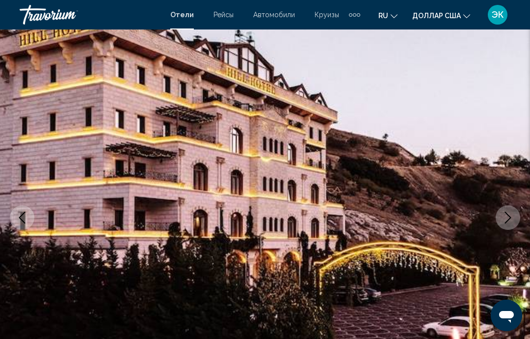
click at [510, 216] on icon "Next image" at bounding box center [508, 218] width 12 height 12
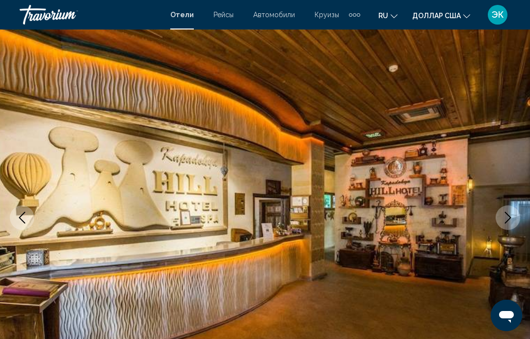
click at [510, 220] on icon "Next image" at bounding box center [508, 218] width 12 height 12
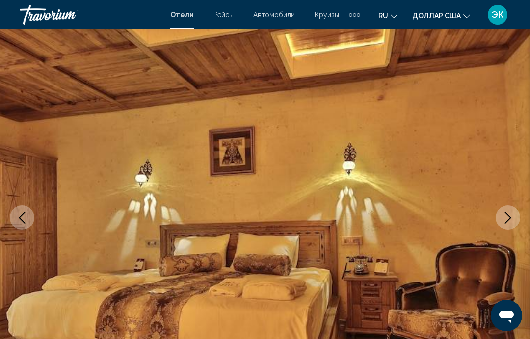
click at [507, 223] on icon "Next image" at bounding box center [508, 218] width 12 height 12
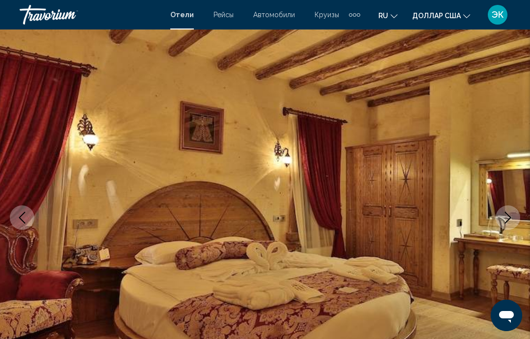
click at [508, 223] on button "Next image" at bounding box center [508, 217] width 25 height 25
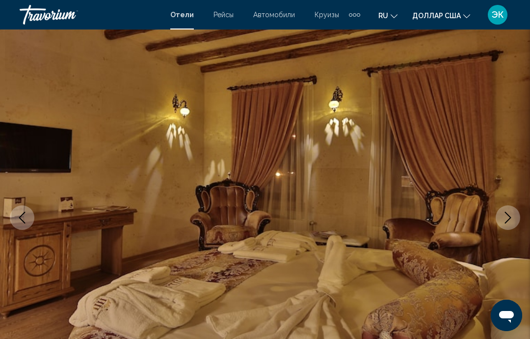
click at [506, 223] on button "Next image" at bounding box center [508, 217] width 25 height 25
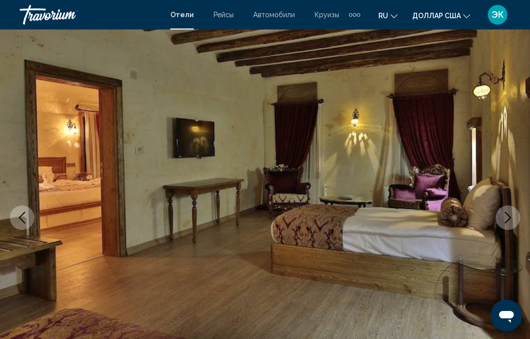
click at [507, 223] on icon "Next image" at bounding box center [508, 218] width 12 height 12
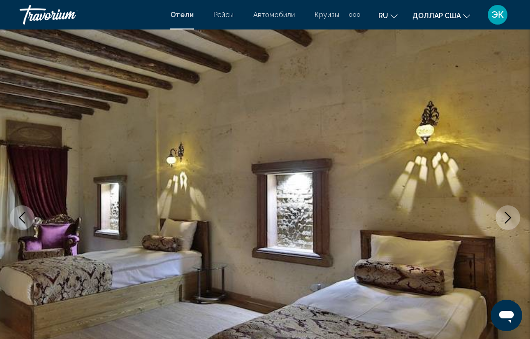
click at [510, 220] on icon "Next image" at bounding box center [508, 218] width 12 height 12
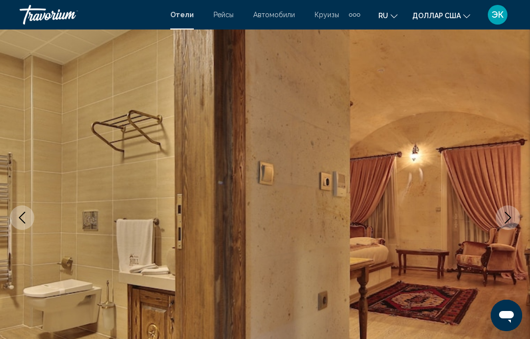
click at [509, 221] on icon "Next image" at bounding box center [508, 218] width 12 height 12
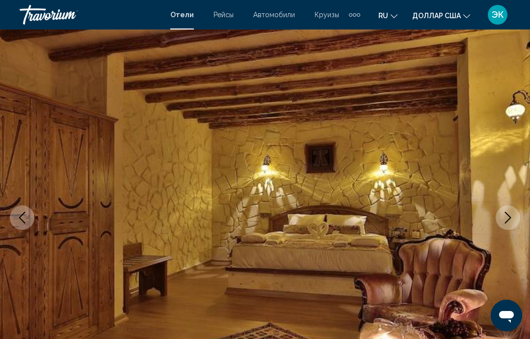
click at [507, 219] on icon "Next image" at bounding box center [508, 218] width 12 height 12
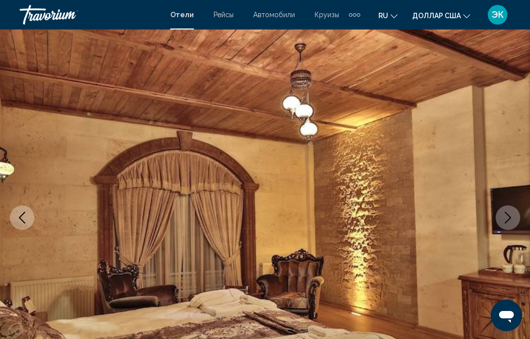
click at [509, 226] on button "Next image" at bounding box center [508, 217] width 25 height 25
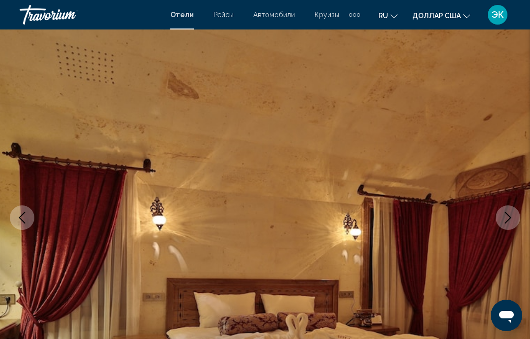
click at [509, 224] on button "Next image" at bounding box center [508, 217] width 25 height 25
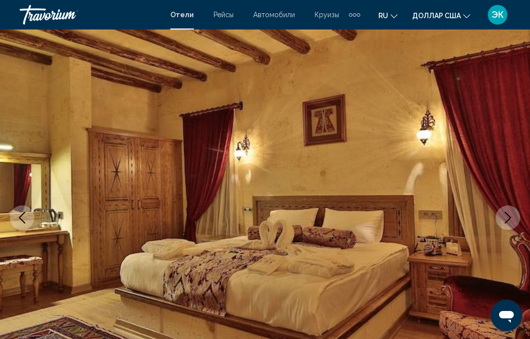
click at [509, 227] on button "Next image" at bounding box center [508, 217] width 25 height 25
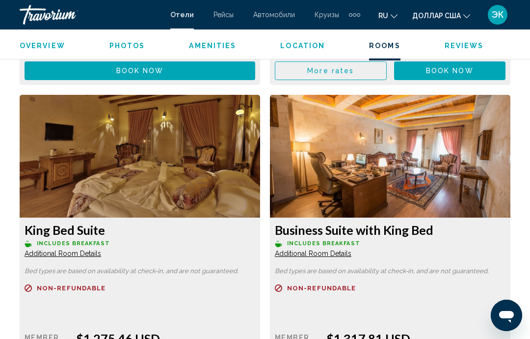
scroll to position [2110, 0]
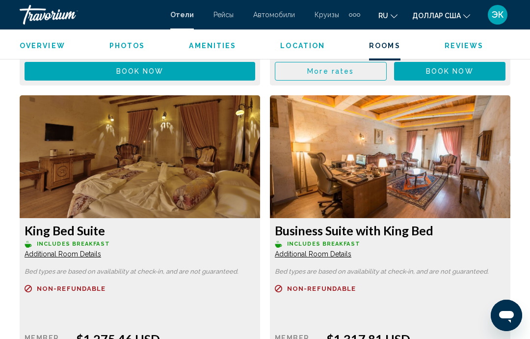
click at [186, 16] on font "Отели" at bounding box center [182, 15] width 24 height 8
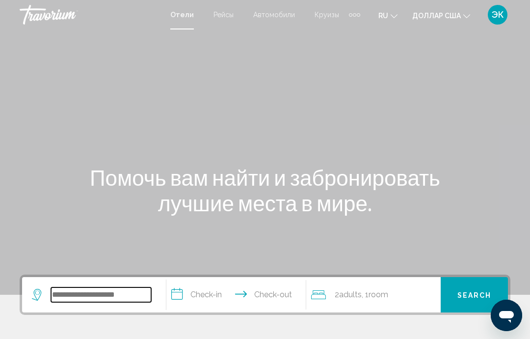
click at [143, 294] on input "Search widget" at bounding box center [101, 294] width 100 height 15
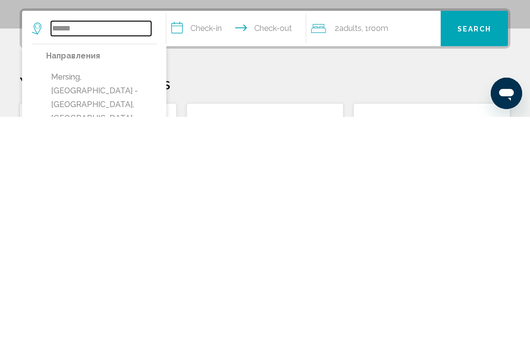
scroll to position [45, 0]
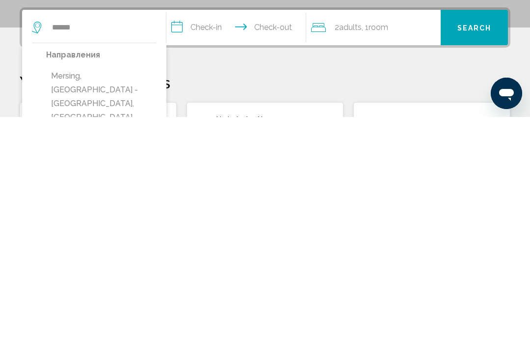
type input "**********"
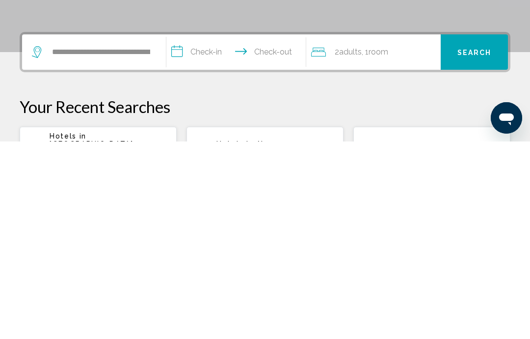
click at [261, 232] on input "**********" at bounding box center [237, 251] width 143 height 38
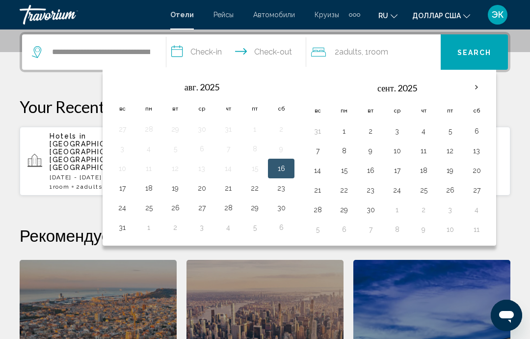
click at [478, 90] on th "Next month" at bounding box center [477, 88] width 27 height 22
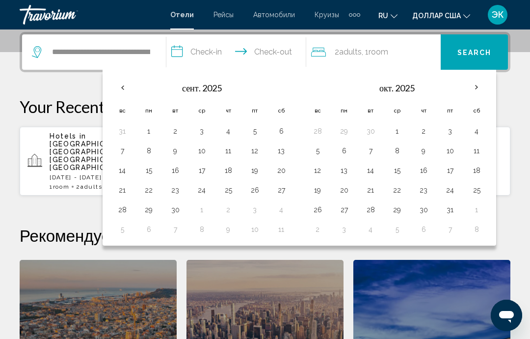
click at [424, 128] on button "2" at bounding box center [424, 131] width 16 height 14
click at [449, 152] on button "10" at bounding box center [450, 151] width 16 height 14
type input "**********"
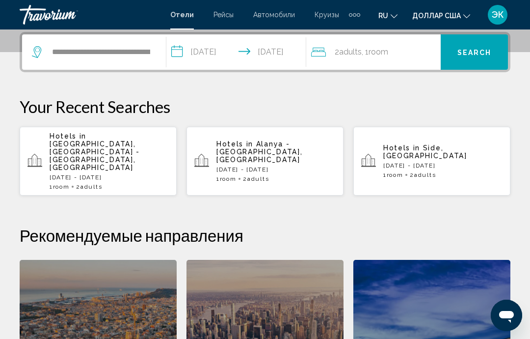
click at [479, 54] on span "Search" at bounding box center [475, 53] width 34 height 8
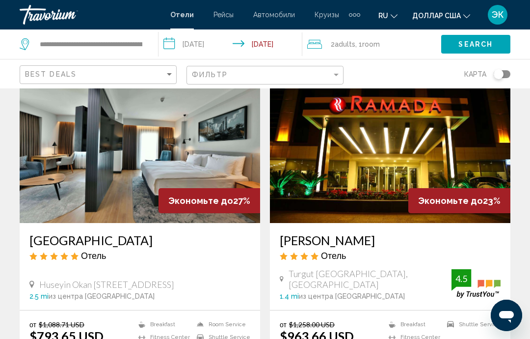
scroll to position [55, 0]
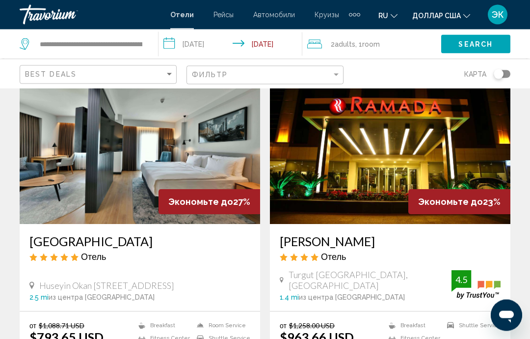
click at [186, 156] on img "Основное содержание" at bounding box center [140, 145] width 241 height 157
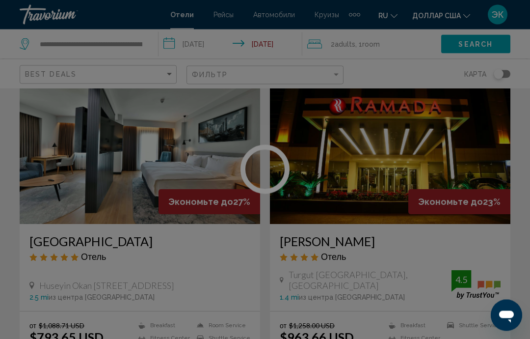
scroll to position [56, 0]
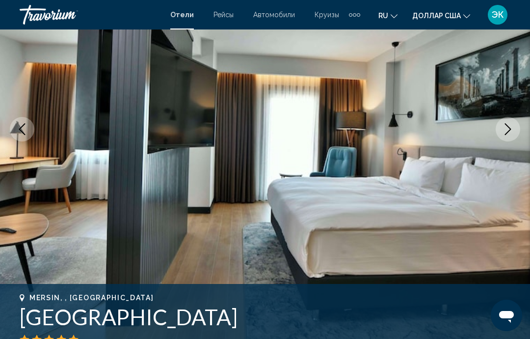
scroll to position [128, 0]
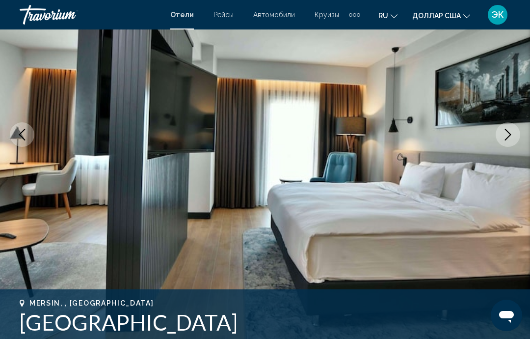
click at [511, 137] on icon "Next image" at bounding box center [508, 135] width 12 height 12
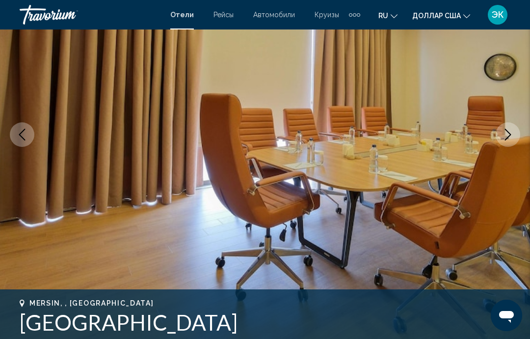
click at [505, 133] on icon "Next image" at bounding box center [508, 135] width 12 height 12
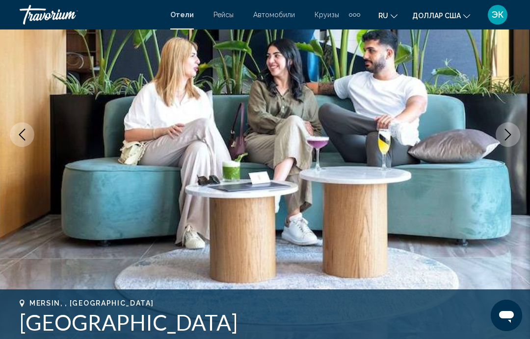
click at [504, 137] on icon "Next image" at bounding box center [508, 135] width 12 height 12
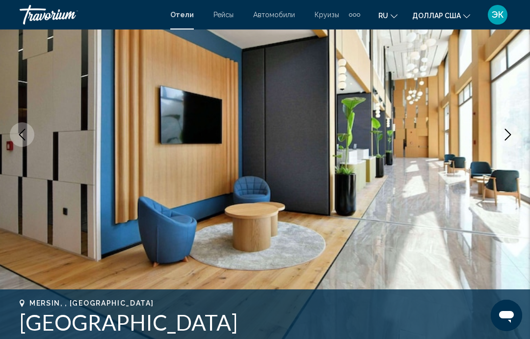
click at [509, 137] on icon "Next image" at bounding box center [508, 135] width 6 height 12
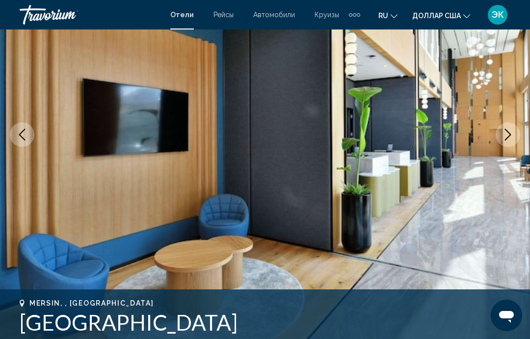
click at [508, 142] on button "Next image" at bounding box center [508, 134] width 25 height 25
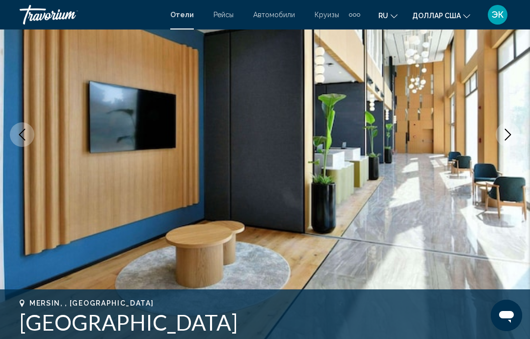
click at [509, 140] on button "Next image" at bounding box center [508, 134] width 25 height 25
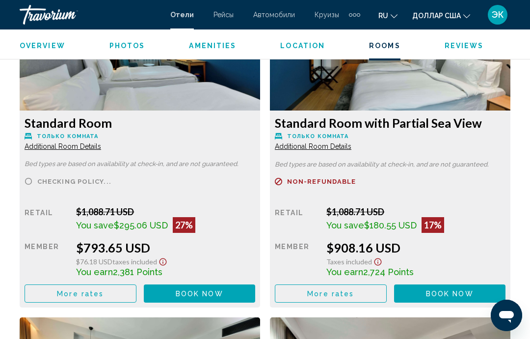
scroll to position [1564, 0]
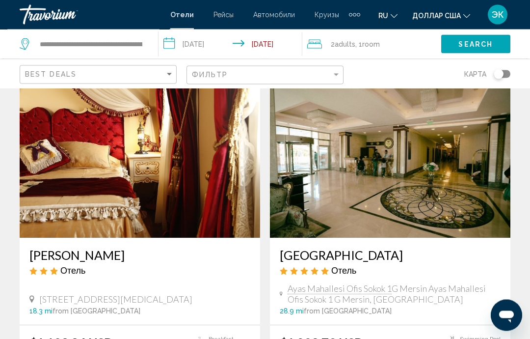
scroll to position [1798, 0]
click at [203, 206] on img "Основное содержание" at bounding box center [140, 159] width 241 height 157
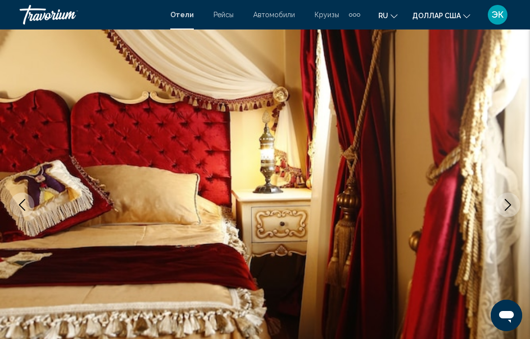
scroll to position [60, 0]
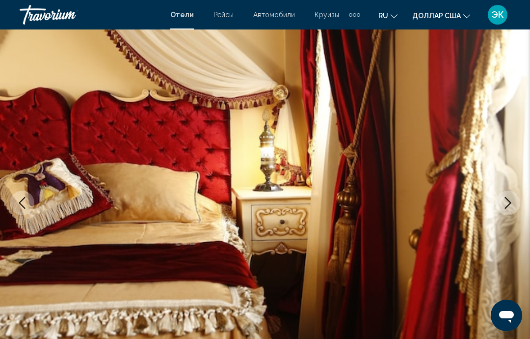
click at [503, 207] on icon "Next image" at bounding box center [508, 203] width 12 height 12
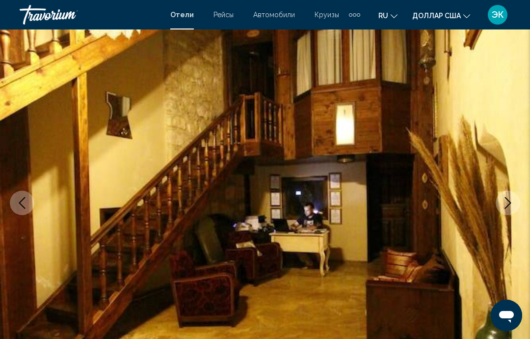
click at [508, 208] on icon "Next image" at bounding box center [508, 203] width 12 height 12
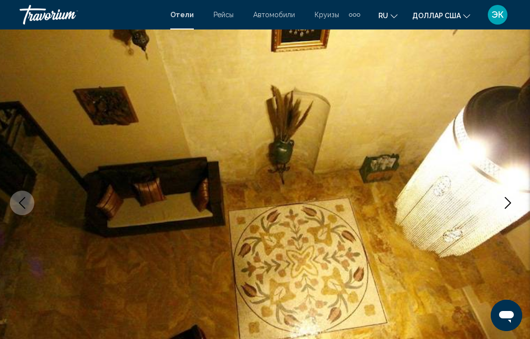
click at [504, 206] on icon "Next image" at bounding box center [508, 203] width 12 height 12
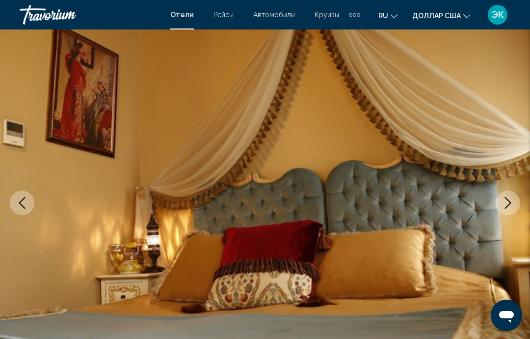
click at [507, 205] on icon "Next image" at bounding box center [508, 203] width 12 height 12
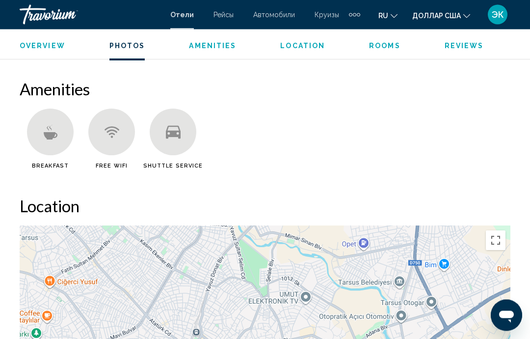
scroll to position [916, 0]
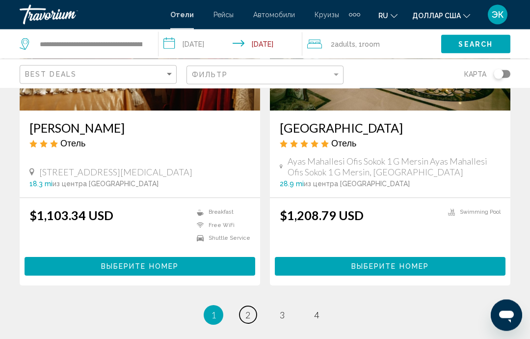
click at [246, 310] on span "2" at bounding box center [248, 315] width 5 height 11
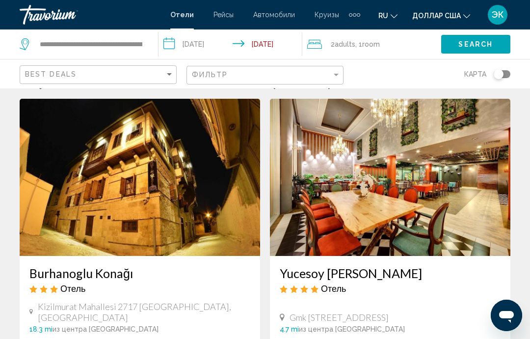
scroll to position [23, 0]
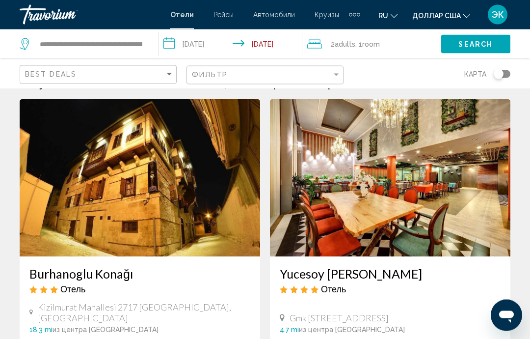
click at [20, 41] on icon "Search widget" at bounding box center [26, 44] width 12 height 12
click at [120, 41] on input "**********" at bounding box center [91, 44] width 105 height 15
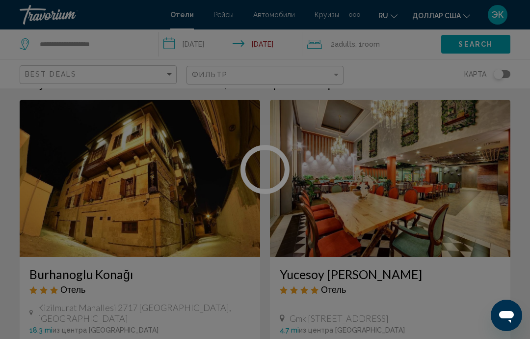
click at [126, 43] on div at bounding box center [265, 169] width 530 height 339
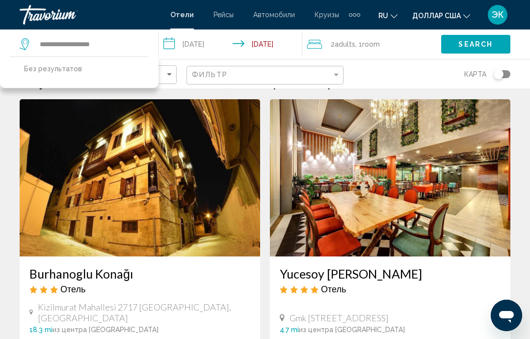
click at [118, 76] on div "Без результатов" at bounding box center [79, 71] width 159 height 31
click at [132, 47] on input "**********" at bounding box center [91, 44] width 105 height 15
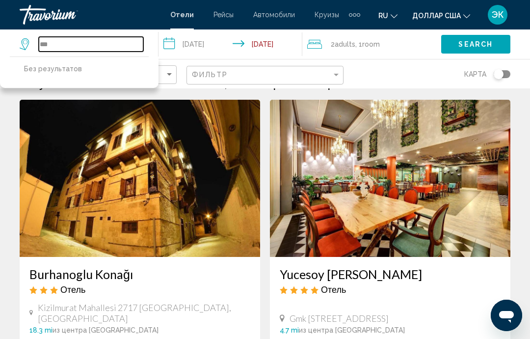
type input "*"
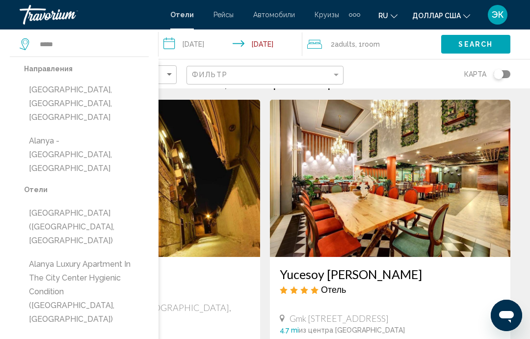
click at [107, 92] on button "[GEOGRAPHIC_DATA], [GEOGRAPHIC_DATA], [GEOGRAPHIC_DATA]" at bounding box center [86, 104] width 125 height 46
type input "**********"
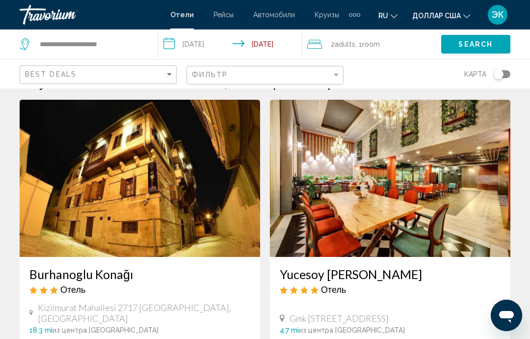
click at [479, 46] on span "Search" at bounding box center [476, 45] width 34 height 8
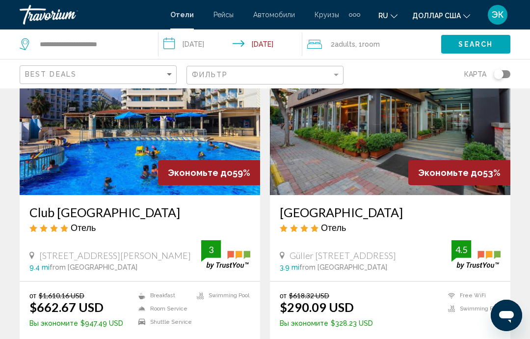
scroll to position [82, 0]
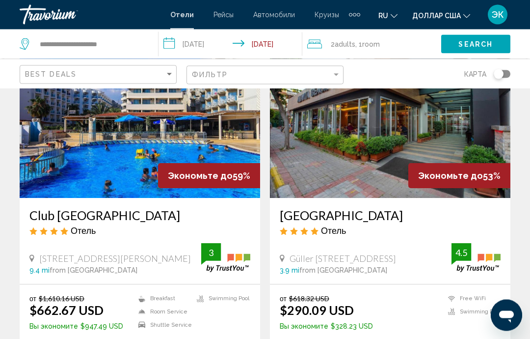
click at [380, 148] on img "Основное содержание" at bounding box center [390, 119] width 241 height 157
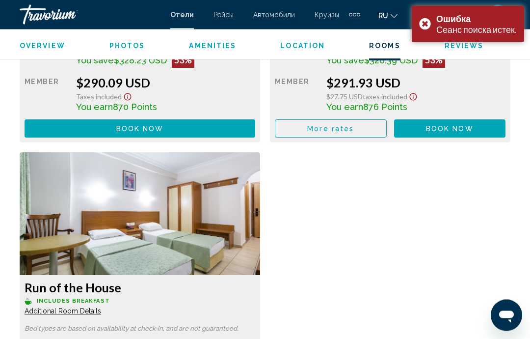
scroll to position [1721, 0]
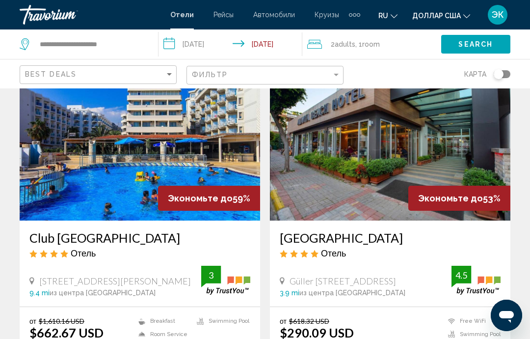
scroll to position [58, 0]
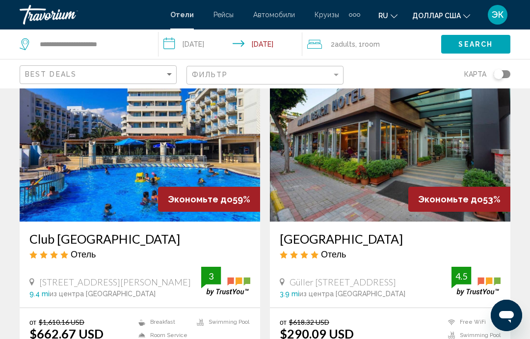
click at [180, 147] on img "Основное содержание" at bounding box center [140, 142] width 241 height 157
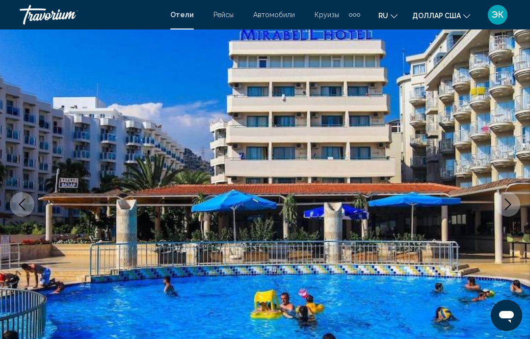
scroll to position [47, 0]
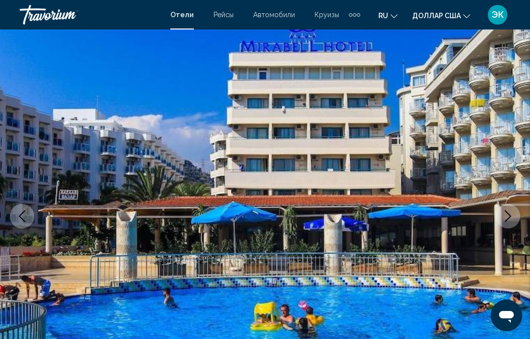
click at [505, 218] on icon "Next image" at bounding box center [508, 216] width 12 height 12
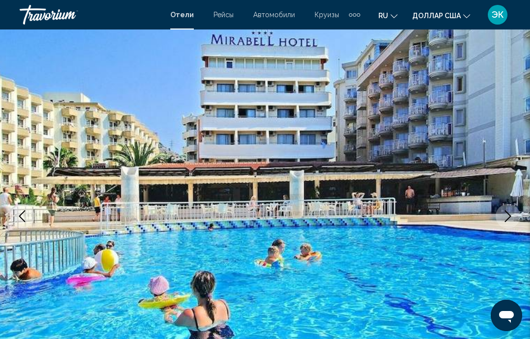
click at [507, 224] on button "Next image" at bounding box center [508, 216] width 25 height 25
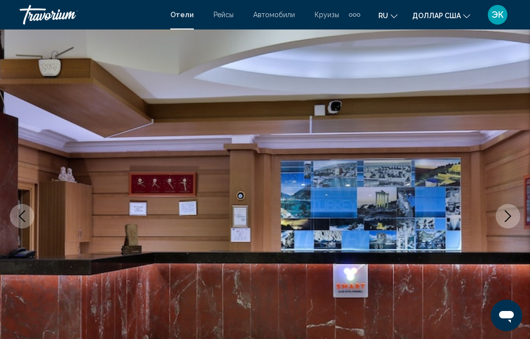
click at [512, 216] on icon "Next image" at bounding box center [508, 216] width 12 height 12
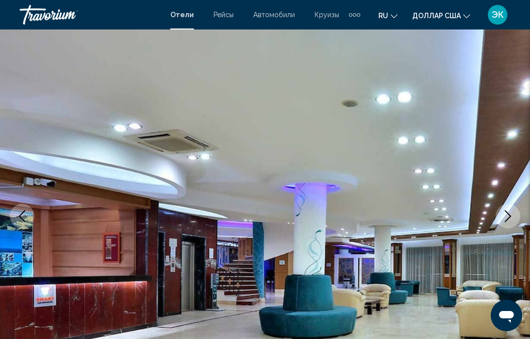
click at [509, 222] on button "Next image" at bounding box center [508, 216] width 25 height 25
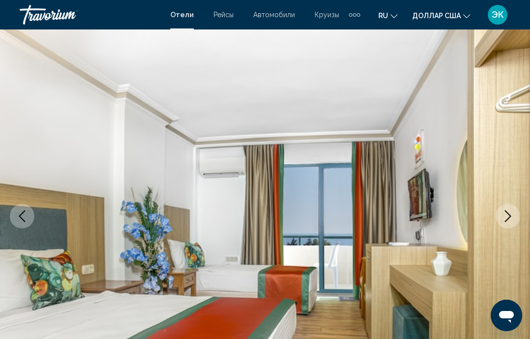
click at [507, 223] on button "Next image" at bounding box center [508, 216] width 25 height 25
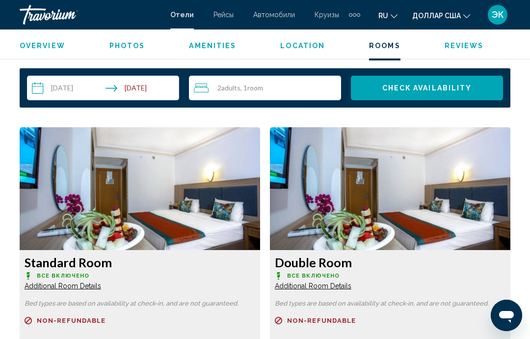
scroll to position [1435, 0]
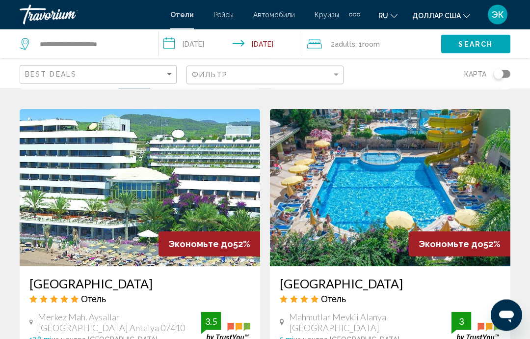
scroll to position [386, 0]
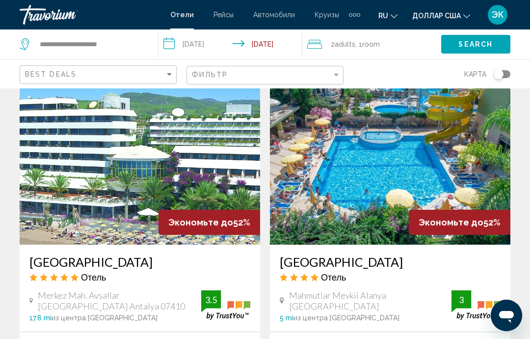
click at [114, 181] on img "Основное содержание" at bounding box center [140, 165] width 241 height 157
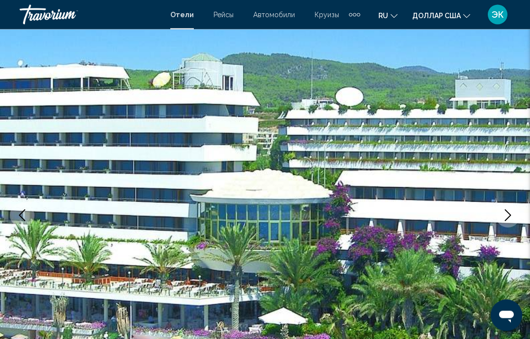
scroll to position [50, 0]
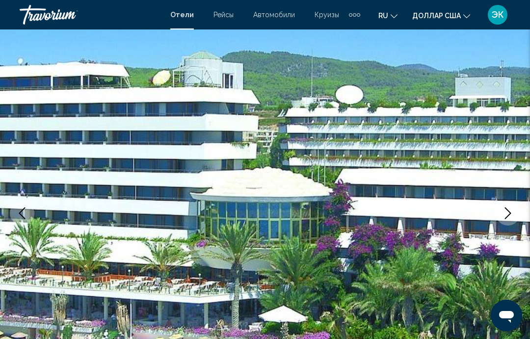
click at [511, 215] on icon "Next image" at bounding box center [508, 213] width 12 height 12
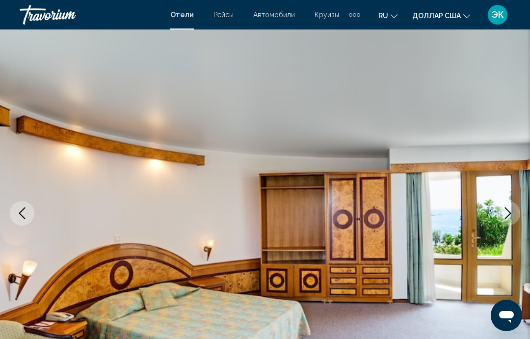
click at [513, 219] on button "Next image" at bounding box center [508, 213] width 25 height 25
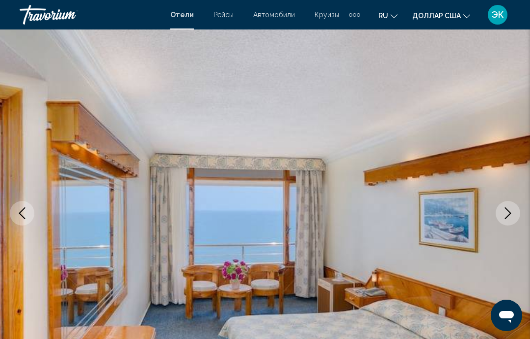
click at [506, 218] on icon "Next image" at bounding box center [508, 213] width 6 height 12
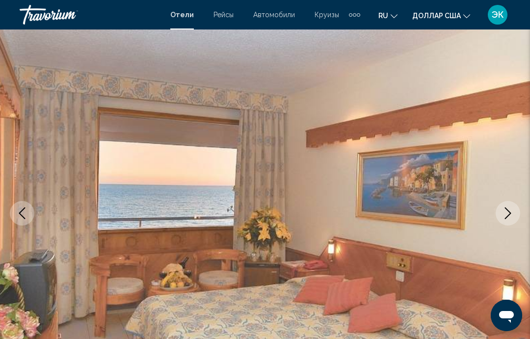
click at [508, 217] on icon "Next image" at bounding box center [508, 213] width 12 height 12
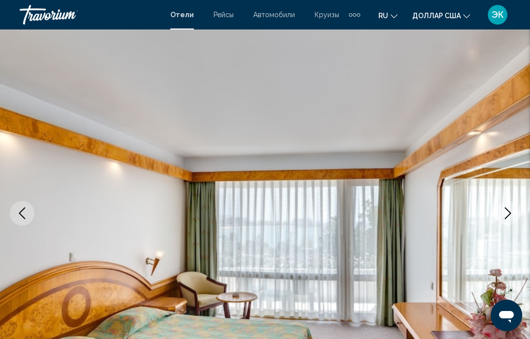
click at [510, 217] on icon "Next image" at bounding box center [508, 213] width 12 height 12
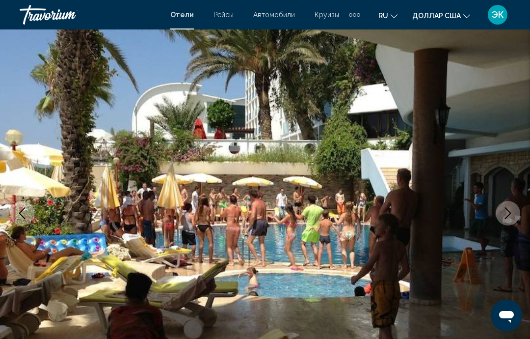
click at [508, 217] on icon "Next image" at bounding box center [508, 213] width 12 height 12
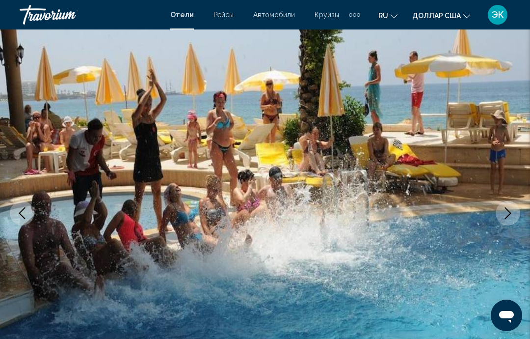
click at [514, 210] on icon "Next image" at bounding box center [508, 213] width 12 height 12
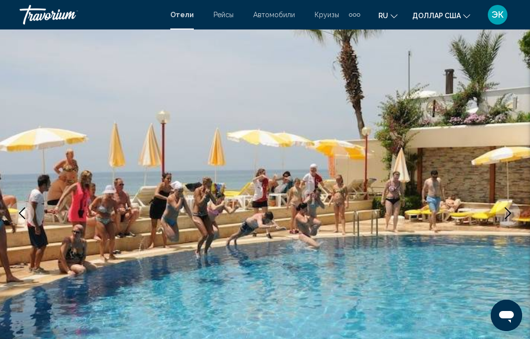
click at [500, 224] on img "Основное содержание" at bounding box center [265, 213] width 530 height 466
click at [505, 221] on button "Next image" at bounding box center [508, 213] width 25 height 25
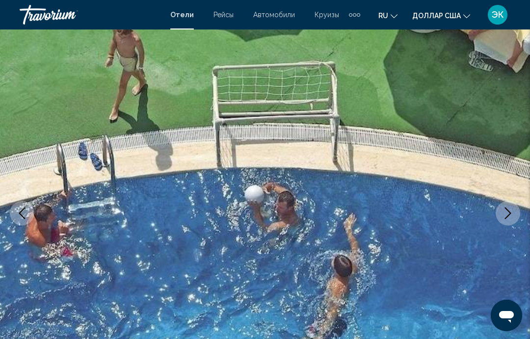
click at [507, 218] on icon "Next image" at bounding box center [508, 213] width 12 height 12
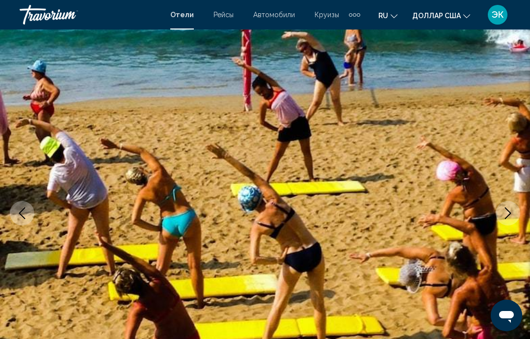
click at [509, 216] on icon "Next image" at bounding box center [508, 213] width 6 height 12
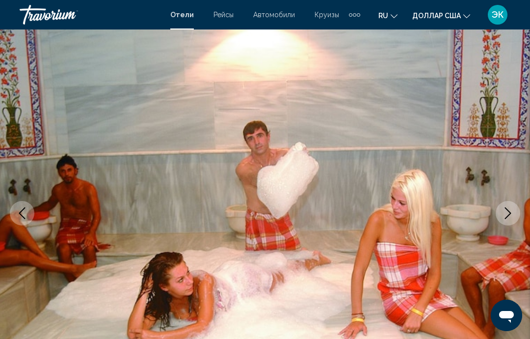
click at [508, 219] on button "Next image" at bounding box center [508, 213] width 25 height 25
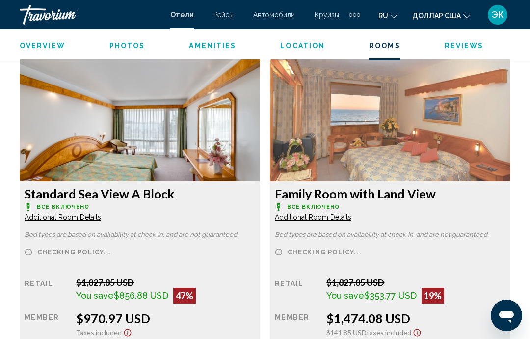
scroll to position [2163, 0]
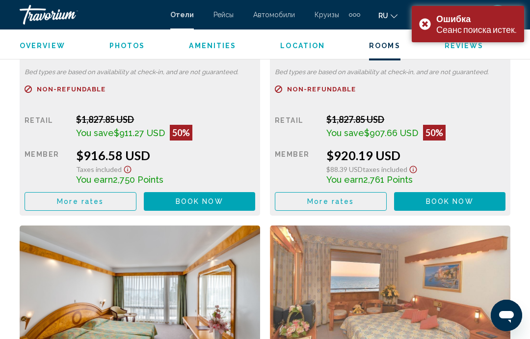
scroll to position [1934, 0]
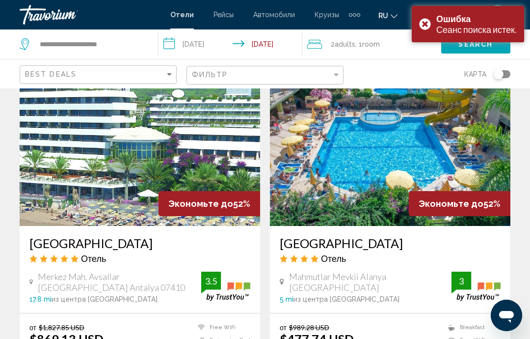
scroll to position [416, 0]
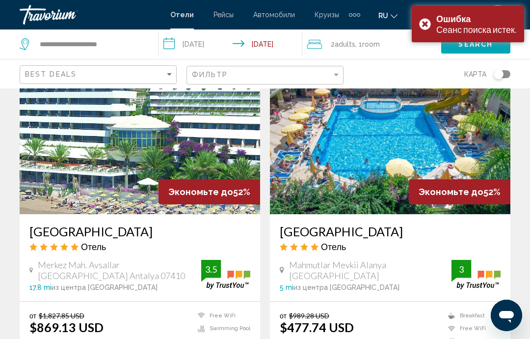
click at [426, 29] on div "Ошибка Сеанс поиска истек." at bounding box center [468, 24] width 112 height 36
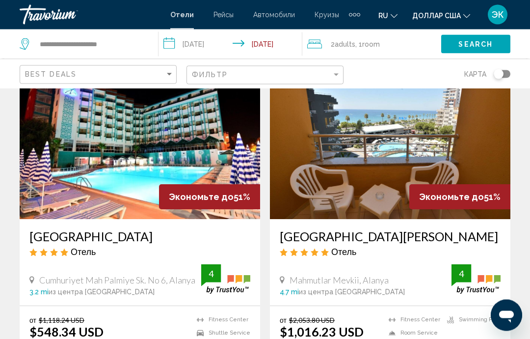
scroll to position [756, 0]
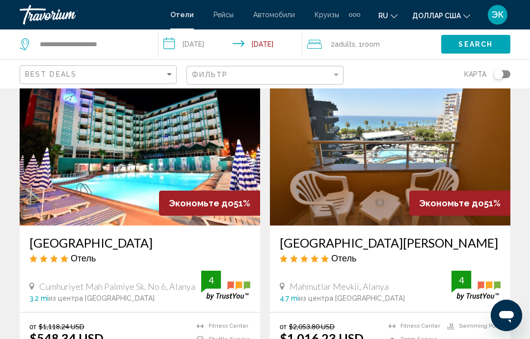
click at [144, 163] on img "Основное содержание" at bounding box center [140, 146] width 241 height 157
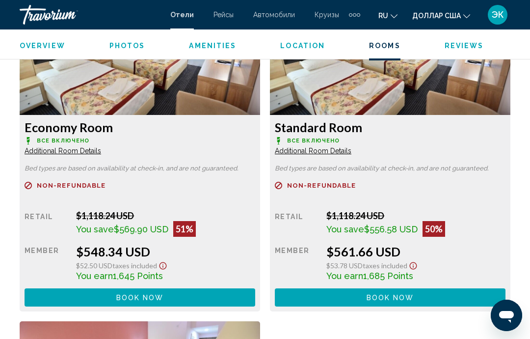
scroll to position [1571, 0]
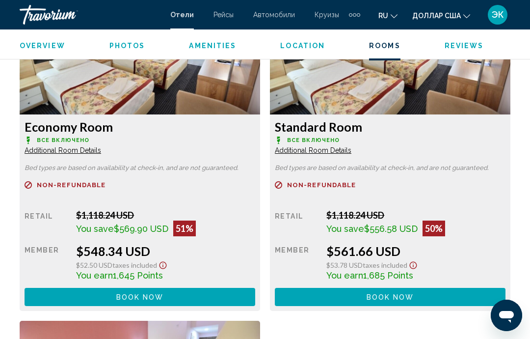
click at [255, 298] on button "Book now No longer available" at bounding box center [140, 297] width 231 height 18
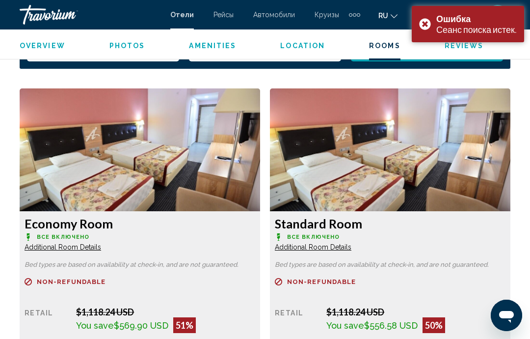
scroll to position [1471, 0]
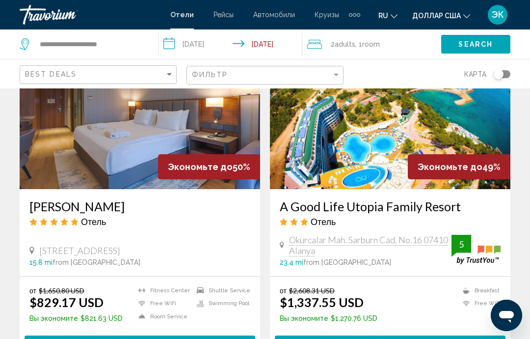
scroll to position [1502, 0]
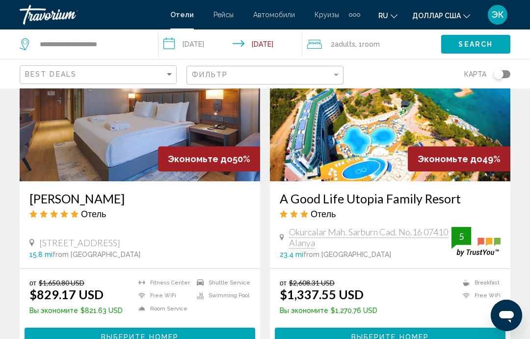
click at [130, 138] on img "Основное содержание" at bounding box center [140, 102] width 241 height 157
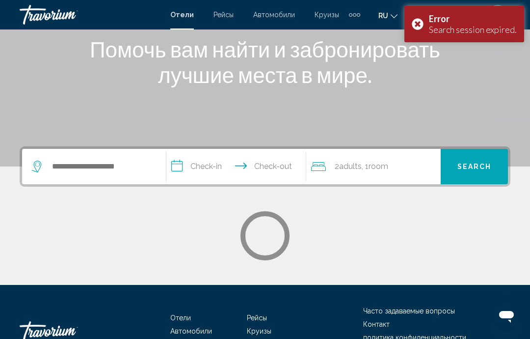
scroll to position [140, 0]
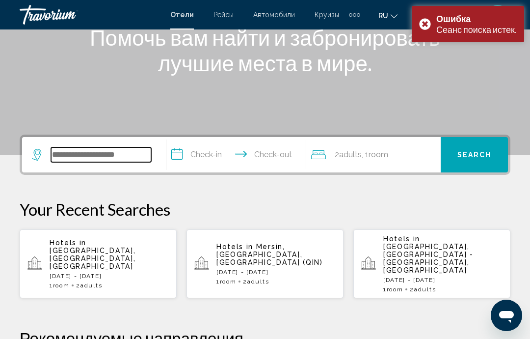
click at [136, 152] on input "Search widget" at bounding box center [101, 154] width 100 height 15
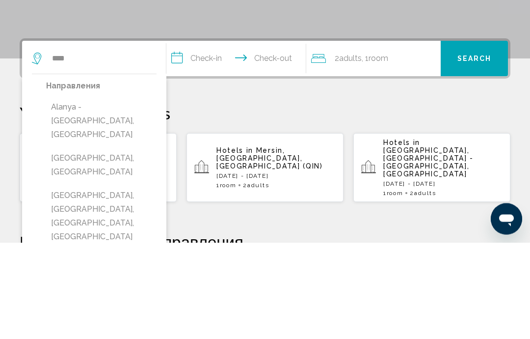
click at [129, 194] on button "Alanya - [GEOGRAPHIC_DATA], [GEOGRAPHIC_DATA]" at bounding box center [101, 217] width 110 height 46
type input "**********"
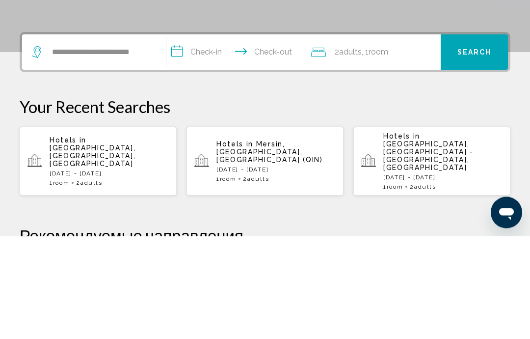
click at [261, 137] on input "**********" at bounding box center [237, 156] width 143 height 38
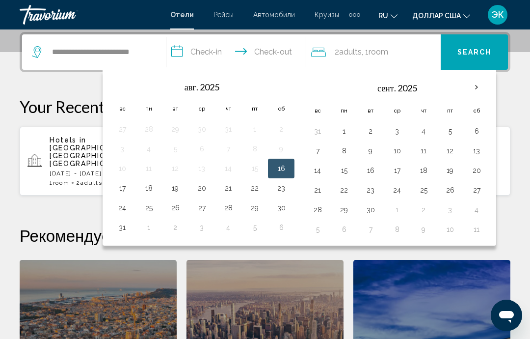
click at [483, 87] on th "Next month" at bounding box center [477, 88] width 27 height 22
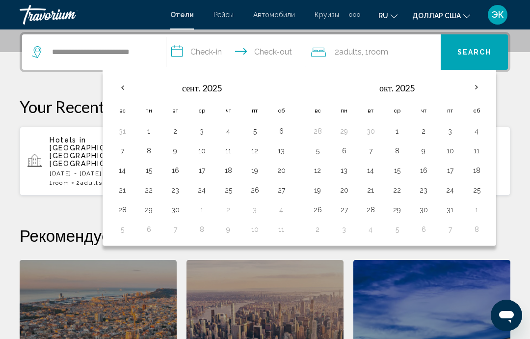
click at [428, 127] on button "2" at bounding box center [424, 131] width 16 height 14
click at [455, 152] on button "10" at bounding box center [450, 151] width 16 height 14
type input "**********"
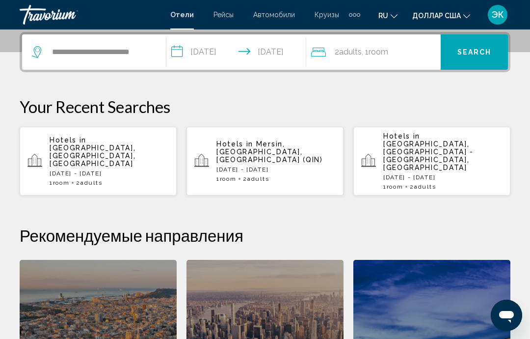
click at [488, 54] on span "Search" at bounding box center [475, 53] width 34 height 8
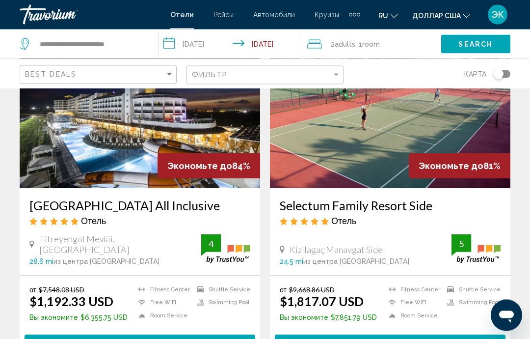
scroll to position [88, 0]
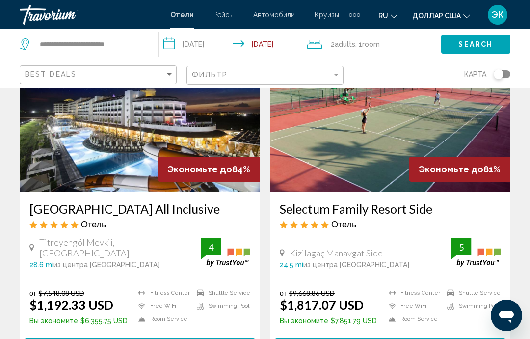
click at [144, 151] on img "Основное содержание" at bounding box center [140, 112] width 241 height 157
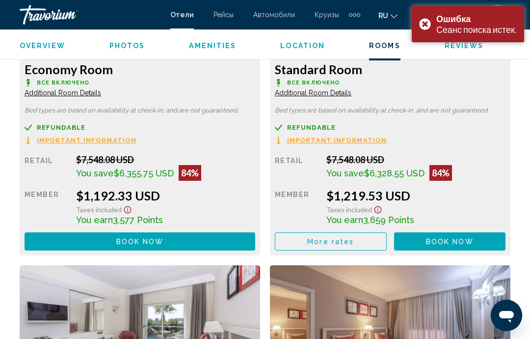
scroll to position [1620, 0]
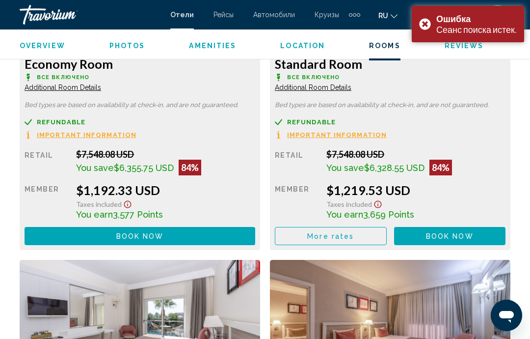
click at [215, 237] on button "Book now No longer available" at bounding box center [140, 236] width 231 height 18
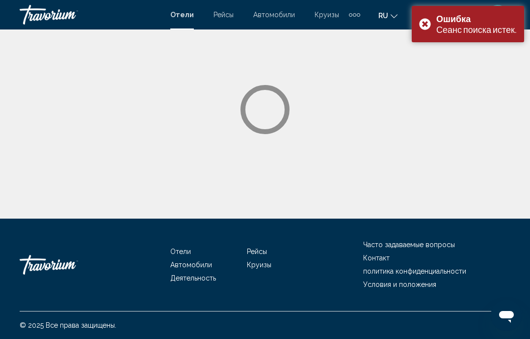
scroll to position [39, 0]
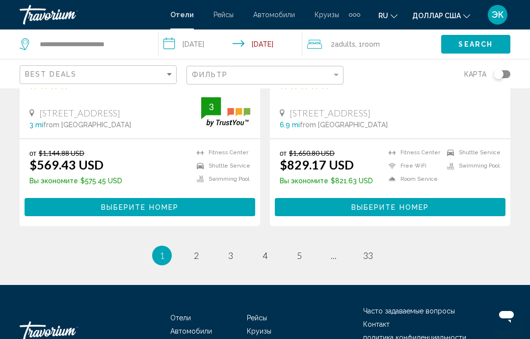
scroll to position [2008, 0]
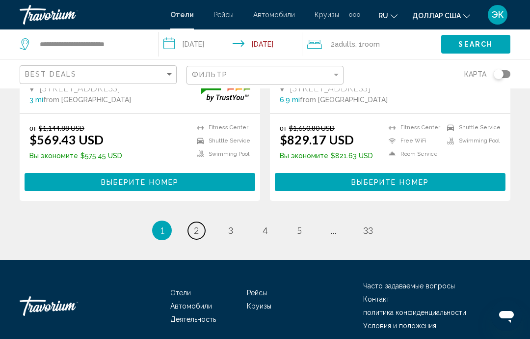
click at [201, 235] on link "page 2" at bounding box center [196, 230] width 17 height 17
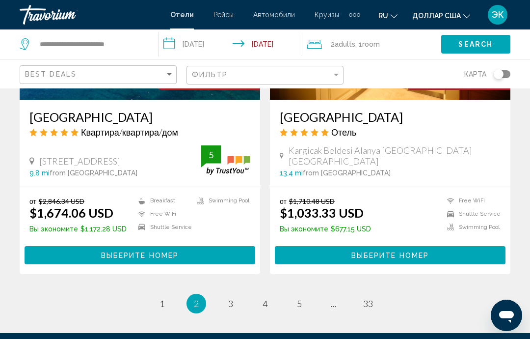
scroll to position [1967, 0]
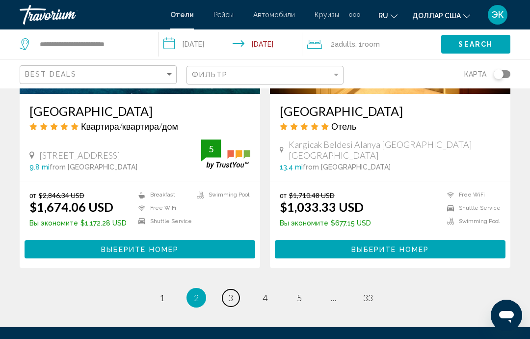
click at [234, 289] on link "page 3" at bounding box center [230, 297] width 17 height 17
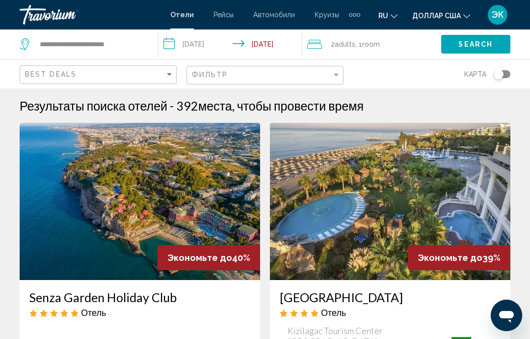
click at [190, 203] on img "Основное содержание" at bounding box center [140, 201] width 241 height 157
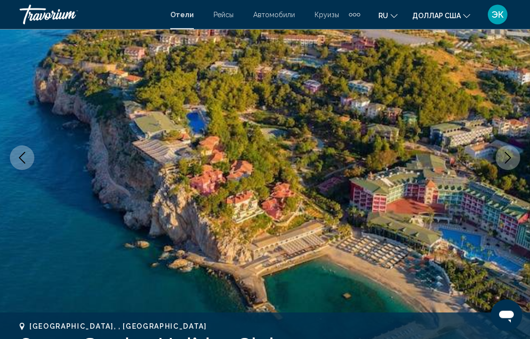
scroll to position [105, 0]
click at [502, 156] on button "Next image" at bounding box center [508, 157] width 25 height 25
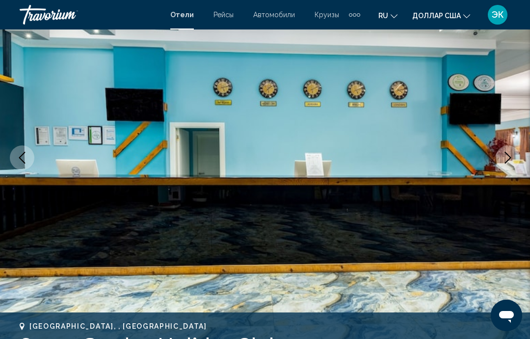
click at [506, 156] on icon "Next image" at bounding box center [508, 158] width 12 height 12
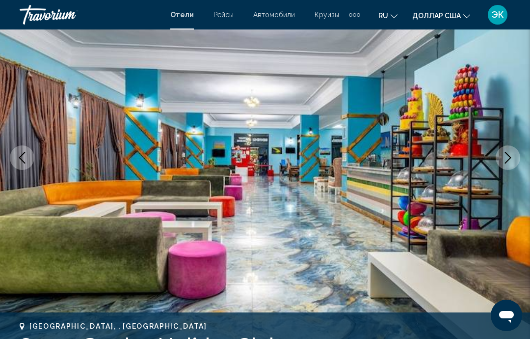
click at [501, 167] on button "Next image" at bounding box center [508, 157] width 25 height 25
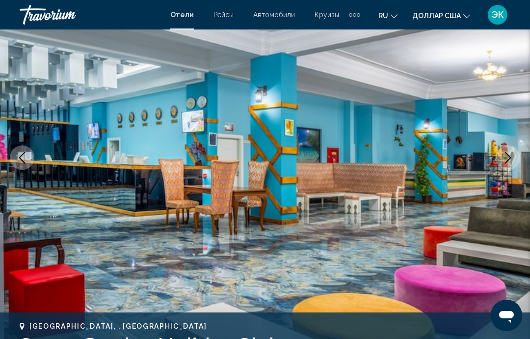
click at [499, 169] on img "Основное содержание" at bounding box center [265, 157] width 530 height 466
click at [512, 157] on icon "Next image" at bounding box center [508, 158] width 12 height 12
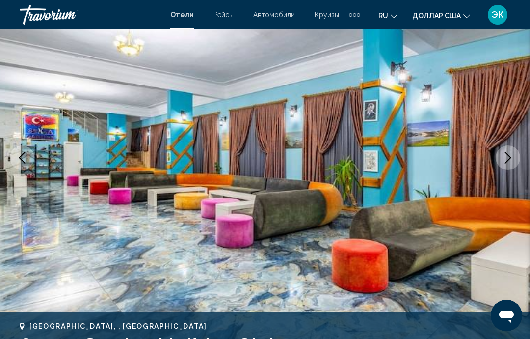
click at [510, 159] on icon "Next image" at bounding box center [508, 158] width 6 height 12
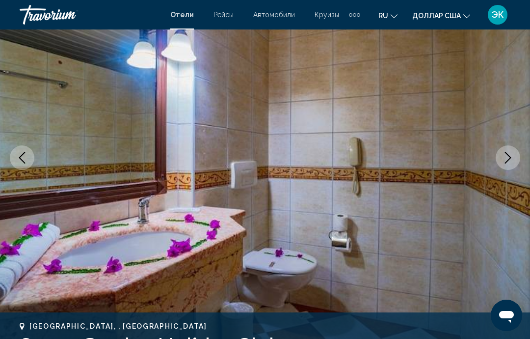
click at [506, 163] on icon "Next image" at bounding box center [508, 158] width 6 height 12
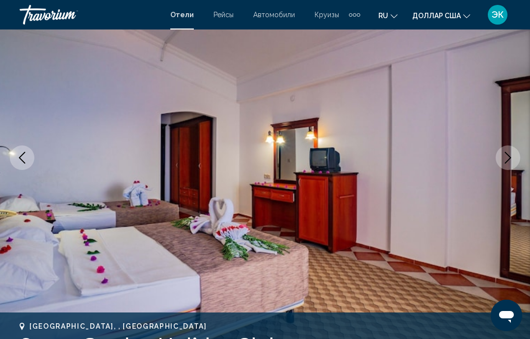
click at [505, 160] on icon "Next image" at bounding box center [508, 158] width 12 height 12
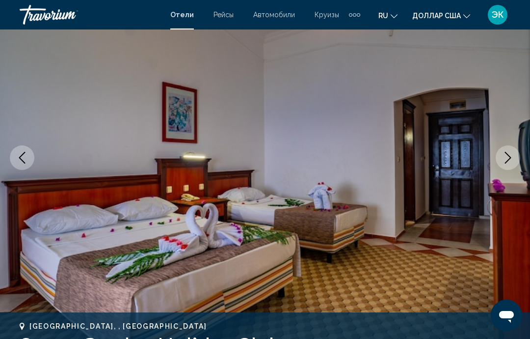
click at [506, 162] on icon "Next image" at bounding box center [508, 158] width 12 height 12
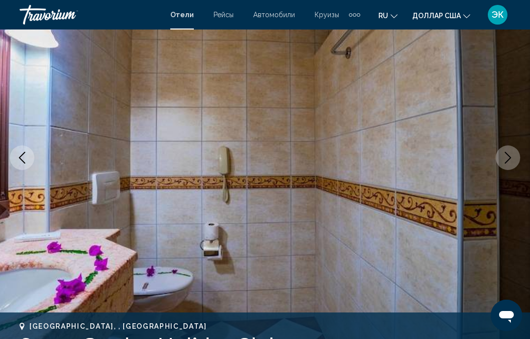
click at [503, 162] on icon "Next image" at bounding box center [508, 158] width 12 height 12
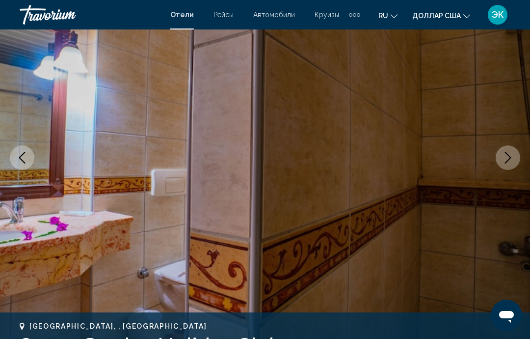
click at [506, 159] on icon "Next image" at bounding box center [508, 158] width 12 height 12
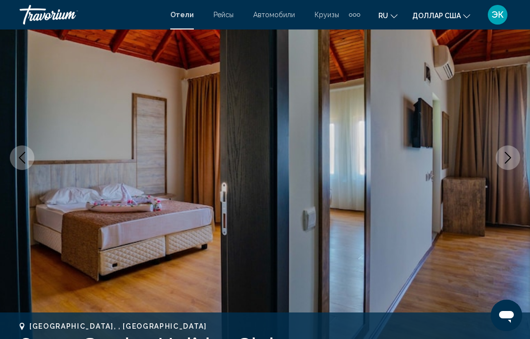
click at [507, 155] on icon "Next image" at bounding box center [508, 158] width 12 height 12
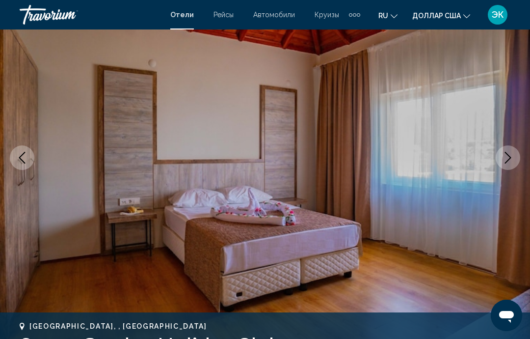
click at [505, 159] on icon "Next image" at bounding box center [508, 158] width 12 height 12
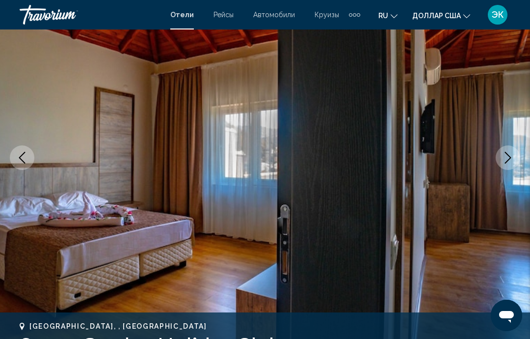
click at [505, 164] on button "Next image" at bounding box center [508, 157] width 25 height 25
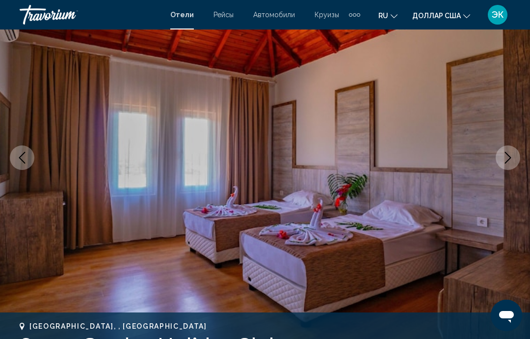
click at [507, 162] on icon "Next image" at bounding box center [508, 158] width 6 height 12
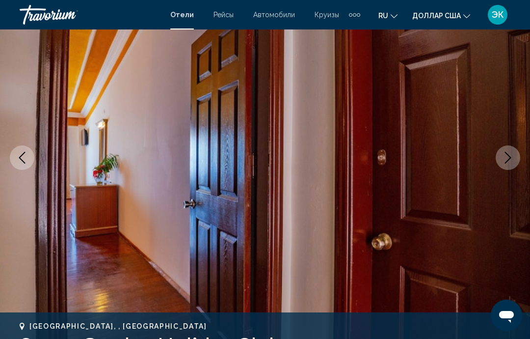
click at [509, 163] on icon "Next image" at bounding box center [508, 158] width 12 height 12
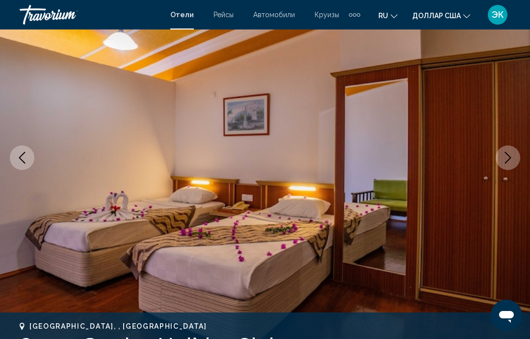
click at [509, 167] on button "Next image" at bounding box center [508, 157] width 25 height 25
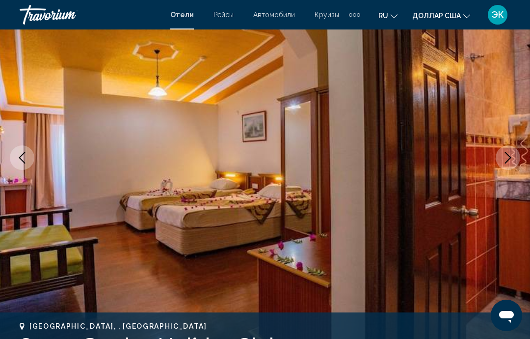
click at [510, 165] on button "Next image" at bounding box center [508, 157] width 25 height 25
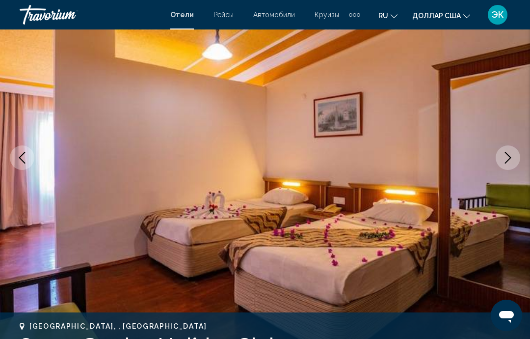
click at [510, 163] on icon "Next image" at bounding box center [508, 158] width 12 height 12
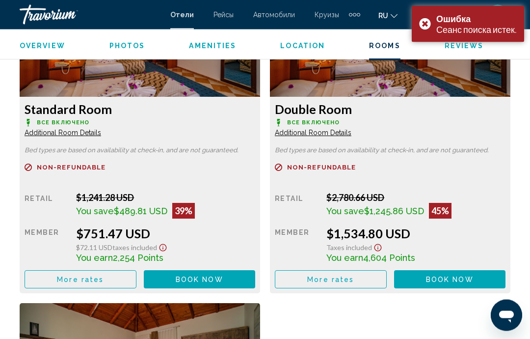
scroll to position [1589, 0]
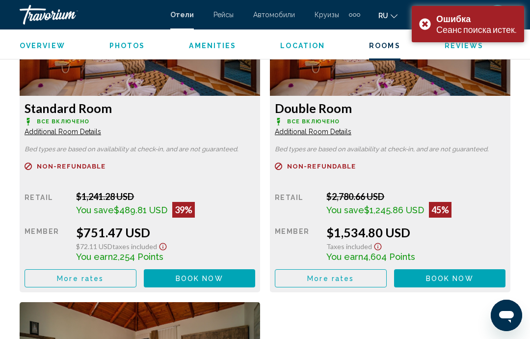
click at [224, 279] on button "Book now No longer available" at bounding box center [200, 278] width 112 height 18
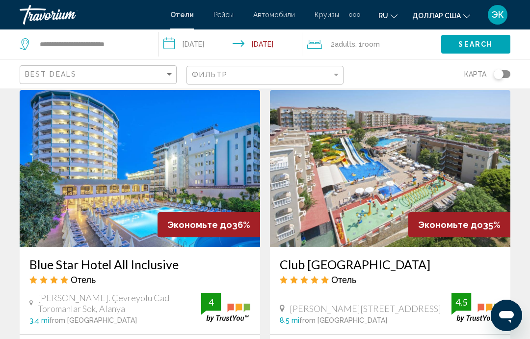
scroll to position [1112, 0]
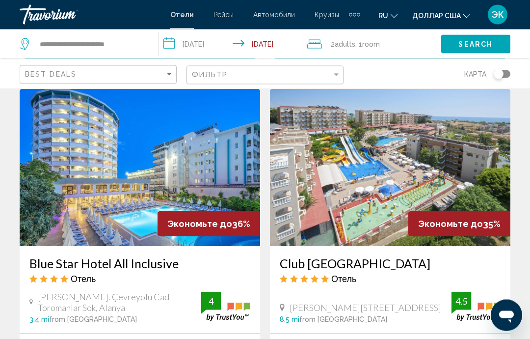
click at [123, 191] on img "Основное содержание" at bounding box center [140, 167] width 241 height 157
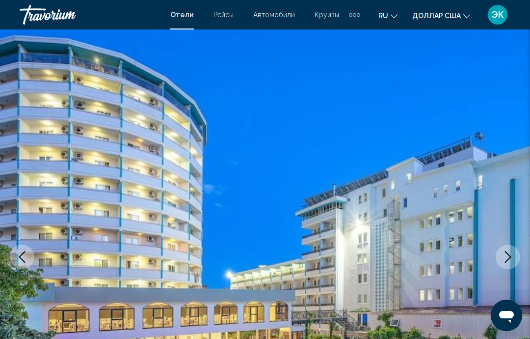
scroll to position [6, 0]
click at [506, 253] on icon "Next image" at bounding box center [508, 256] width 12 height 12
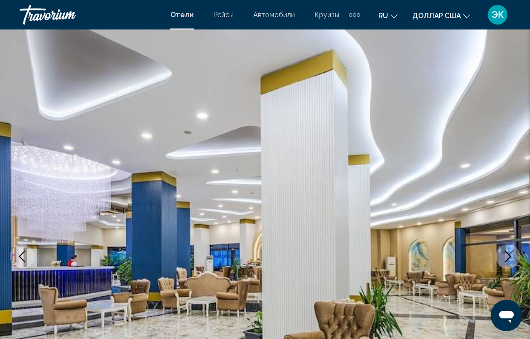
click at [510, 261] on icon "Next image" at bounding box center [508, 256] width 12 height 12
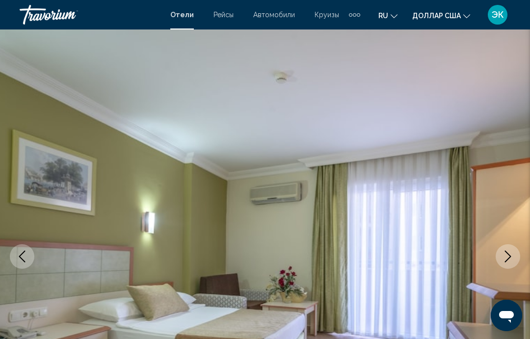
click at [506, 251] on icon "Next image" at bounding box center [508, 256] width 6 height 12
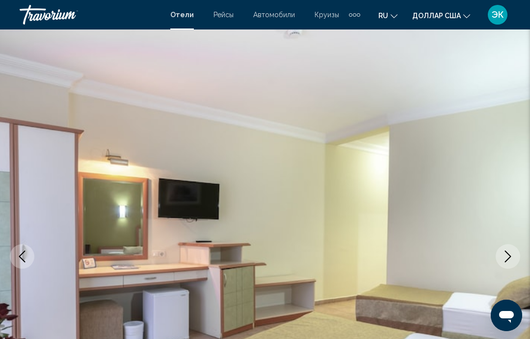
click at [507, 255] on icon "Next image" at bounding box center [508, 256] width 12 height 12
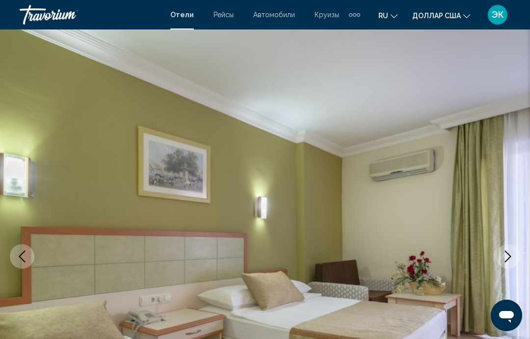
click at [506, 259] on icon "Next image" at bounding box center [508, 256] width 12 height 12
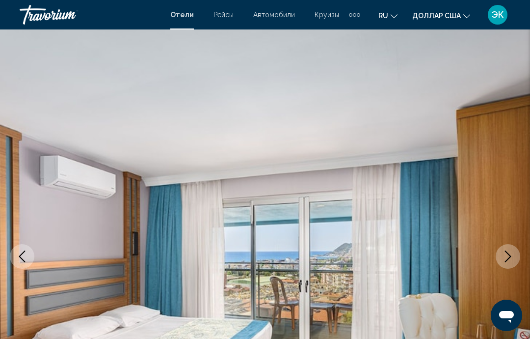
click at [506, 262] on button "Next image" at bounding box center [508, 256] width 25 height 25
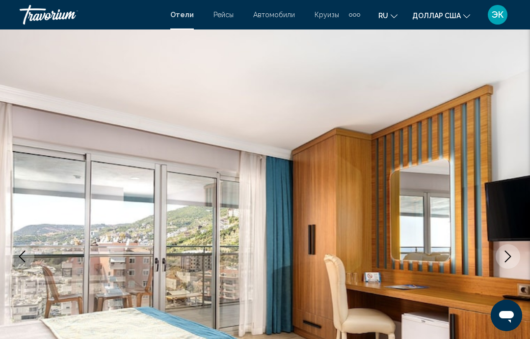
click at [507, 259] on icon "Next image" at bounding box center [508, 256] width 12 height 12
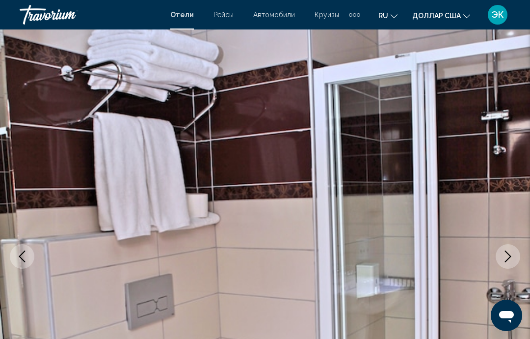
click at [510, 261] on icon "Next image" at bounding box center [508, 256] width 12 height 12
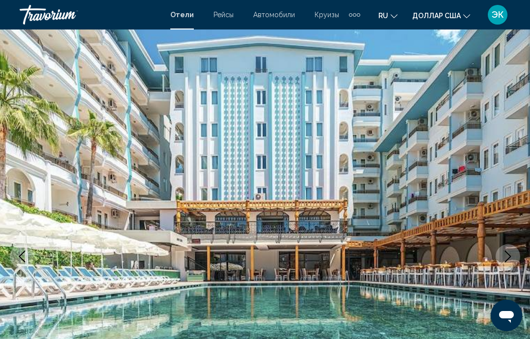
click at [509, 259] on icon "Next image" at bounding box center [508, 256] width 6 height 12
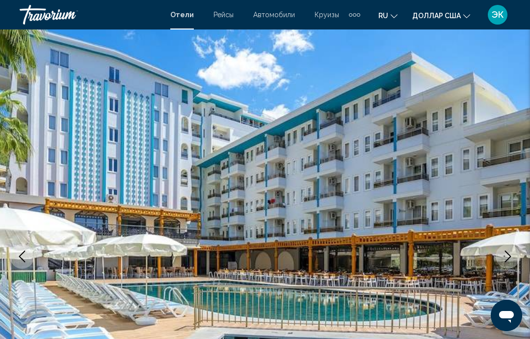
click at [511, 258] on icon "Next image" at bounding box center [508, 256] width 12 height 12
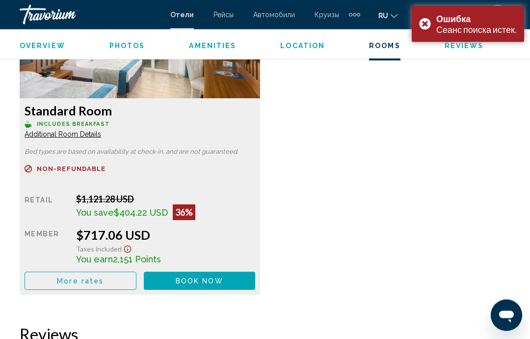
scroll to position [1569, 0]
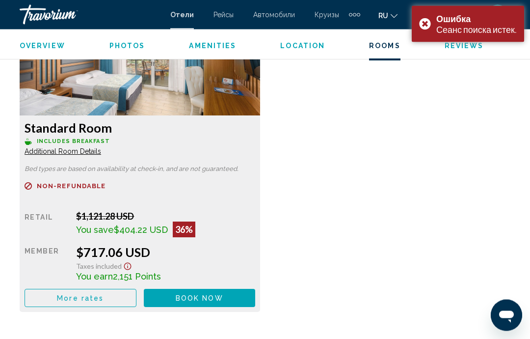
click at [467, 224] on div "Standard Room Includes Breakfast Additional Room Details Bed types are based on…" at bounding box center [265, 157] width 501 height 329
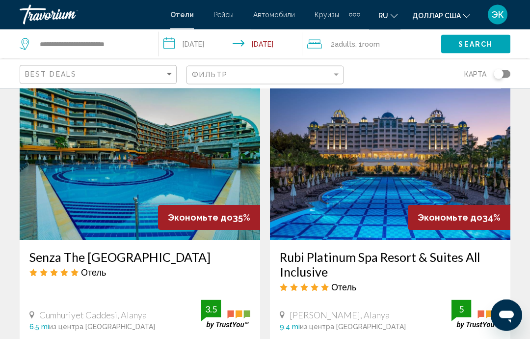
scroll to position [1478, 0]
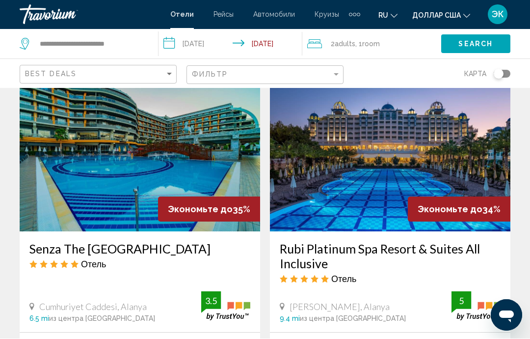
click at [149, 152] on img "Основное содержание" at bounding box center [140, 153] width 241 height 157
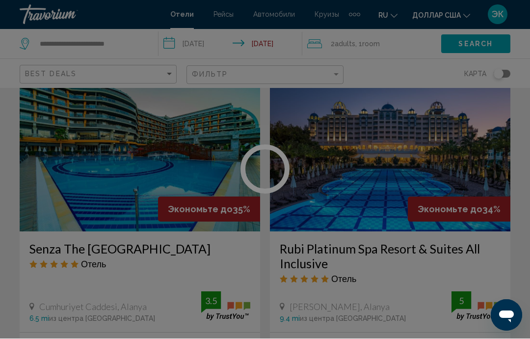
scroll to position [1478, 0]
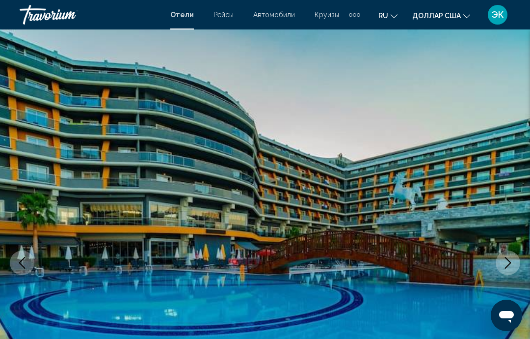
click at [506, 261] on icon "Next image" at bounding box center [508, 263] width 12 height 12
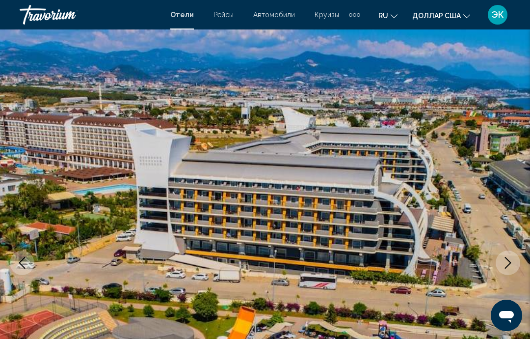
click at [503, 265] on icon "Next image" at bounding box center [508, 263] width 12 height 12
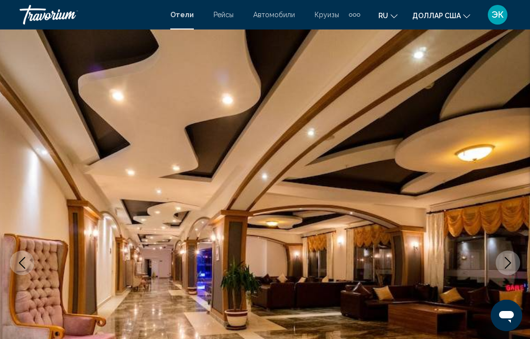
click at [503, 264] on icon "Next image" at bounding box center [508, 263] width 12 height 12
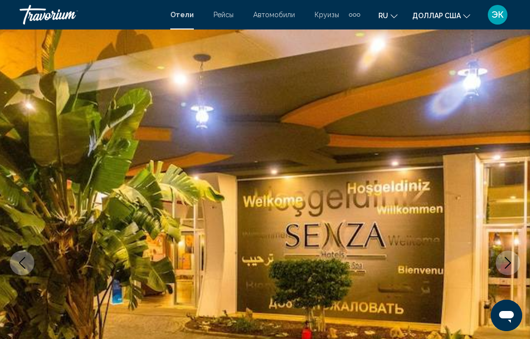
click at [504, 261] on icon "Next image" at bounding box center [508, 263] width 12 height 12
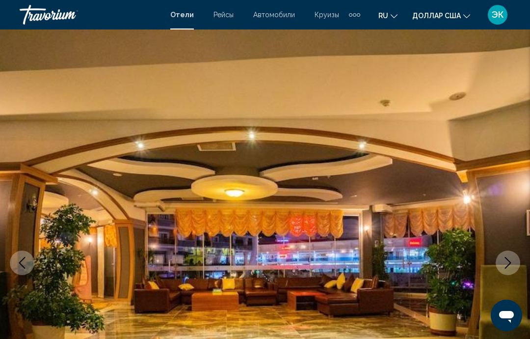
click at [502, 264] on icon "Next image" at bounding box center [508, 263] width 12 height 12
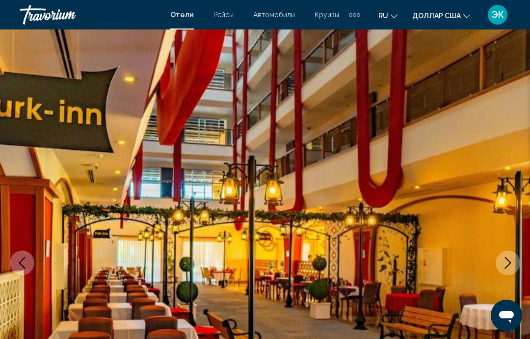
click at [504, 256] on button "Next image" at bounding box center [508, 262] width 25 height 25
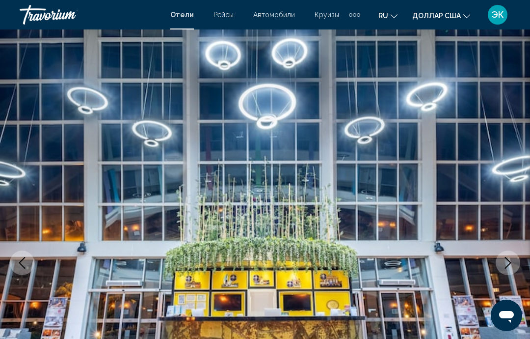
click at [508, 260] on icon "Next image" at bounding box center [508, 263] width 6 height 12
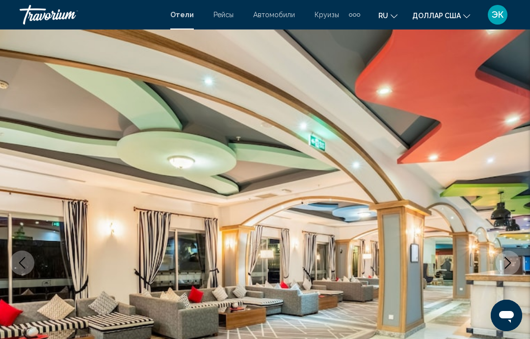
click at [509, 263] on icon "Next image" at bounding box center [508, 263] width 12 height 12
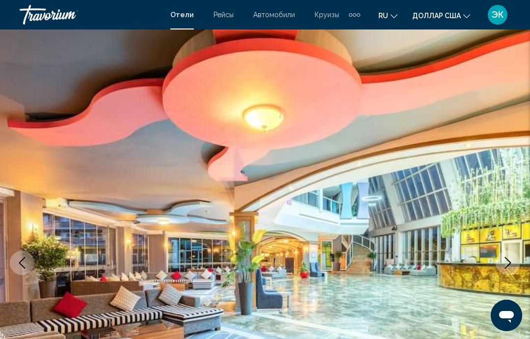
click at [511, 262] on icon "Next image" at bounding box center [508, 263] width 12 height 12
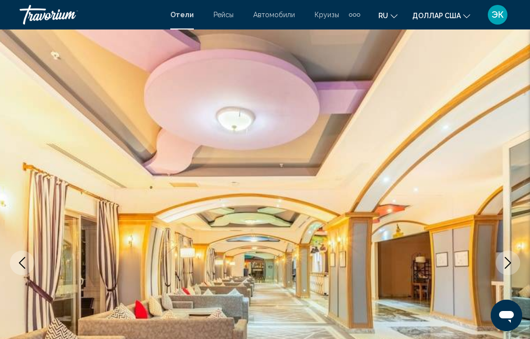
click at [509, 258] on icon "Next image" at bounding box center [508, 263] width 12 height 12
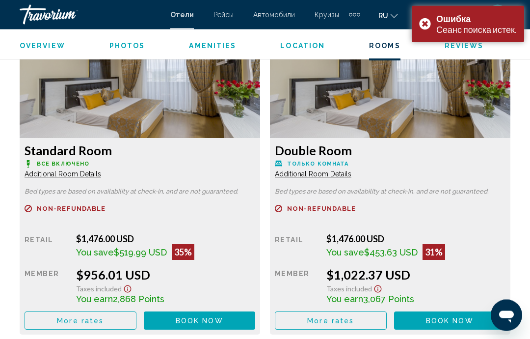
scroll to position [1547, 0]
click at [223, 322] on span "Book now" at bounding box center [200, 321] width 48 height 8
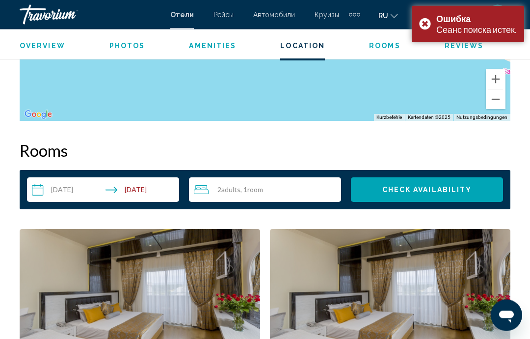
scroll to position [1314, 0]
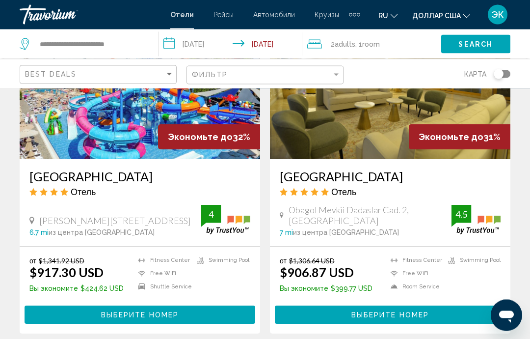
scroll to position [1923, 0]
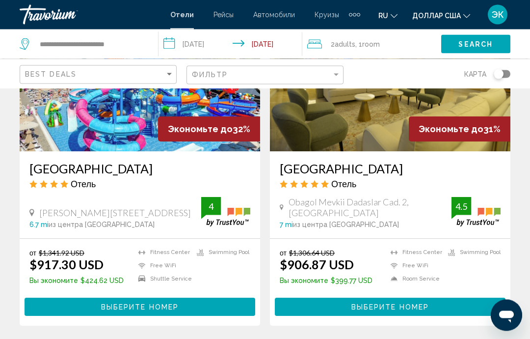
click at [365, 115] on img "Основное содержание" at bounding box center [390, 73] width 241 height 157
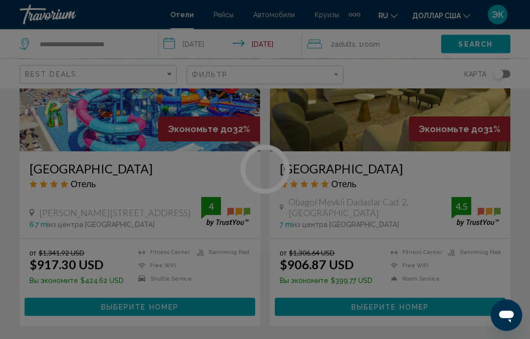
scroll to position [1924, 0]
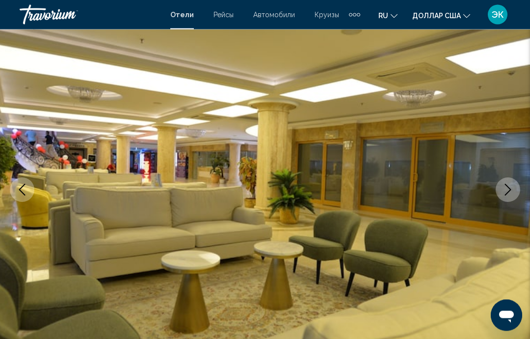
scroll to position [82, 0]
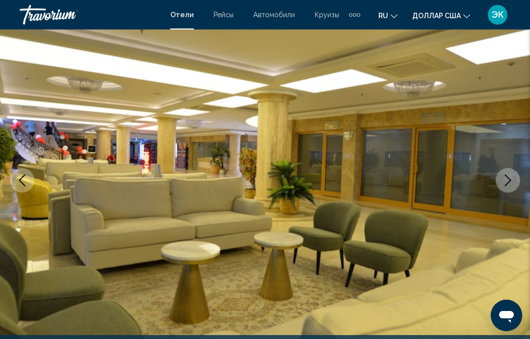
click at [503, 178] on icon "Next image" at bounding box center [508, 180] width 12 height 12
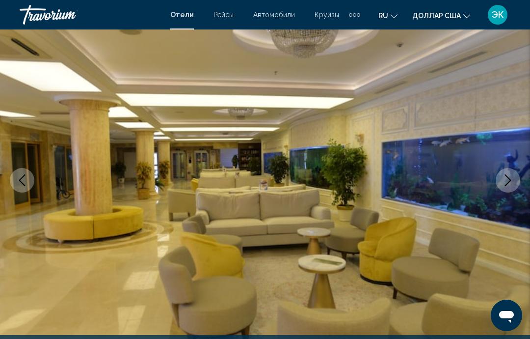
click at [507, 185] on icon "Next image" at bounding box center [508, 180] width 12 height 12
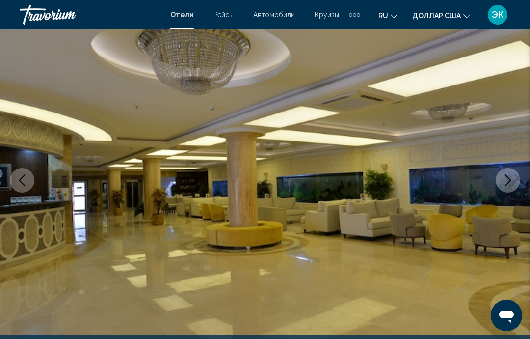
click at [513, 178] on icon "Next image" at bounding box center [508, 180] width 12 height 12
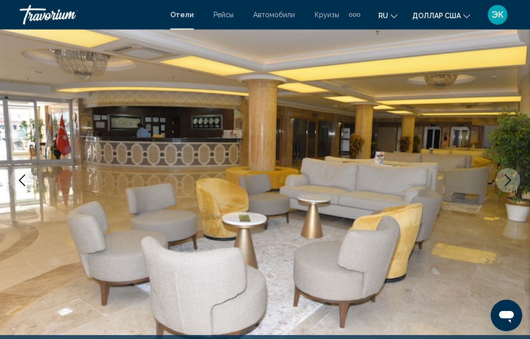
click at [514, 174] on button "Next image" at bounding box center [508, 180] width 25 height 25
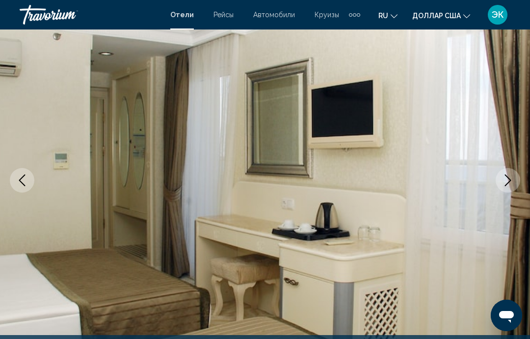
click at [516, 176] on button "Next image" at bounding box center [508, 180] width 25 height 25
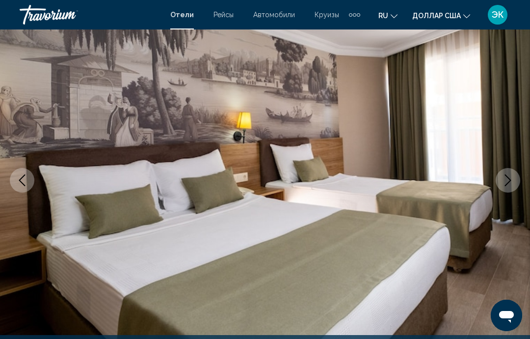
click at [511, 185] on icon "Next image" at bounding box center [508, 180] width 12 height 12
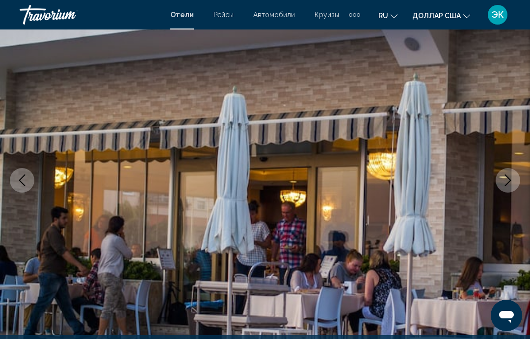
click at [510, 185] on icon "Next image" at bounding box center [508, 180] width 12 height 12
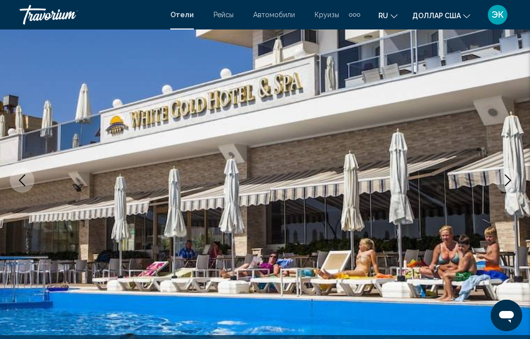
click at [516, 192] on img "Основное содержание" at bounding box center [265, 180] width 530 height 466
click at [509, 176] on icon "Next image" at bounding box center [508, 180] width 12 height 12
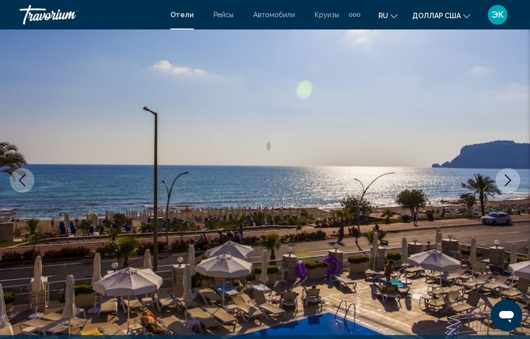
click at [510, 185] on icon "Next image" at bounding box center [508, 180] width 12 height 12
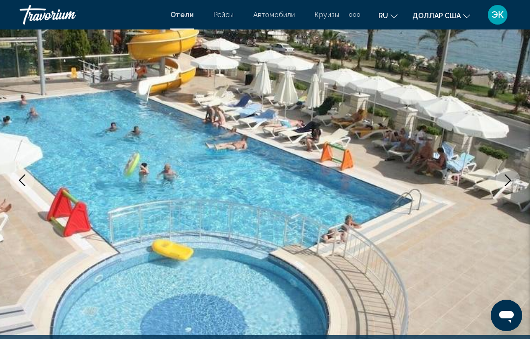
click at [508, 184] on icon "Next image" at bounding box center [508, 180] width 6 height 12
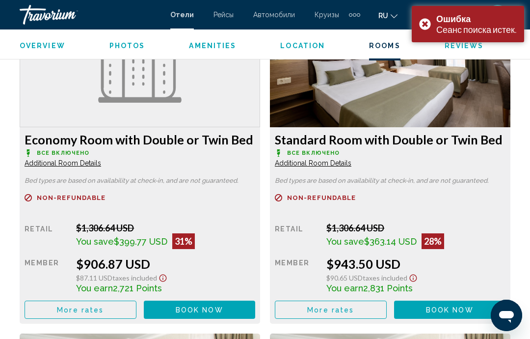
scroll to position [1559, 0]
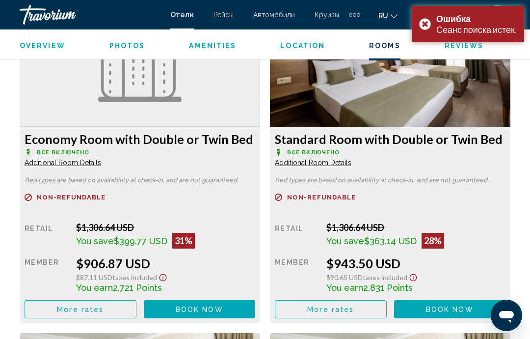
click at [223, 308] on span "Book now" at bounding box center [200, 309] width 48 height 8
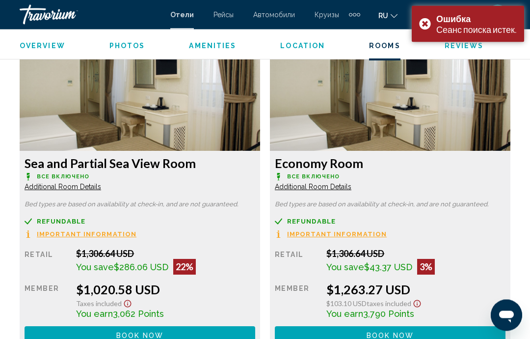
scroll to position [1863, 0]
click at [429, 24] on div "Ошибка Сеанс поиска истек." at bounding box center [468, 24] width 112 height 36
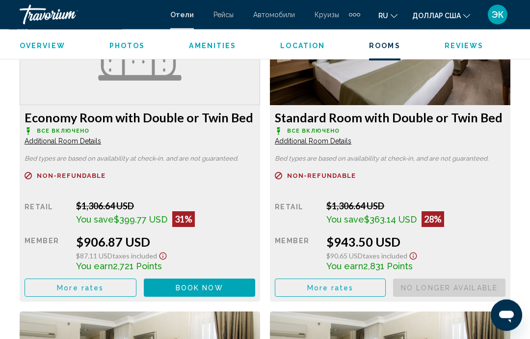
scroll to position [1569, 0]
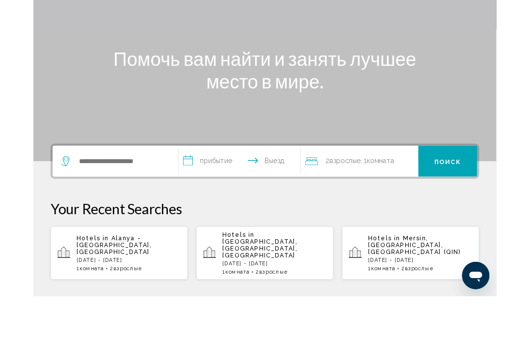
scroll to position [63, 0]
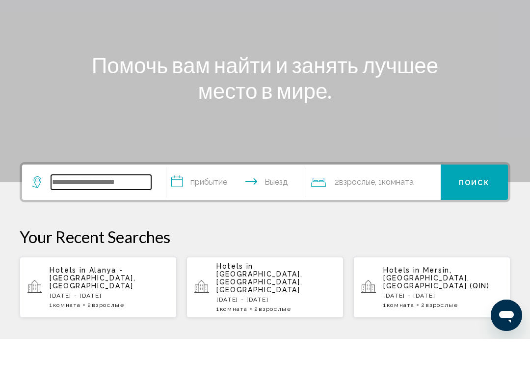
click at [137, 224] on input "Виджет поиска" at bounding box center [101, 231] width 100 height 15
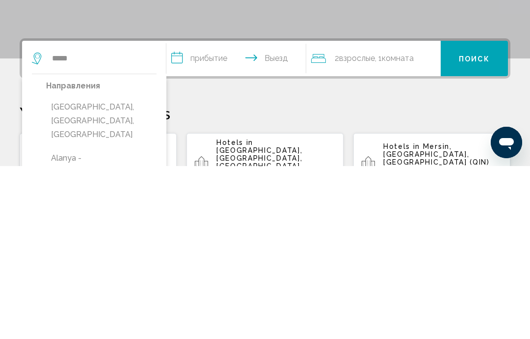
click at [130, 271] on button "[GEOGRAPHIC_DATA], [GEOGRAPHIC_DATA], [GEOGRAPHIC_DATA]" at bounding box center [101, 294] width 110 height 46
type input "**********"
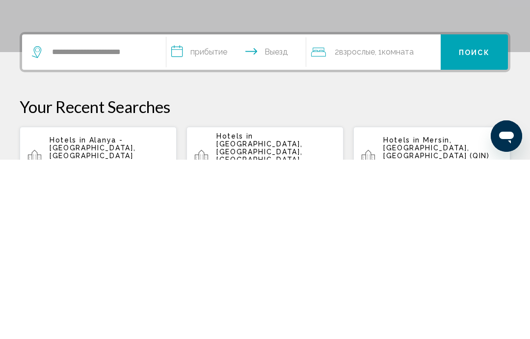
click at [240, 214] on input "**********" at bounding box center [237, 233] width 143 height 38
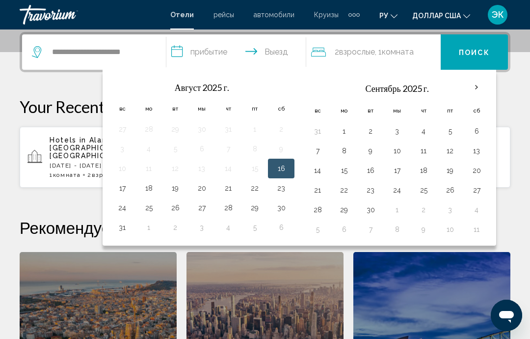
click at [474, 88] on th "В следующем месяце" at bounding box center [477, 88] width 27 height 22
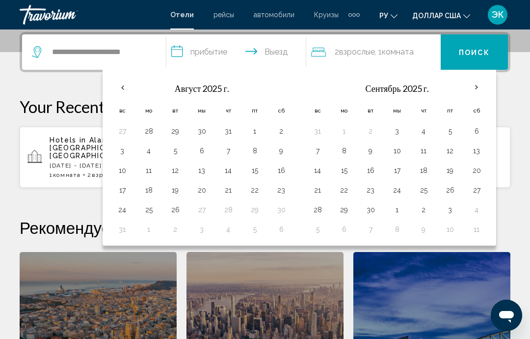
click at [475, 88] on th "В следующем месяце" at bounding box center [477, 88] width 27 height 22
click at [478, 82] on th "В следующем месяце" at bounding box center [477, 88] width 27 height 22
click at [478, 85] on th "В следующем месяце" at bounding box center [477, 88] width 27 height 22
click at [478, 89] on th "В следующем месяце" at bounding box center [477, 88] width 27 height 22
click at [483, 85] on th "В следующем месяце" at bounding box center [477, 88] width 27 height 22
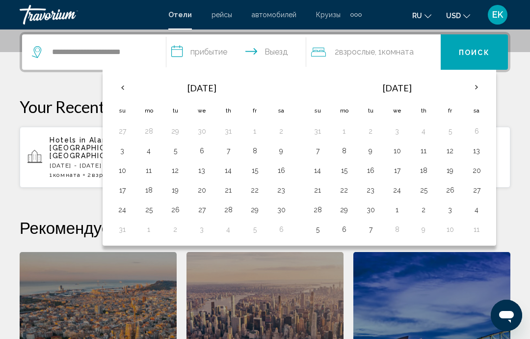
click at [477, 90] on th "Next month" at bounding box center [477, 88] width 27 height 22
click at [128, 83] on th "Previous month" at bounding box center [122, 88] width 27 height 22
click at [125, 85] on th "Previous month" at bounding box center [122, 88] width 27 height 22
click at [121, 83] on th "Previous month" at bounding box center [122, 88] width 27 height 22
click at [125, 84] on th "Previous month" at bounding box center [122, 88] width 27 height 22
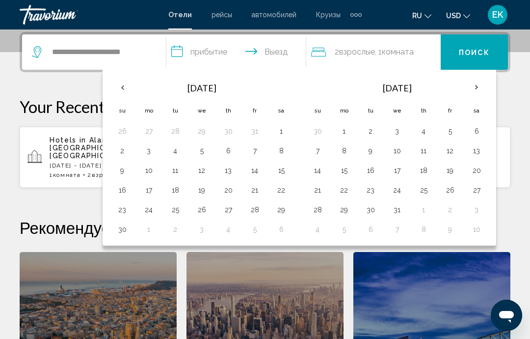
click at [120, 89] on th "Previous month" at bounding box center [122, 88] width 27 height 22
click at [232, 132] on button "2" at bounding box center [228, 131] width 16 height 14
click at [254, 148] on button "10" at bounding box center [255, 151] width 16 height 14
type input "**********"
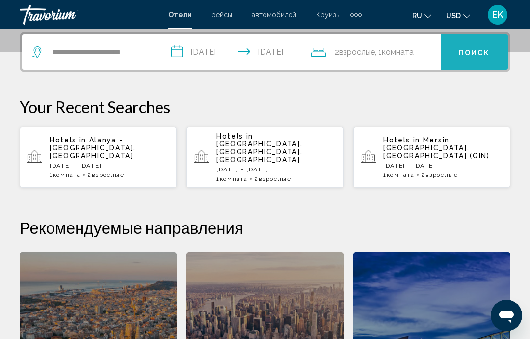
click at [474, 52] on span "Поиск" at bounding box center [474, 53] width 31 height 8
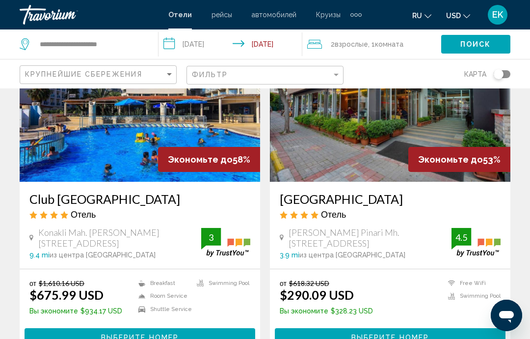
scroll to position [97, 0]
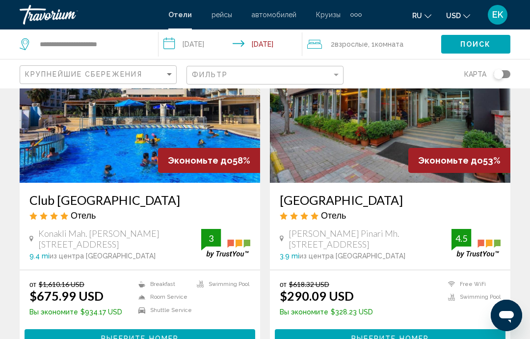
click at [398, 145] on img "Main content" at bounding box center [390, 104] width 241 height 157
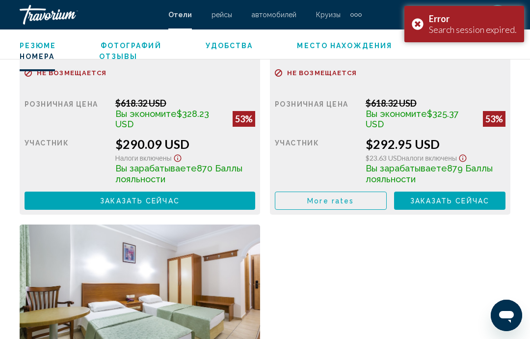
scroll to position [1660, 0]
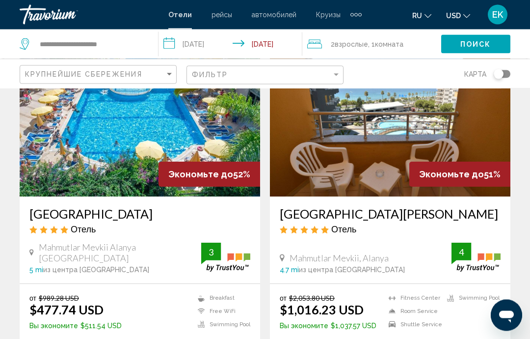
scroll to position [433, 0]
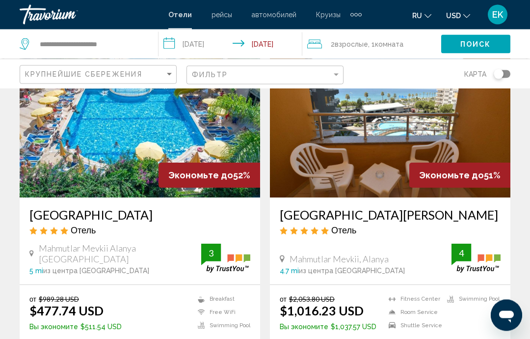
click at [150, 143] on img "Main content" at bounding box center [140, 119] width 241 height 157
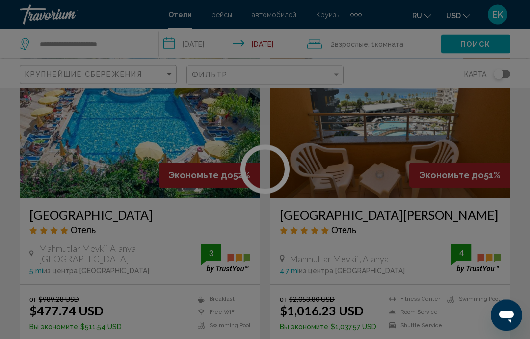
scroll to position [434, 0]
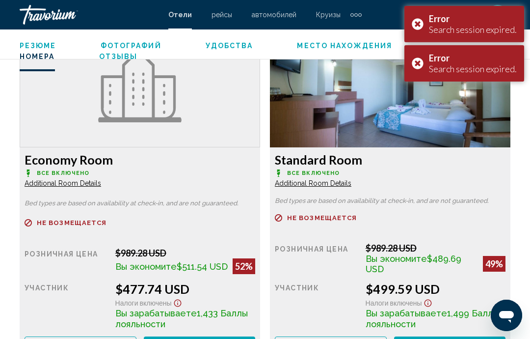
scroll to position [1525, 0]
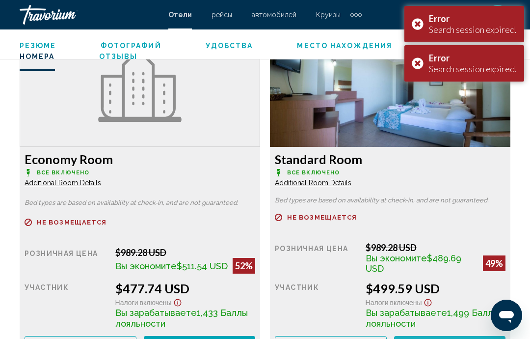
click at [240, 345] on span "Заказать сейчас" at bounding box center [200, 345] width 80 height 8
click at [219, 343] on span "Заказать сейчас" at bounding box center [200, 345] width 80 height 8
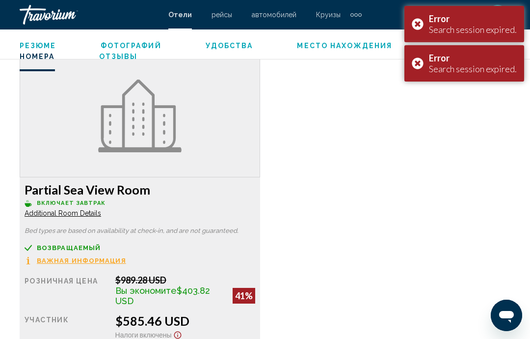
scroll to position [1845, 0]
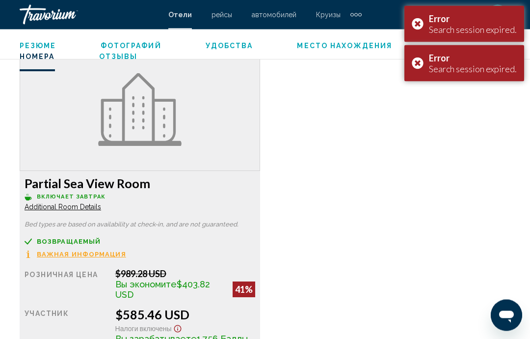
click at [222, 34] on button "Заказать сейчас Больше недоступно" at bounding box center [198, 25] width 113 height 18
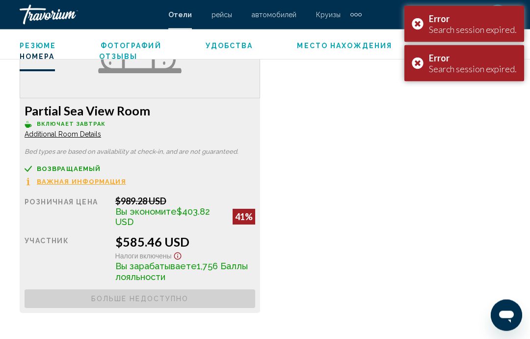
scroll to position [1906, 0]
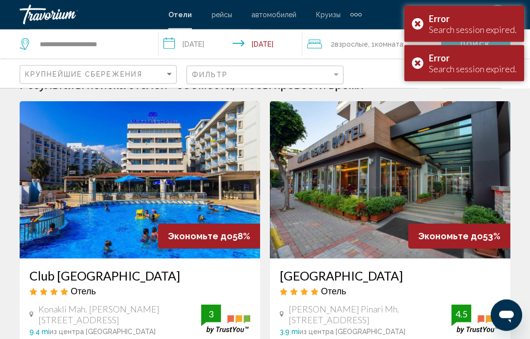
scroll to position [21, 0]
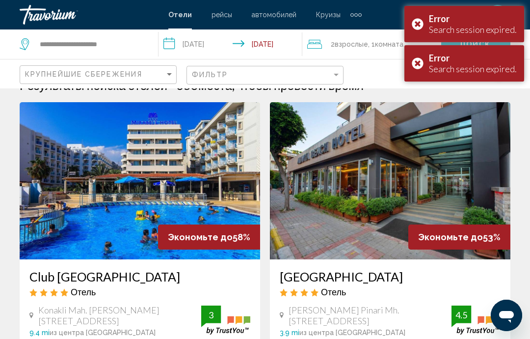
click at [421, 66] on div "Error Search session expired." at bounding box center [465, 63] width 120 height 36
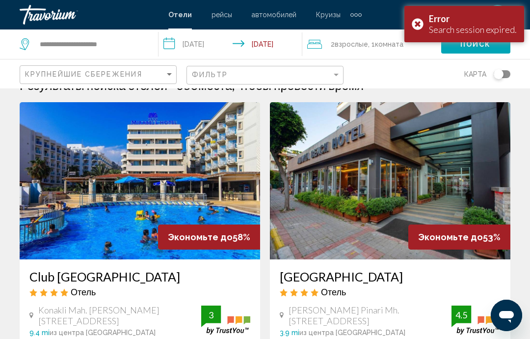
click at [420, 22] on div "Error Search session expired." at bounding box center [465, 24] width 120 height 36
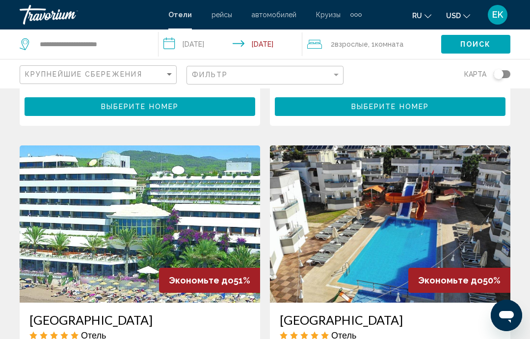
scroll to position [675, 0]
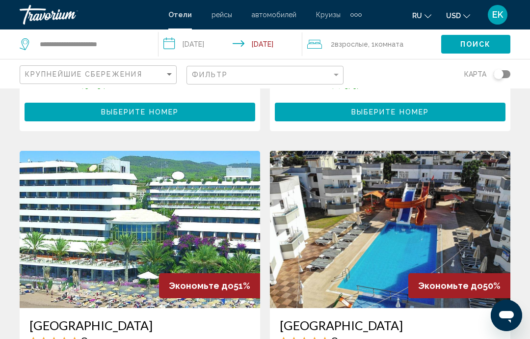
click at [386, 259] on img "Main content" at bounding box center [390, 229] width 241 height 157
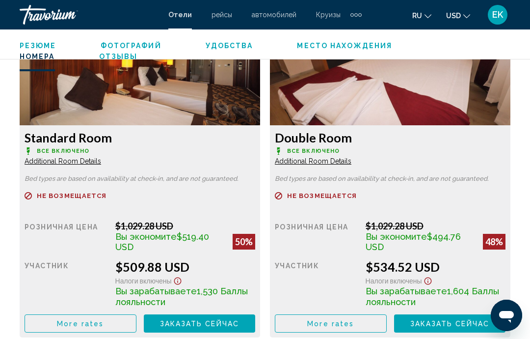
scroll to position [1535, 0]
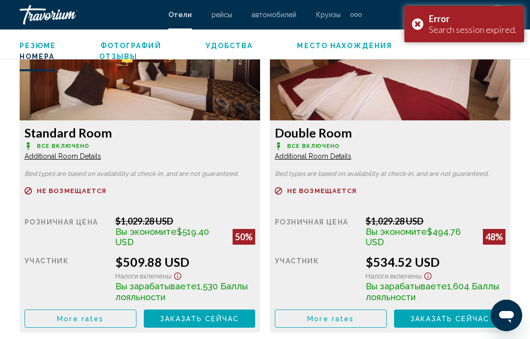
click at [240, 317] on span "Заказать сейчас" at bounding box center [200, 319] width 80 height 8
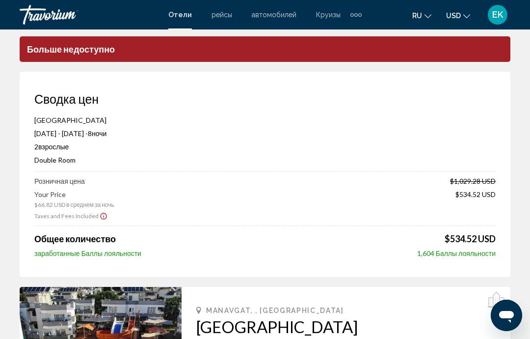
scroll to position [36, 0]
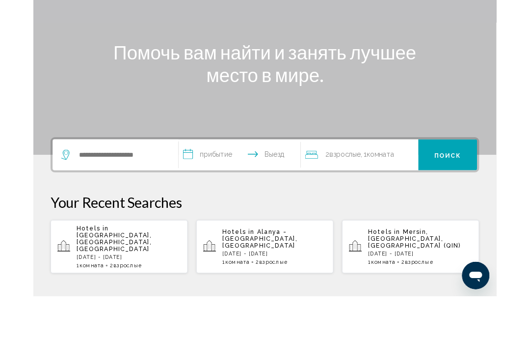
scroll to position [69, 0]
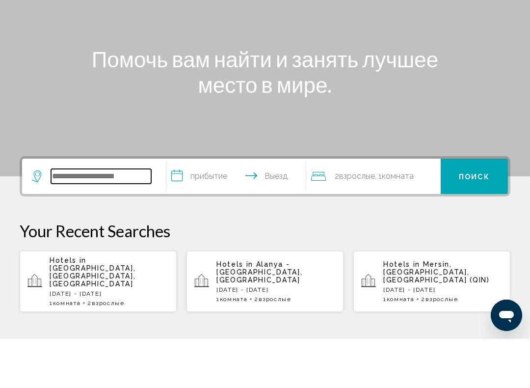
click at [133, 218] on input "Виджет поиска" at bounding box center [101, 225] width 100 height 15
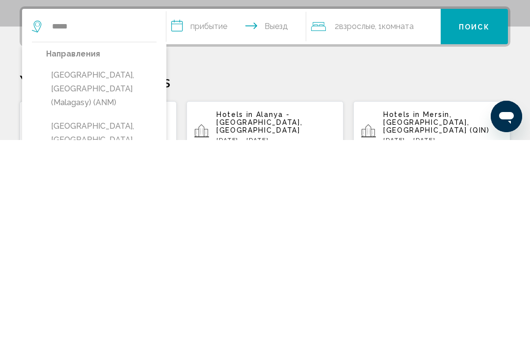
click at [115, 316] on button "Antalya, Turkey (AYT)" at bounding box center [101, 339] width 110 height 46
type input "**********"
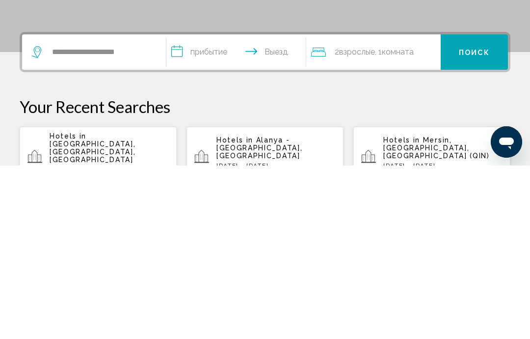
click at [245, 208] on input "**********" at bounding box center [237, 227] width 143 height 38
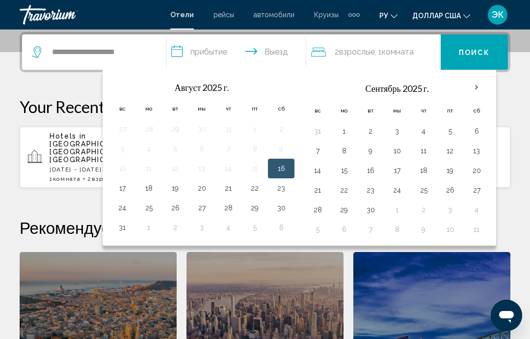
click at [479, 89] on th "В следующем месяце" at bounding box center [477, 88] width 27 height 22
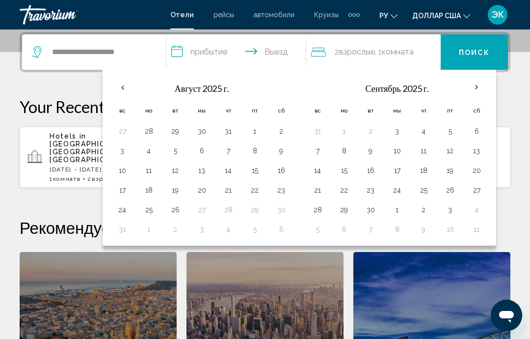
click at [477, 84] on th "В следующем месяце" at bounding box center [477, 88] width 27 height 22
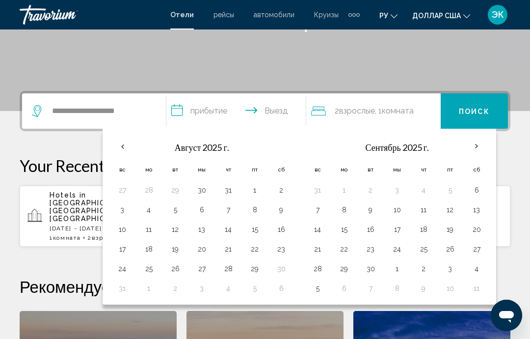
scroll to position [183, 0]
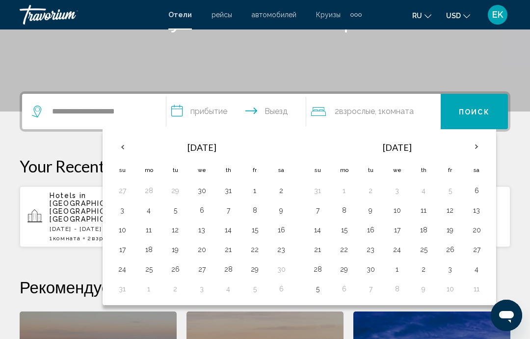
click at [480, 148] on th "Next month" at bounding box center [477, 147] width 27 height 22
click at [129, 143] on th "Previous month" at bounding box center [122, 147] width 27 height 22
click at [230, 190] on button "2" at bounding box center [228, 191] width 16 height 14
click at [261, 211] on button "10" at bounding box center [255, 210] width 16 height 14
type input "**********"
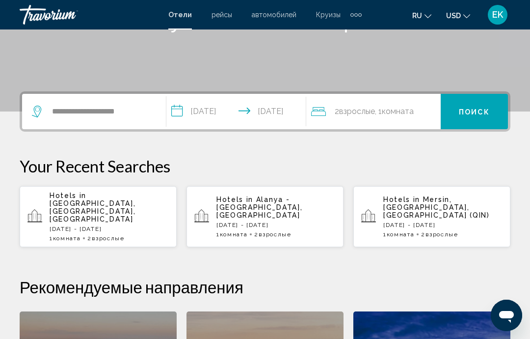
click at [480, 126] on button "Поиск" at bounding box center [474, 111] width 67 height 35
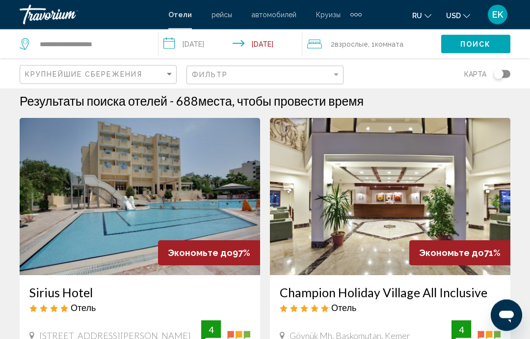
scroll to position [2, 0]
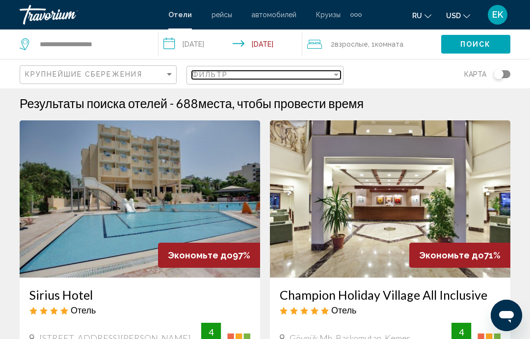
click at [334, 77] on div "Filter" at bounding box center [336, 75] width 9 height 8
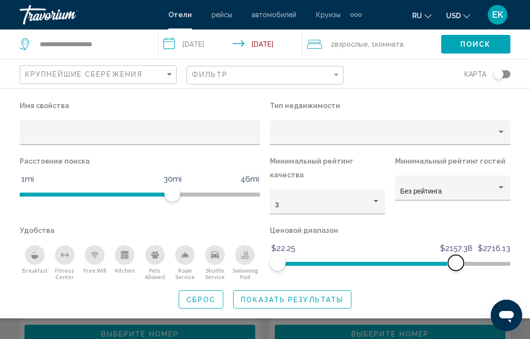
scroll to position [140, 0]
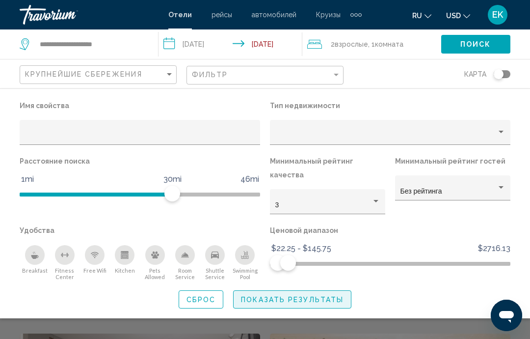
click at [308, 296] on span "Показать результаты" at bounding box center [292, 300] width 103 height 8
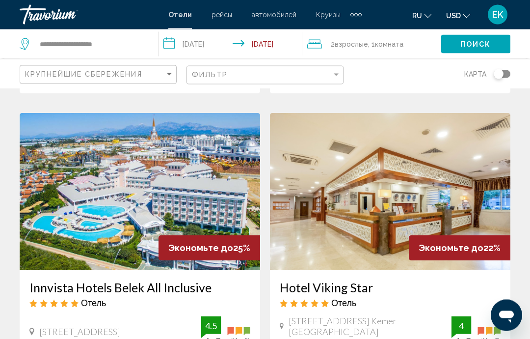
scroll to position [1412, 0]
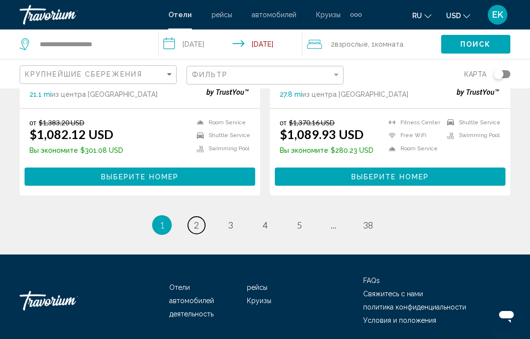
click at [200, 229] on link "page 2" at bounding box center [196, 225] width 17 height 17
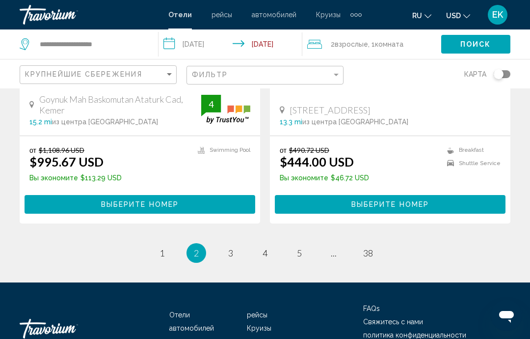
scroll to position [2014, 0]
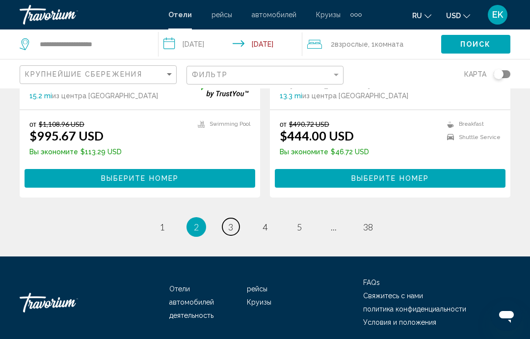
click at [232, 230] on span "3" at bounding box center [230, 226] width 5 height 11
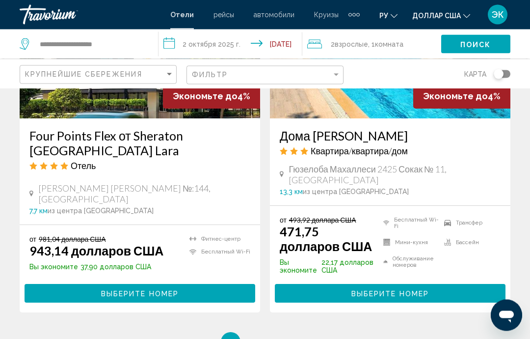
scroll to position [2038, 0]
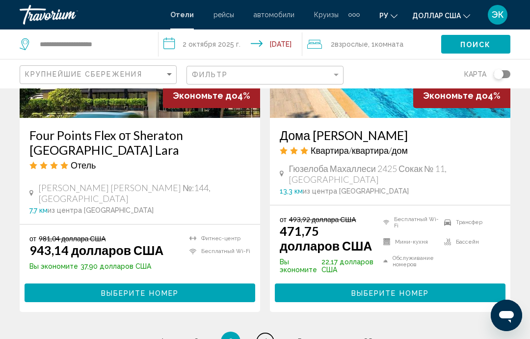
click at [268, 336] on font "4" at bounding box center [265, 341] width 5 height 11
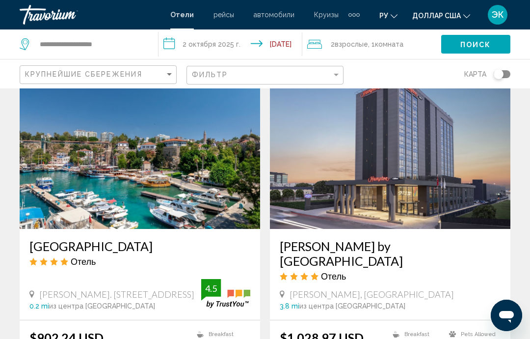
scroll to position [1103, 0]
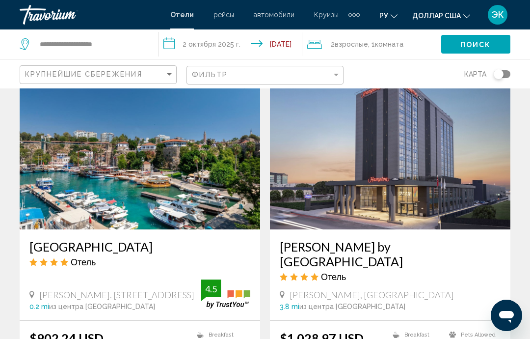
click at [200, 184] on img "Основное содержание" at bounding box center [140, 150] width 241 height 157
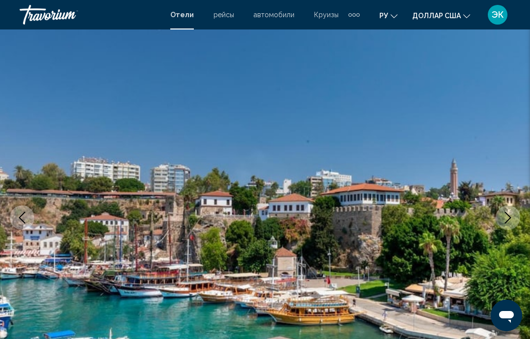
scroll to position [44, 0]
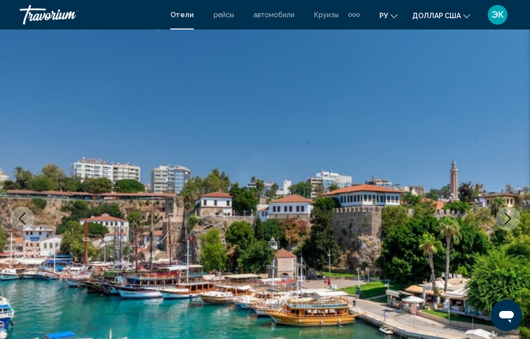
click at [505, 226] on button "Next image" at bounding box center [508, 218] width 25 height 25
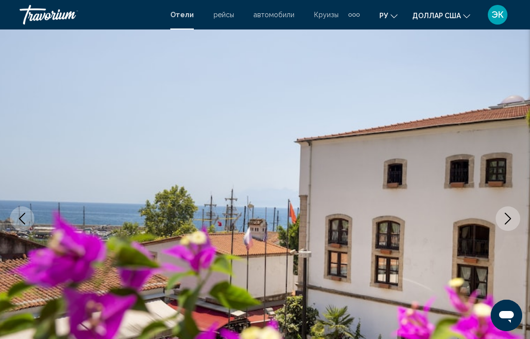
click at [513, 223] on icon "Next image" at bounding box center [508, 219] width 12 height 12
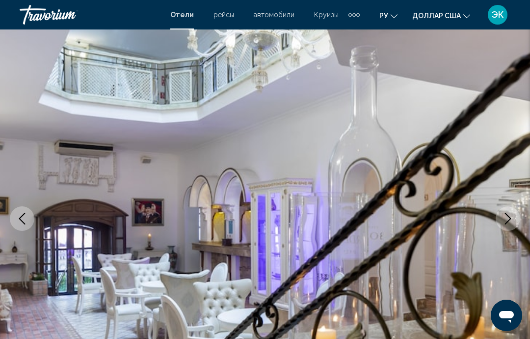
click at [510, 222] on icon "Next image" at bounding box center [508, 219] width 12 height 12
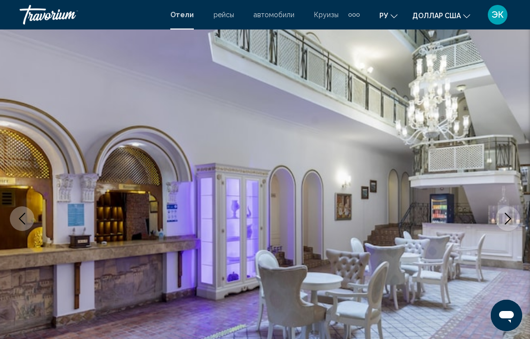
click at [512, 225] on button "Next image" at bounding box center [508, 218] width 25 height 25
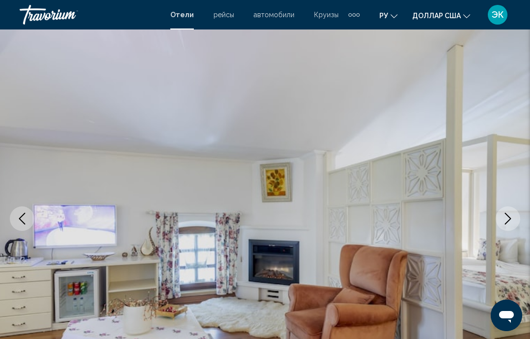
click at [509, 220] on icon "Next image" at bounding box center [508, 219] width 6 height 12
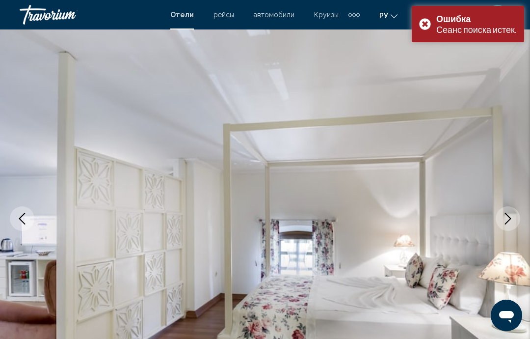
click at [524, 218] on img "Основное содержание" at bounding box center [265, 218] width 530 height 466
click at [512, 228] on button "Next image" at bounding box center [508, 218] width 25 height 25
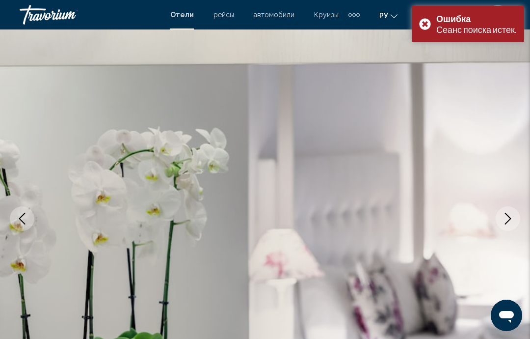
click at [509, 222] on icon "Next image" at bounding box center [508, 219] width 12 height 12
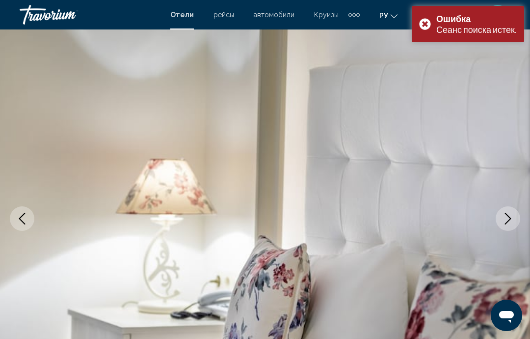
click at [511, 223] on icon "Next image" at bounding box center [508, 219] width 12 height 12
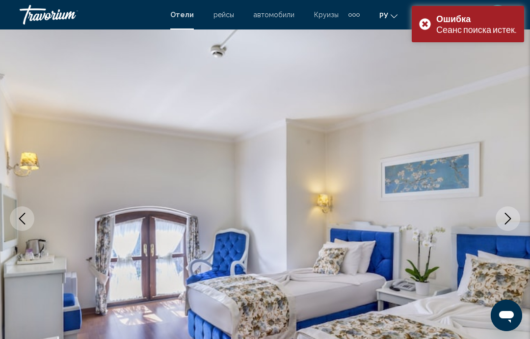
click at [510, 226] on button "Next image" at bounding box center [508, 218] width 25 height 25
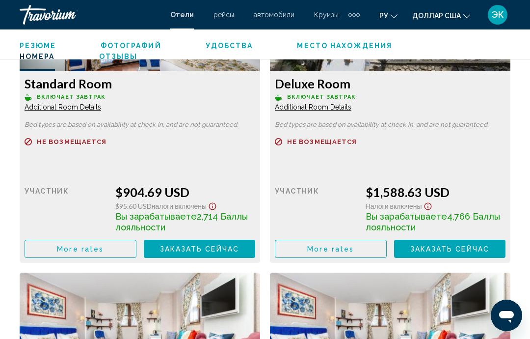
scroll to position [1606, 0]
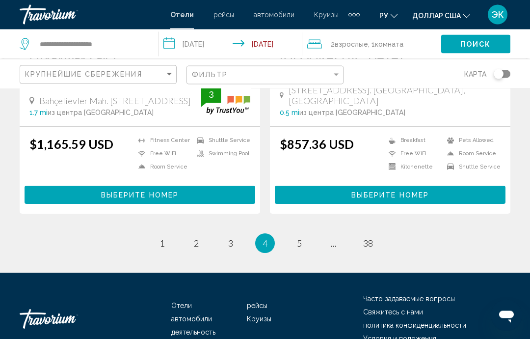
scroll to position [1999, 0]
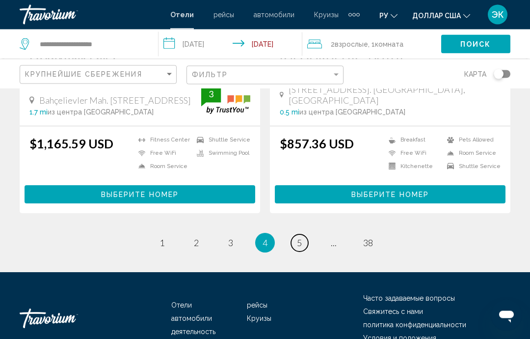
click at [300, 243] on span "5" at bounding box center [299, 243] width 5 height 11
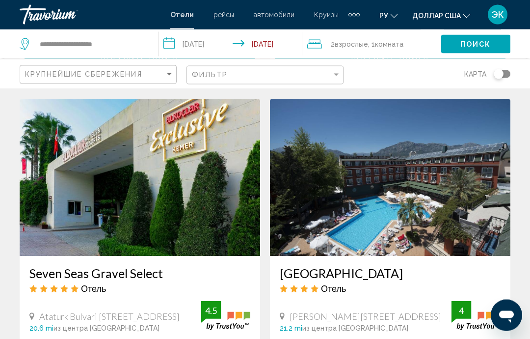
scroll to position [1433, 0]
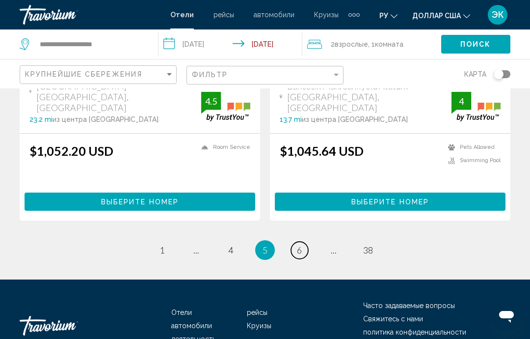
click at [303, 242] on link "page 6" at bounding box center [299, 250] width 17 height 17
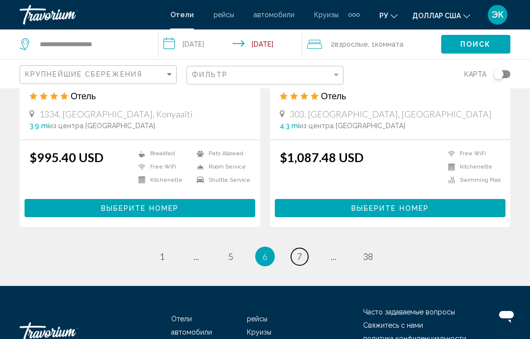
scroll to position [1990, 0]
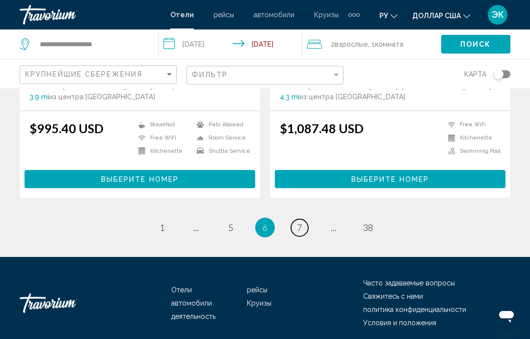
click at [302, 228] on span "7" at bounding box center [299, 227] width 5 height 11
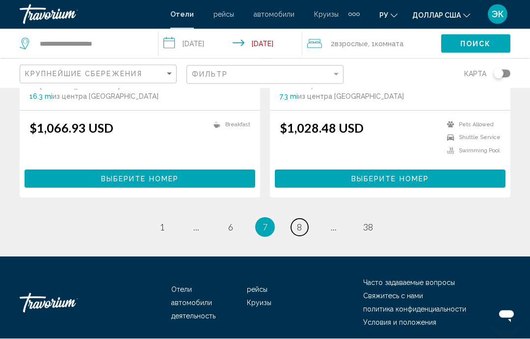
scroll to position [1958, 0]
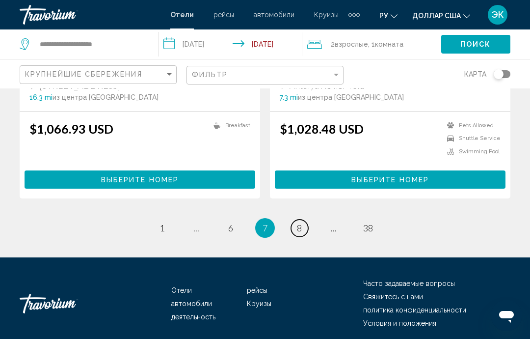
click at [298, 230] on span "8" at bounding box center [299, 227] width 5 height 11
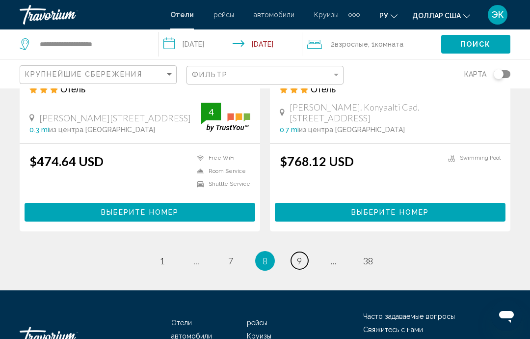
scroll to position [2009, 0]
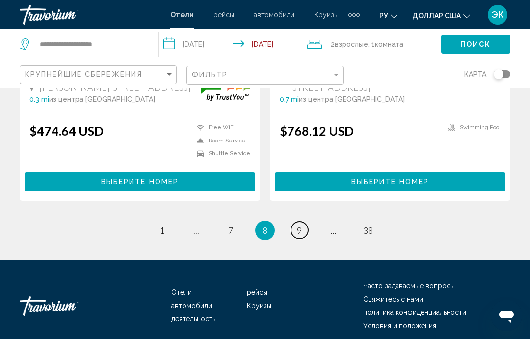
click at [301, 230] on span "9" at bounding box center [299, 230] width 5 height 11
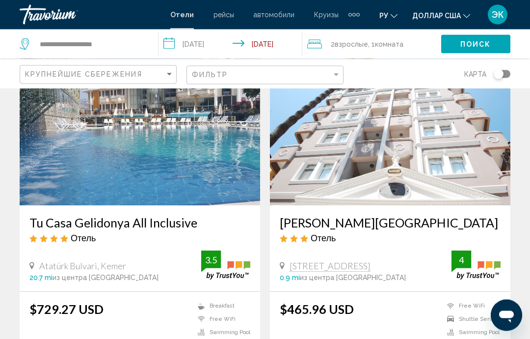
click at [210, 168] on img "Основное содержание" at bounding box center [140, 127] width 241 height 157
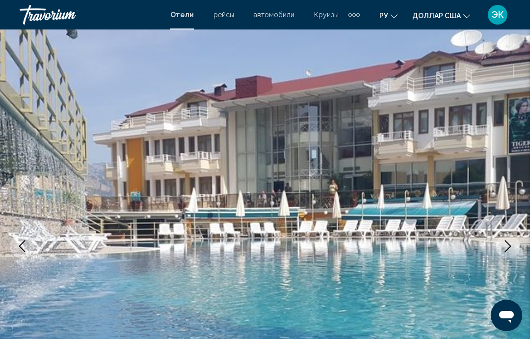
scroll to position [18, 0]
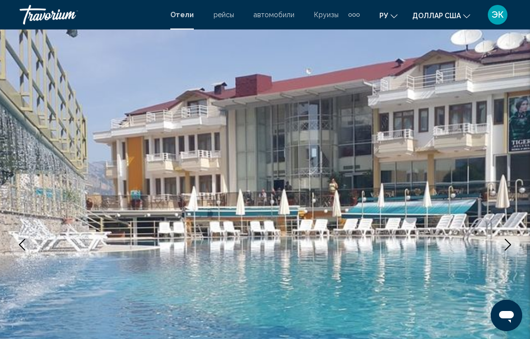
click at [510, 246] on icon "Next image" at bounding box center [508, 245] width 12 height 12
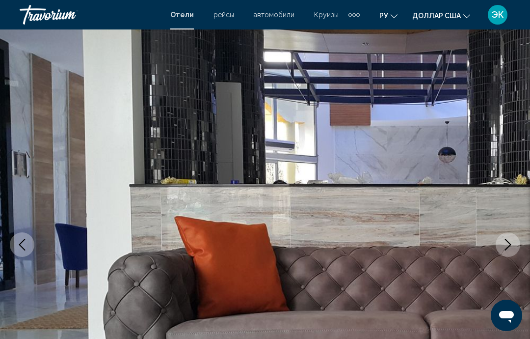
click at [512, 246] on icon "Next image" at bounding box center [508, 245] width 12 height 12
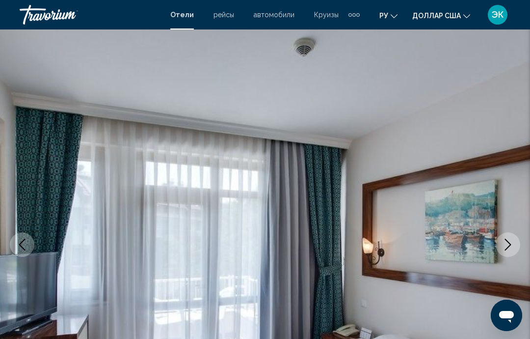
click at [512, 246] on icon "Next image" at bounding box center [508, 245] width 12 height 12
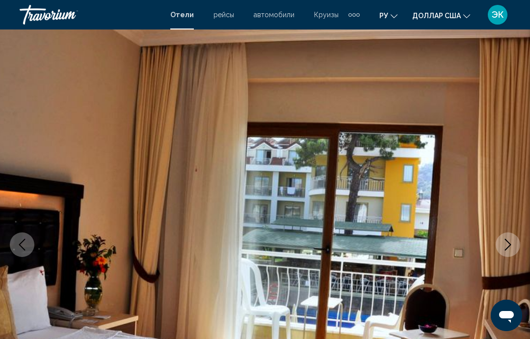
click at [509, 249] on icon "Next image" at bounding box center [508, 245] width 12 height 12
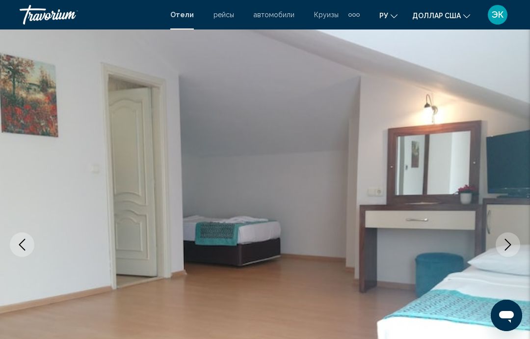
click at [510, 249] on icon "Next image" at bounding box center [508, 245] width 12 height 12
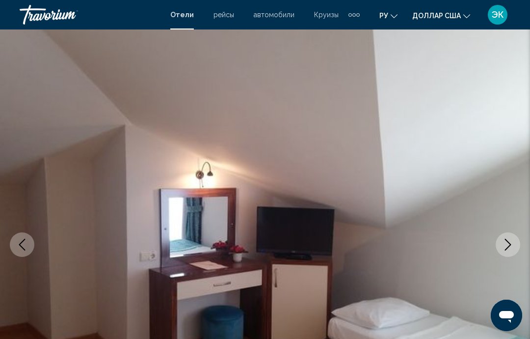
click at [509, 245] on icon "Next image" at bounding box center [508, 245] width 12 height 12
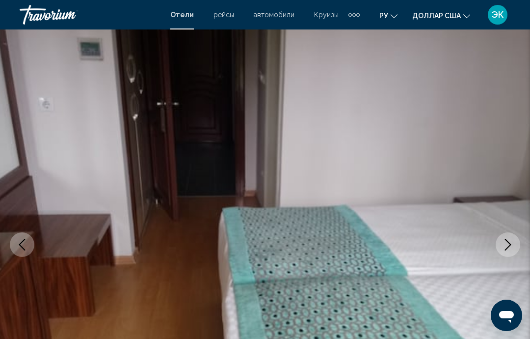
click at [510, 243] on icon "Next image" at bounding box center [508, 245] width 6 height 12
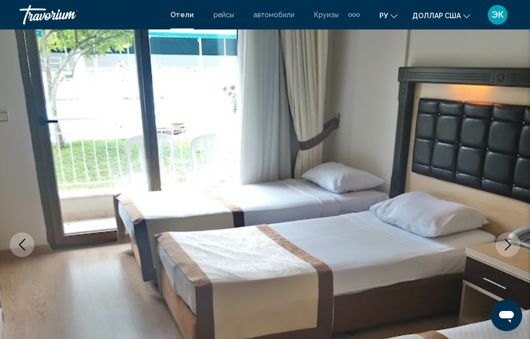
click at [510, 253] on button "Next image" at bounding box center [508, 244] width 25 height 25
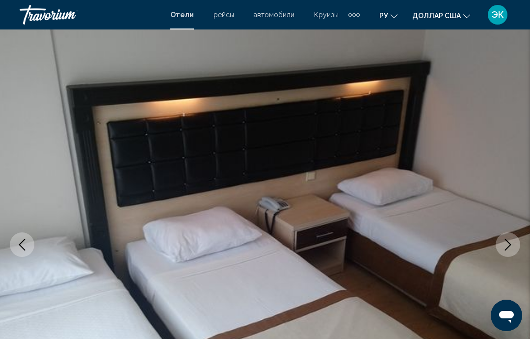
click at [508, 247] on icon "Next image" at bounding box center [508, 245] width 6 height 12
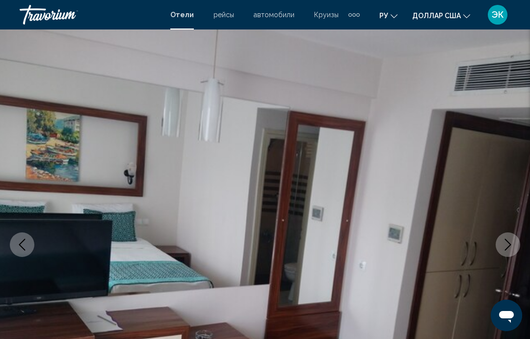
click at [507, 248] on icon "Next image" at bounding box center [508, 245] width 6 height 12
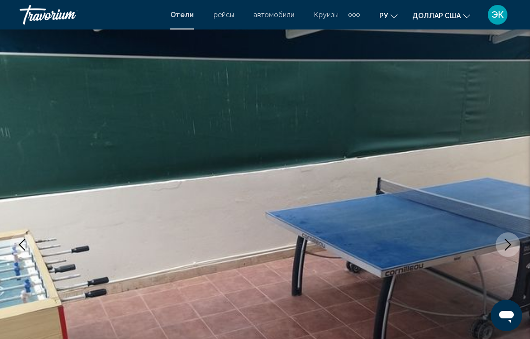
click at [507, 250] on button "Next image" at bounding box center [508, 244] width 25 height 25
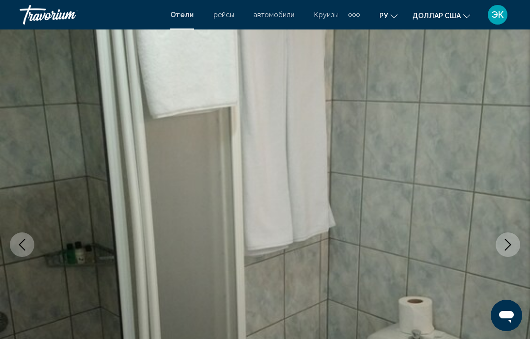
click at [509, 249] on icon "Next image" at bounding box center [508, 245] width 12 height 12
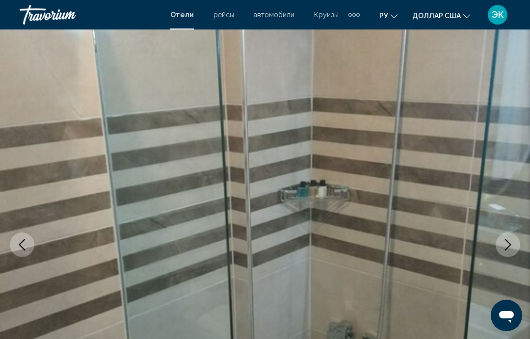
click at [509, 246] on icon "Next image" at bounding box center [508, 245] width 12 height 12
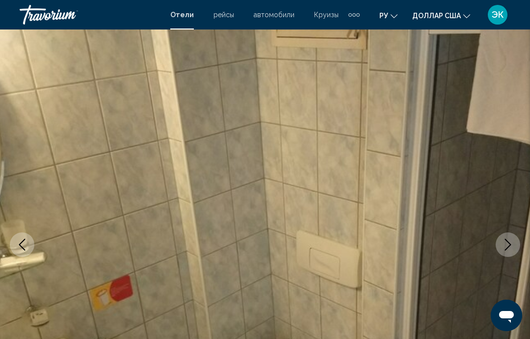
click at [511, 248] on icon "Next image" at bounding box center [508, 245] width 12 height 12
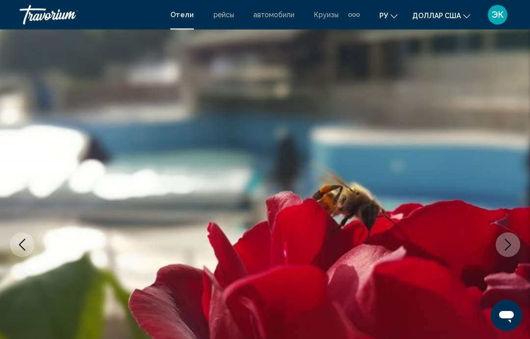
click at [511, 244] on icon "Next image" at bounding box center [508, 245] width 12 height 12
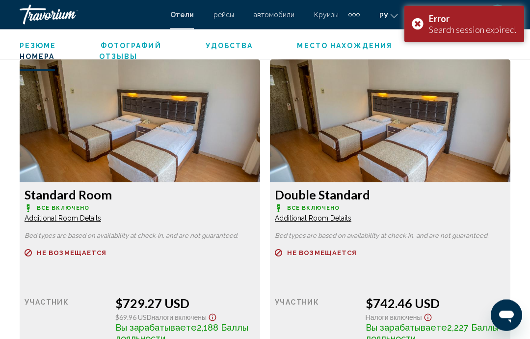
scroll to position [1474, 0]
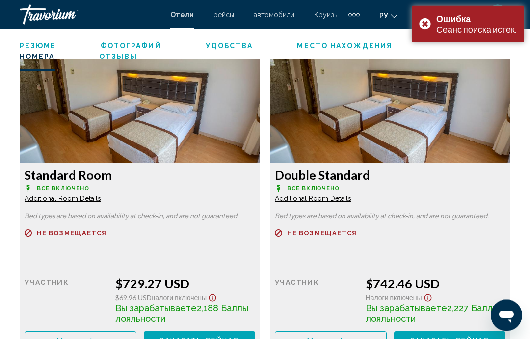
click at [240, 337] on span "Заказать сейчас" at bounding box center [200, 341] width 80 height 8
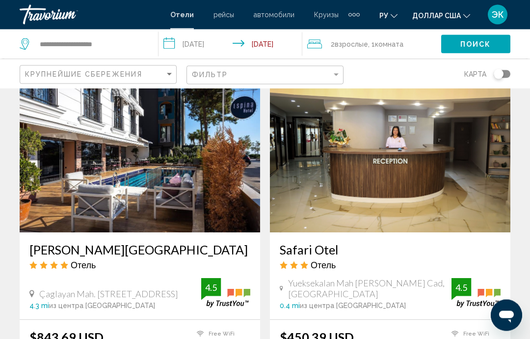
scroll to position [398, 0]
click at [191, 192] on img "Основное содержание" at bounding box center [140, 153] width 241 height 157
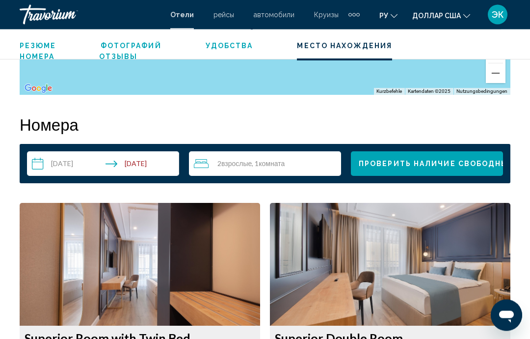
scroll to position [1355, 0]
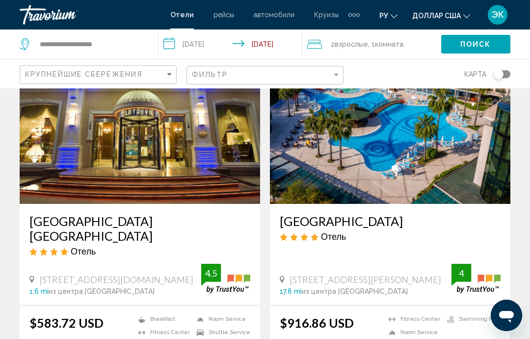
scroll to position [777, 0]
click at [188, 163] on img "Основное содержание" at bounding box center [140, 125] width 241 height 157
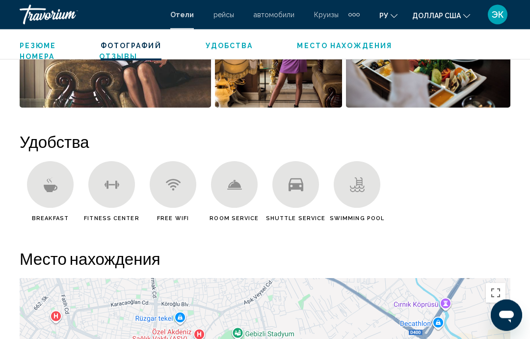
scroll to position [828, 0]
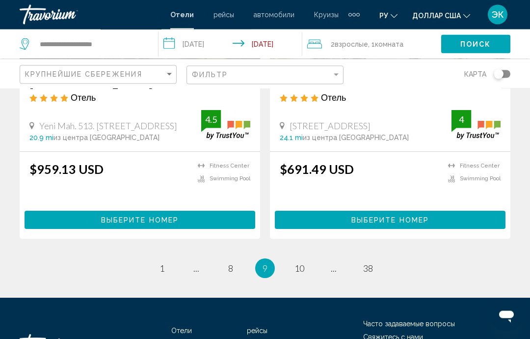
scroll to position [2009, 0]
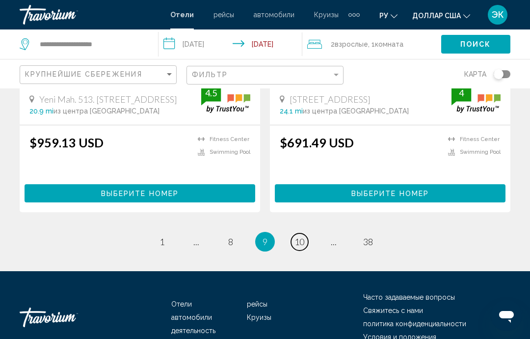
click at [301, 236] on span "10" at bounding box center [300, 241] width 10 height 11
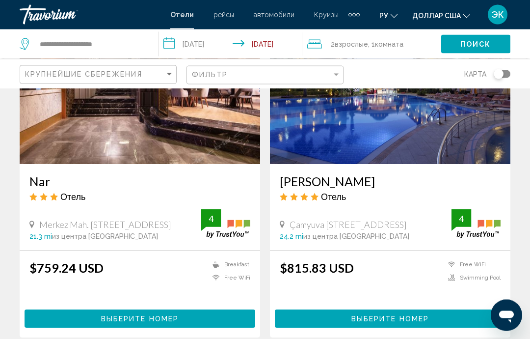
scroll to position [1519, 0]
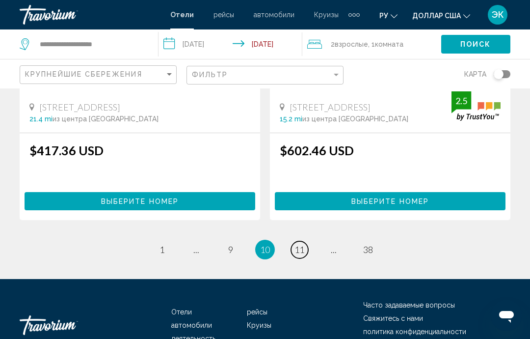
click at [301, 251] on span "11" at bounding box center [300, 249] width 10 height 11
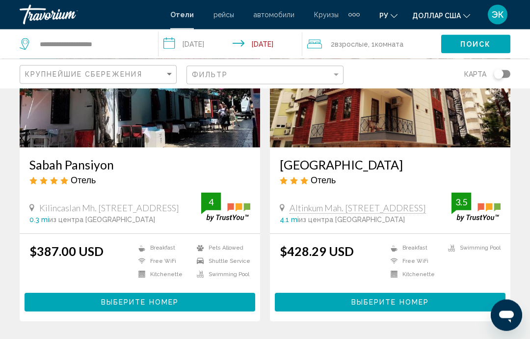
scroll to position [126, 0]
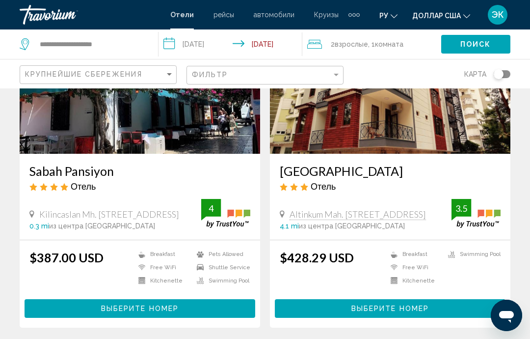
click at [215, 123] on img "Основное содержание" at bounding box center [140, 75] width 241 height 157
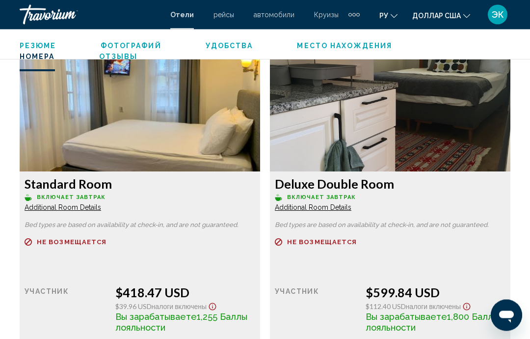
scroll to position [1825, 0]
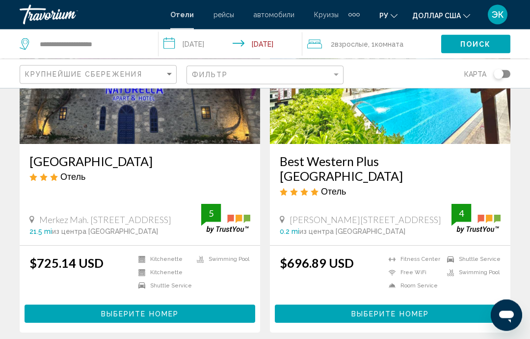
scroll to position [835, 0]
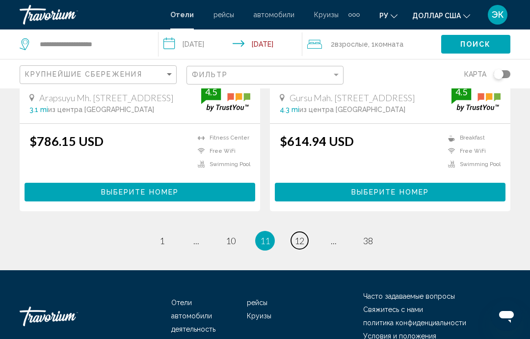
click at [300, 235] on span "12" at bounding box center [300, 240] width 10 height 11
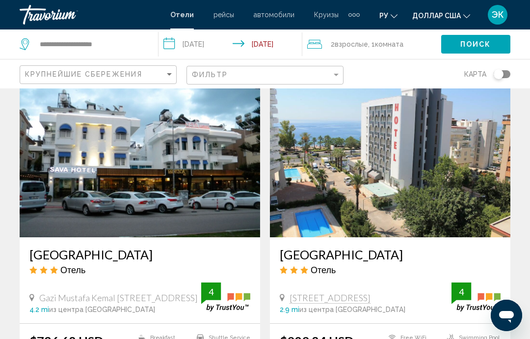
scroll to position [749, 0]
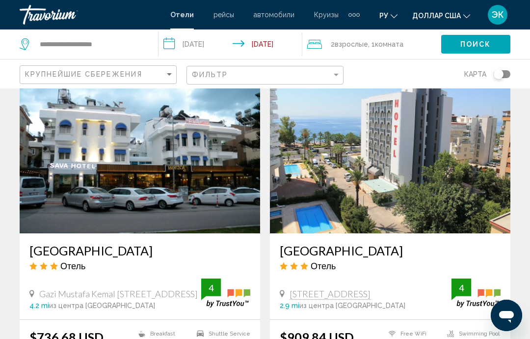
click at [207, 193] on img "Основное содержание" at bounding box center [140, 154] width 241 height 157
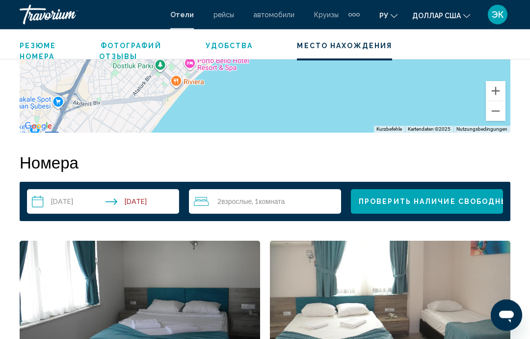
scroll to position [1303, 0]
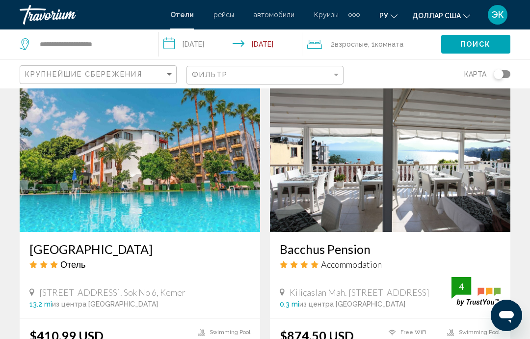
scroll to position [1106, 0]
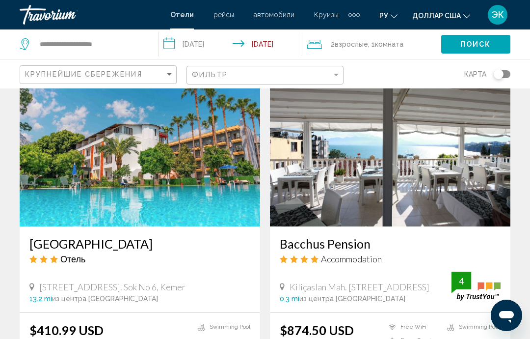
click at [218, 188] on img "Основное содержание" at bounding box center [140, 147] width 241 height 157
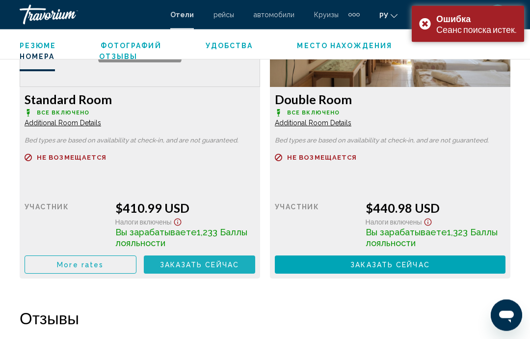
click at [230, 267] on span "Заказать сейчас" at bounding box center [200, 265] width 80 height 8
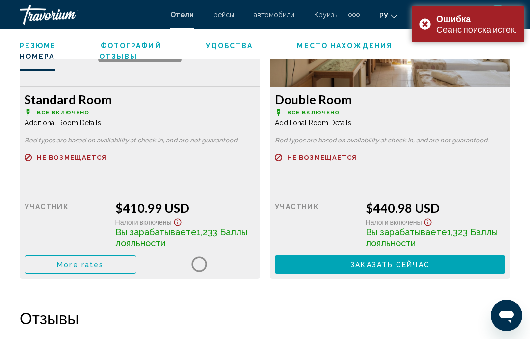
scroll to position [39, 0]
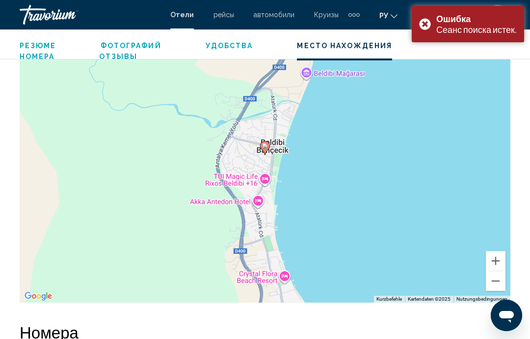
scroll to position [1154, 0]
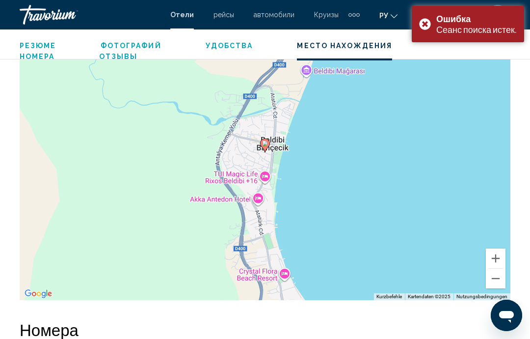
click at [497, 278] on button "Verkleinern" at bounding box center [496, 279] width 20 height 20
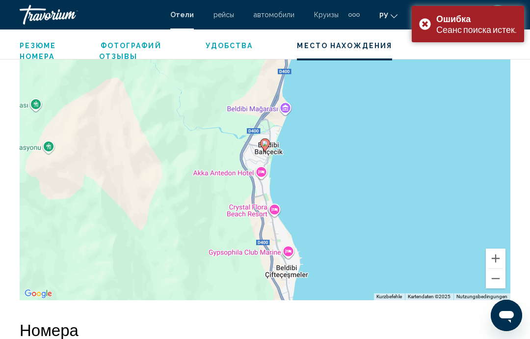
click at [498, 284] on button "Verkleinern" at bounding box center [496, 279] width 20 height 20
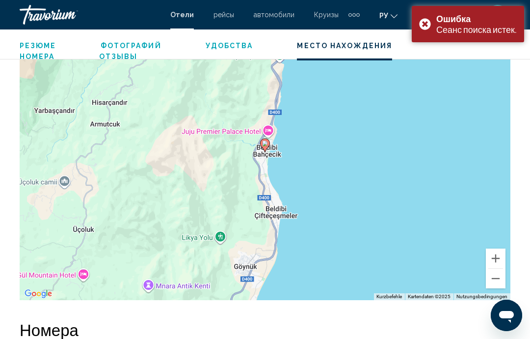
click at [497, 277] on button "Verkleinern" at bounding box center [496, 279] width 20 height 20
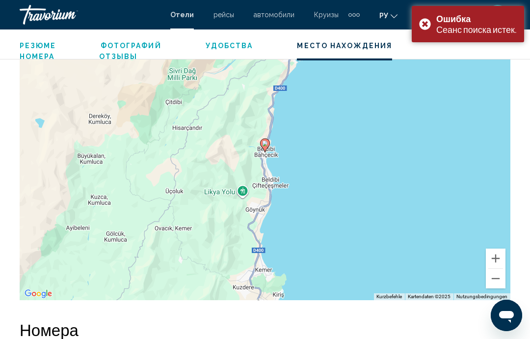
click at [495, 278] on button "Verkleinern" at bounding box center [496, 279] width 20 height 20
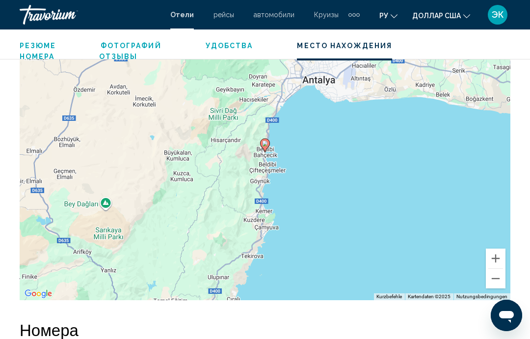
click at [494, 276] on button "Verkleinern" at bounding box center [496, 279] width 20 height 20
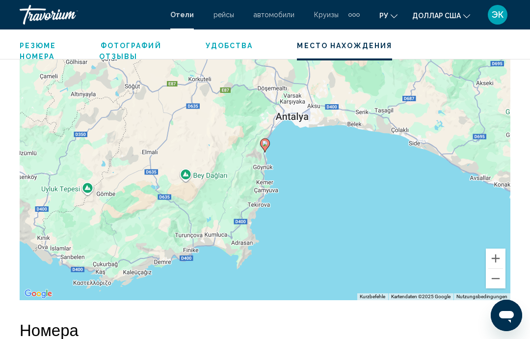
click at [497, 275] on button "Verkleinern" at bounding box center [496, 279] width 20 height 20
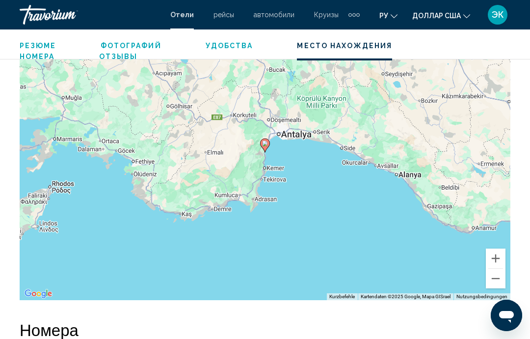
click at [495, 280] on button "Verkleinern" at bounding box center [496, 279] width 20 height 20
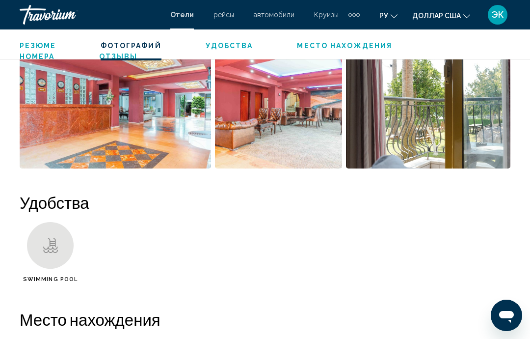
scroll to position [820, 0]
